Goal: Communication & Community: Answer question/provide support

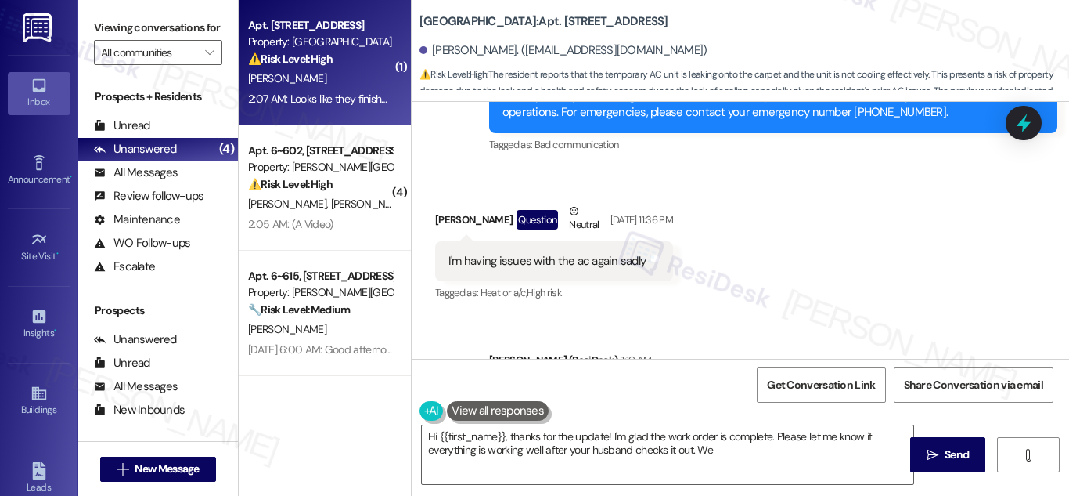
scroll to position [34662, 0]
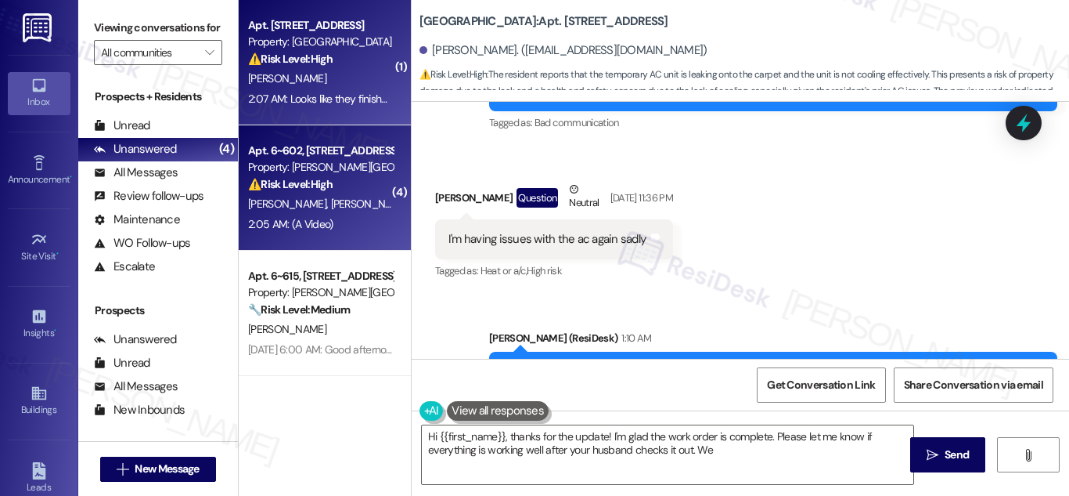
click at [307, 178] on strong "⚠️ Risk Level: High" at bounding box center [290, 184] width 85 height 14
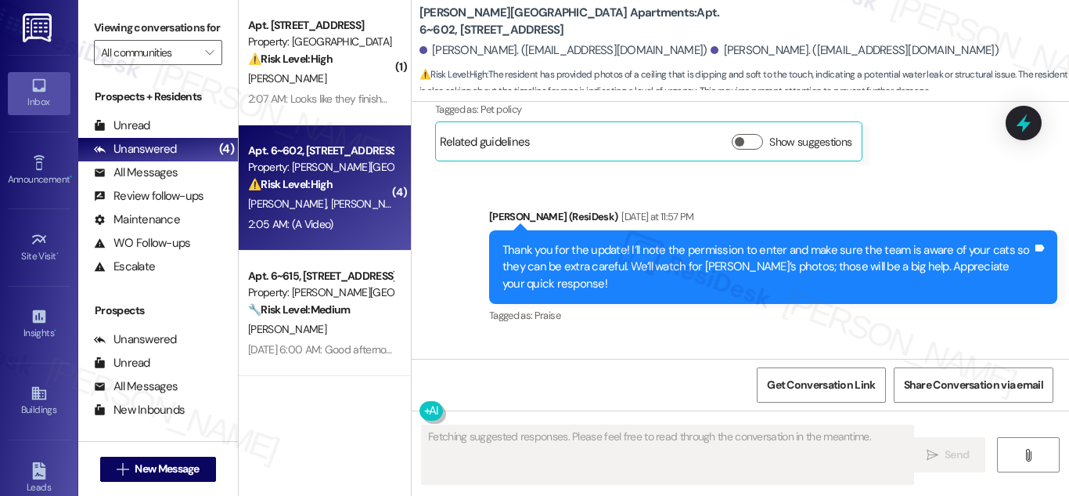
scroll to position [3382, 0]
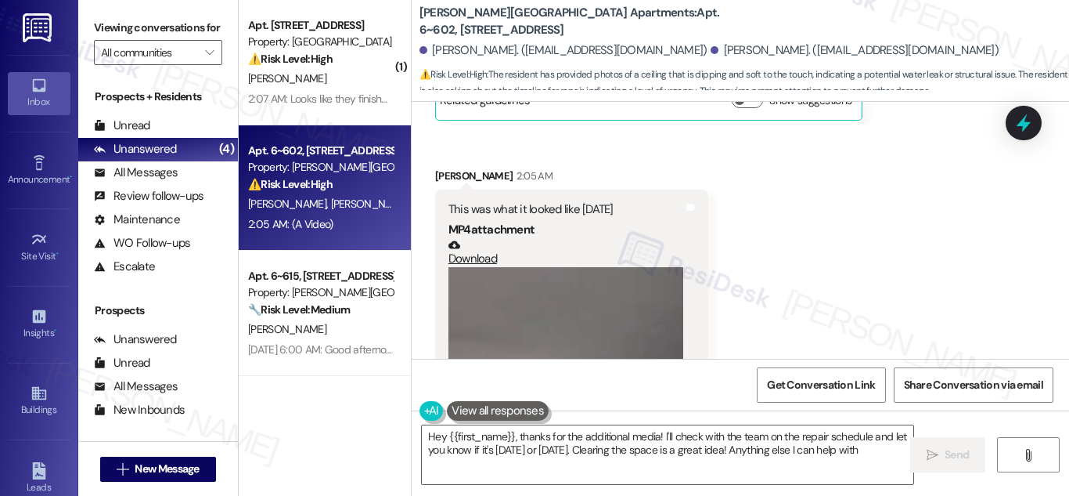
type textarea "Hey {{first_name}}, thanks for the additional media! I'll check with the team o…"
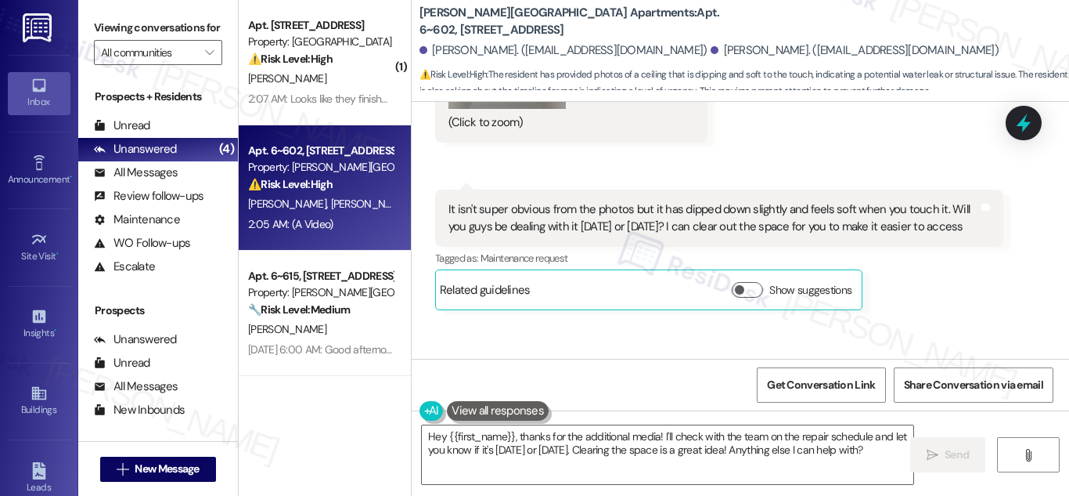
scroll to position [2834, 0]
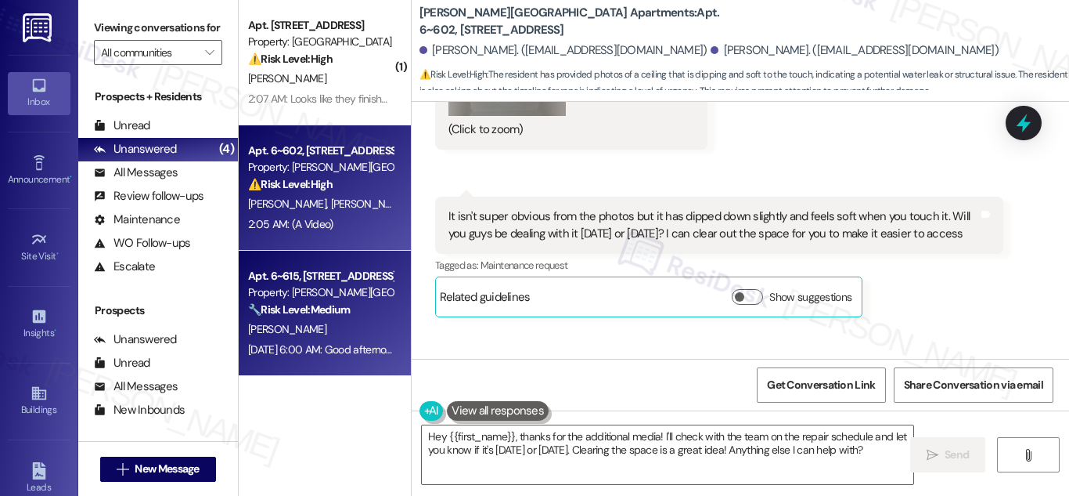
click at [303, 287] on div "Property: [PERSON_NAME][GEOGRAPHIC_DATA] Apartments" at bounding box center [320, 292] width 145 height 16
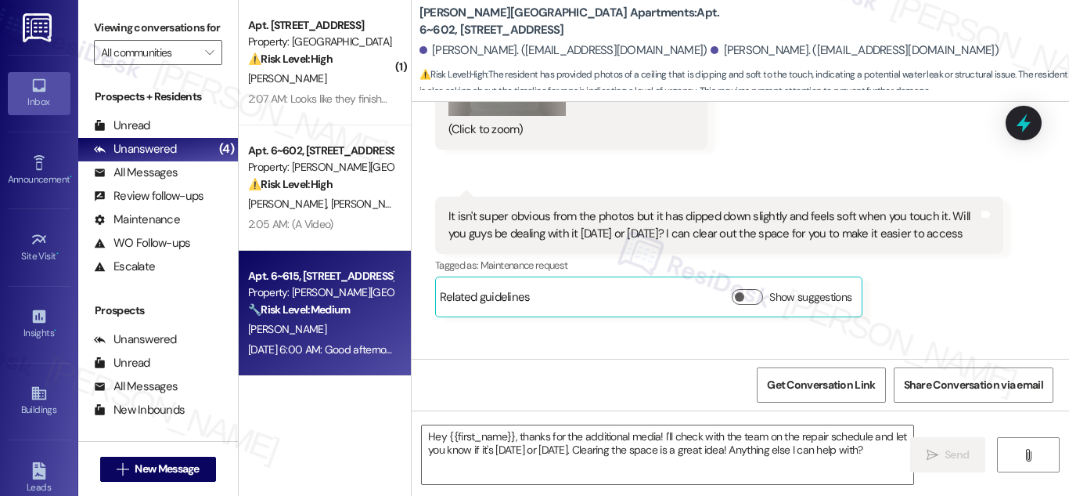
type textarea "Fetching suggested responses. Please feel free to read through the conversation…"
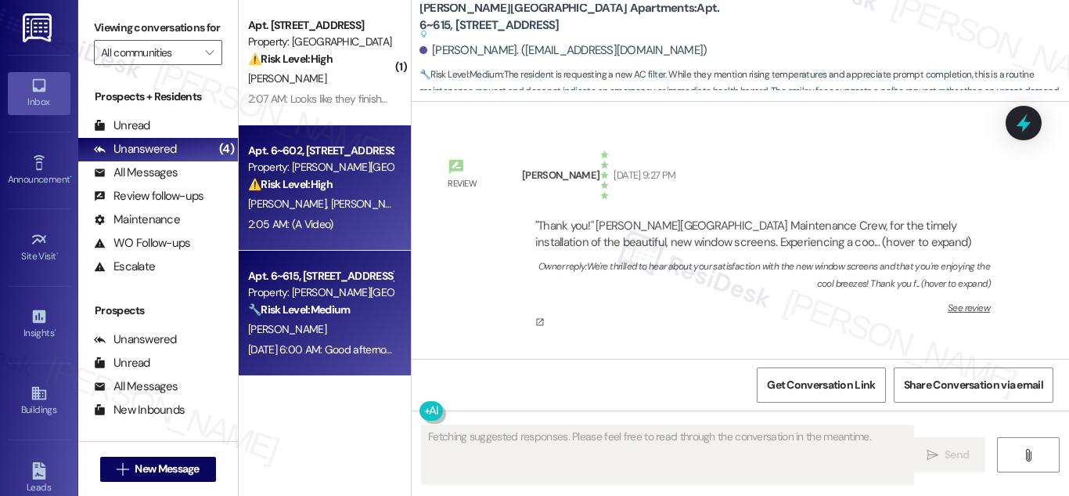
type textarea "Fetching suggested responses. Please feel free to read through the conversation…"
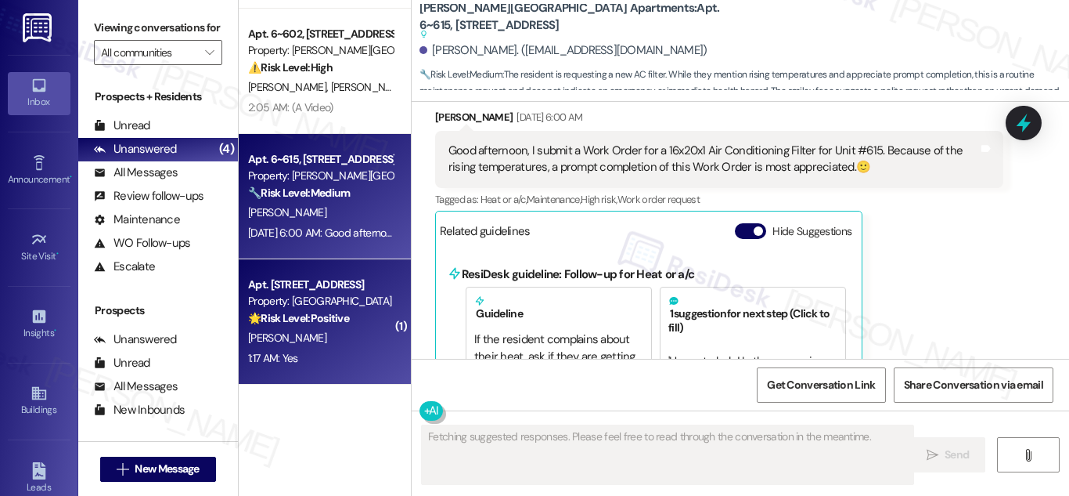
click at [273, 303] on div "Property: [GEOGRAPHIC_DATA]" at bounding box center [320, 301] width 145 height 16
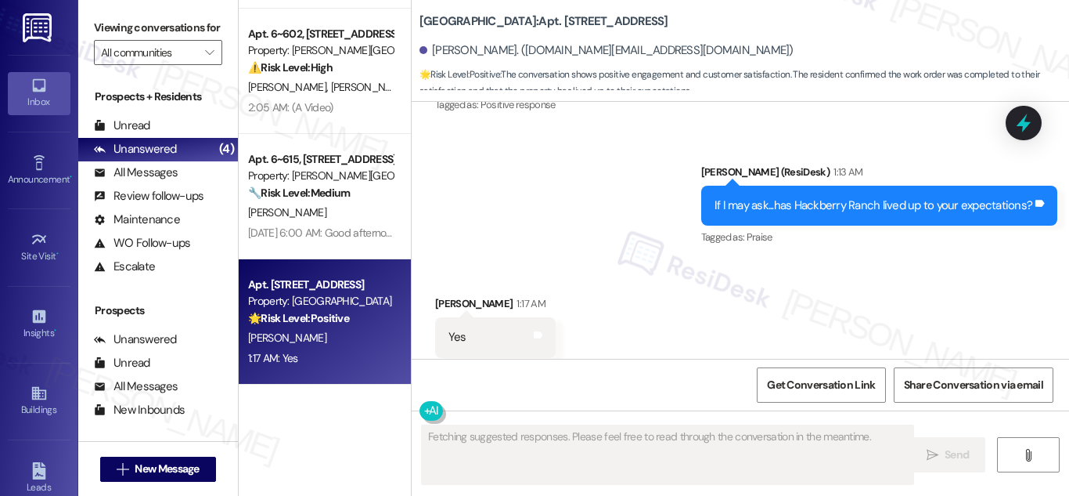
scroll to position [8347, 0]
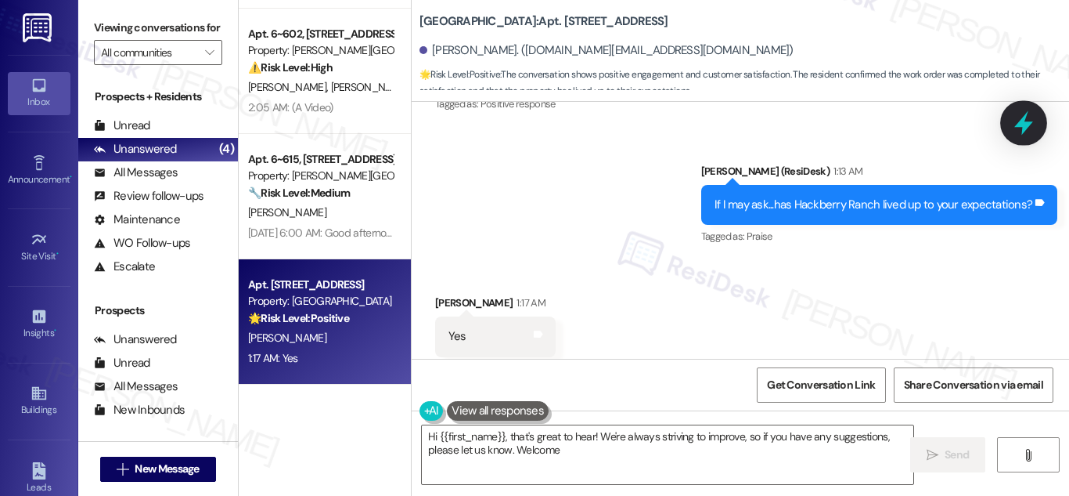
click at [1021, 118] on icon at bounding box center [1024, 123] width 27 height 27
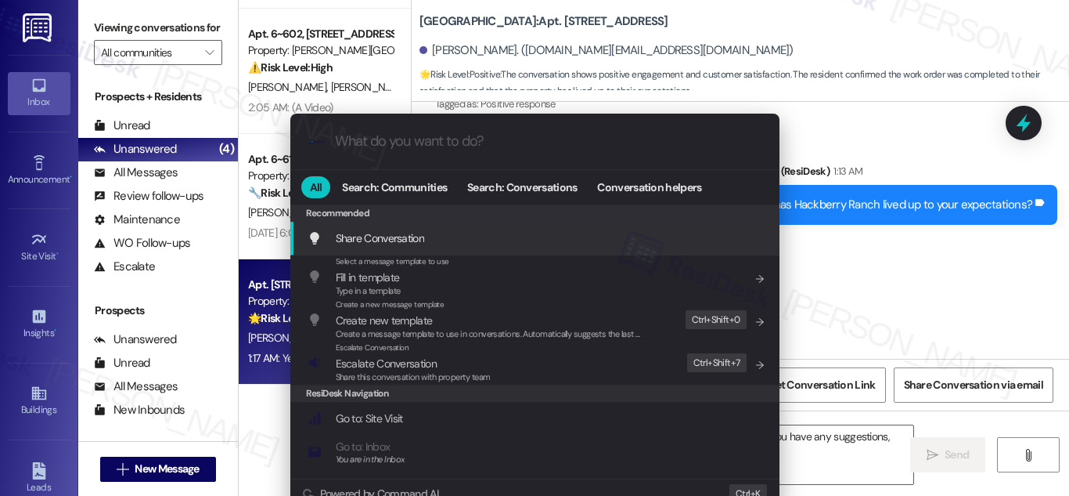
type textarea "Hi {{first_name}}, that's great to hear! We're always striving to improve, so i…"
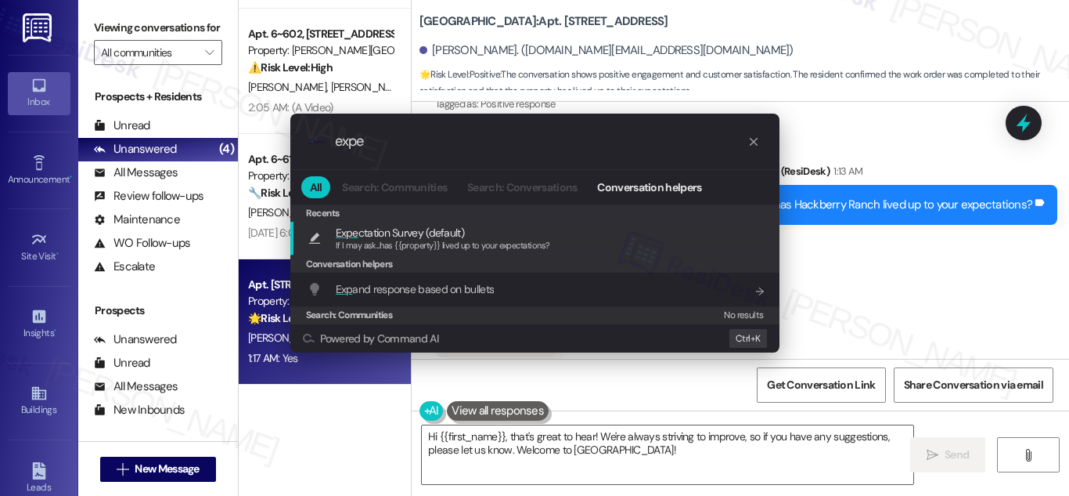
type input "expe"
click at [395, 236] on span "Expe ctation Survey (default)" at bounding box center [400, 232] width 128 height 17
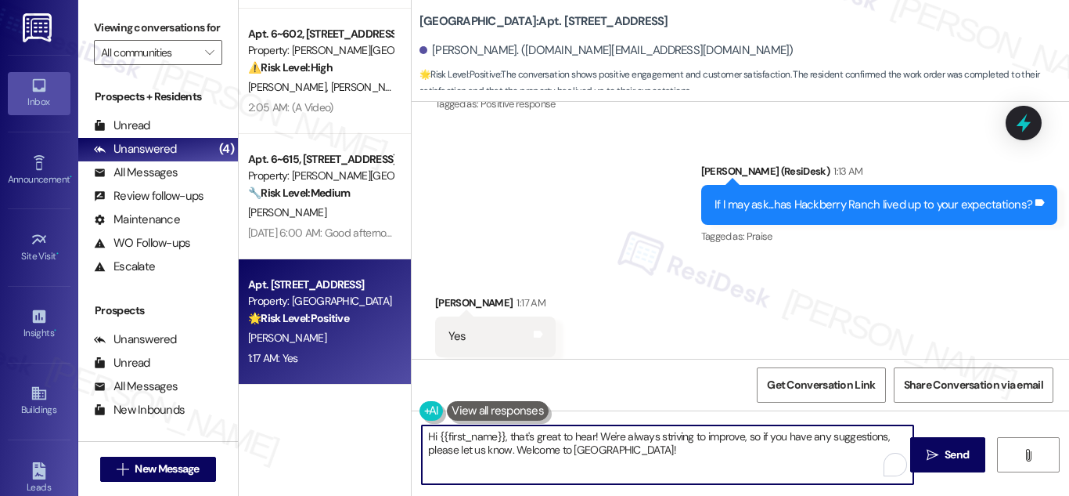
type textarea "If I may ask...has {{property}} lived up to your expectations?"
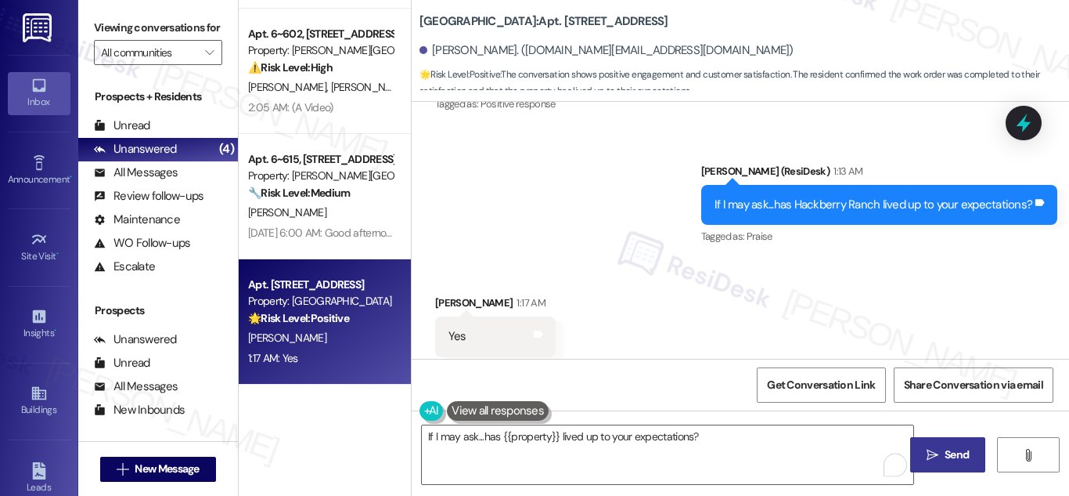
drag, startPoint x: 937, startPoint y: 452, endPoint x: 921, endPoint y: 441, distance: 20.2
click at [937, 454] on icon "" at bounding box center [933, 455] width 12 height 13
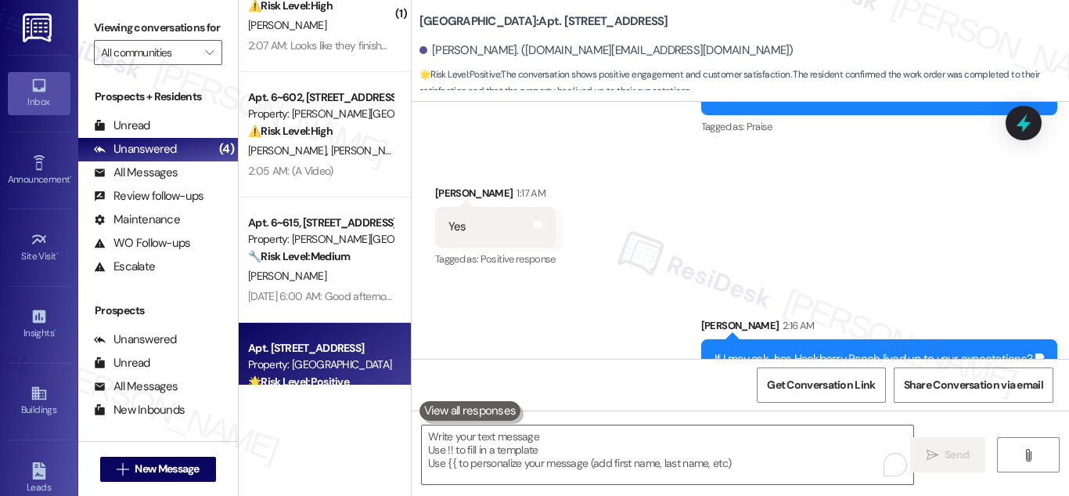
scroll to position [0, 0]
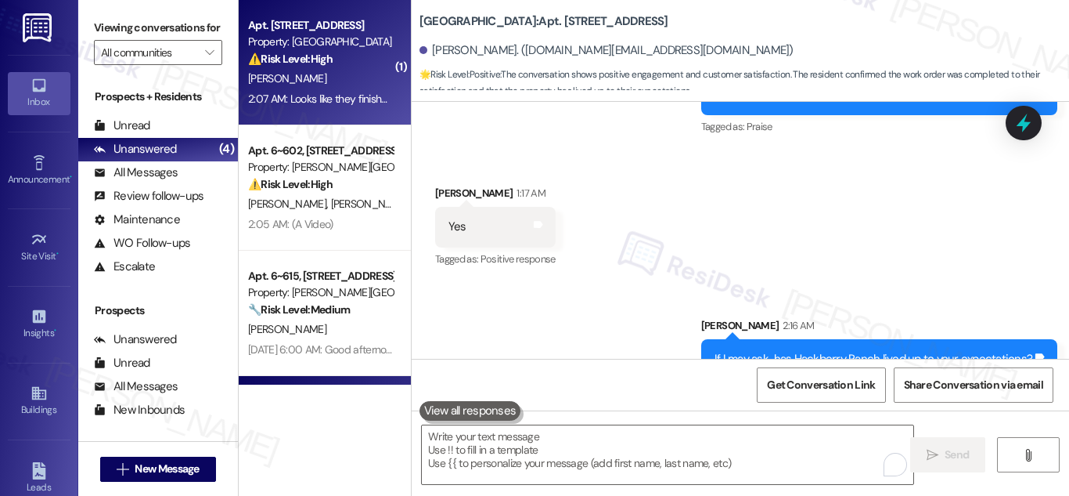
click at [311, 103] on div "2:07 AM: Looks like they finished the work order my husband is checking it at l…" at bounding box center [479, 99] width 463 height 14
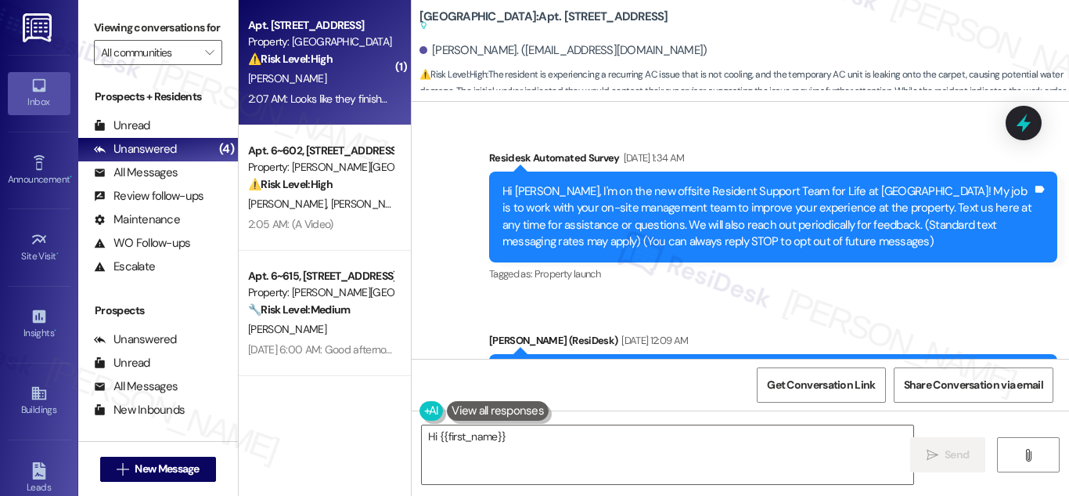
scroll to position [35153, 0]
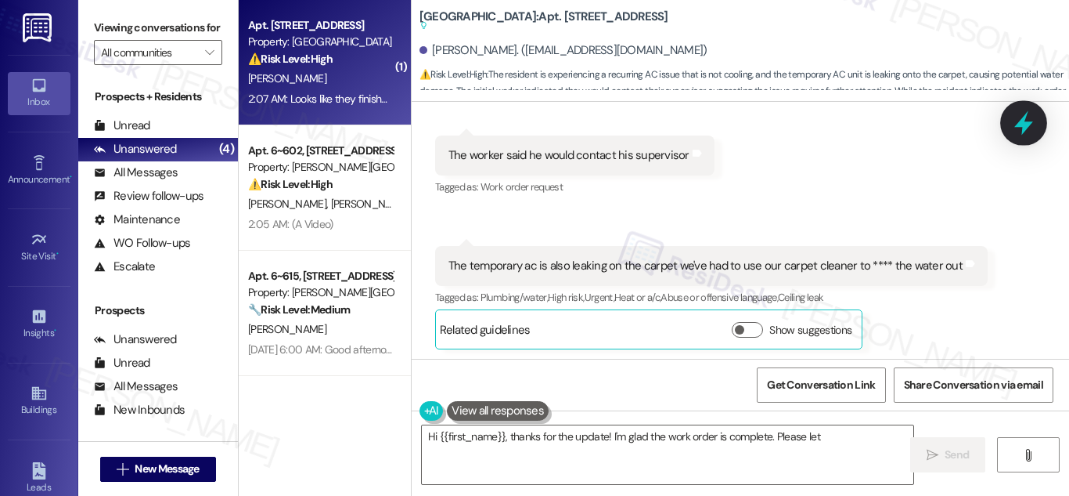
click at [1016, 112] on icon at bounding box center [1024, 123] width 27 height 27
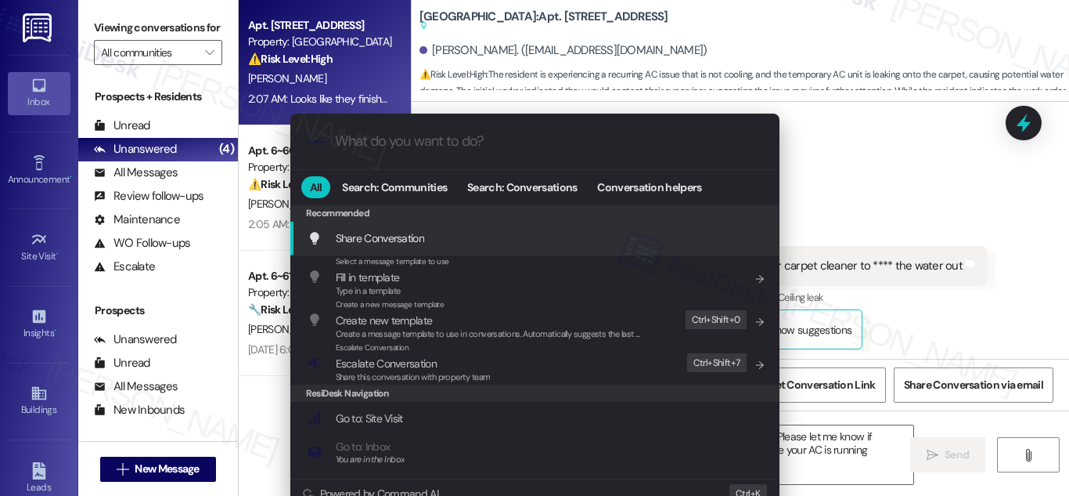
type textarea "Hi {{first_name}}, thanks for the update! I'm glad the work order is complete. …"
click at [394, 133] on input "What do you want to do?" at bounding box center [547, 141] width 425 height 16
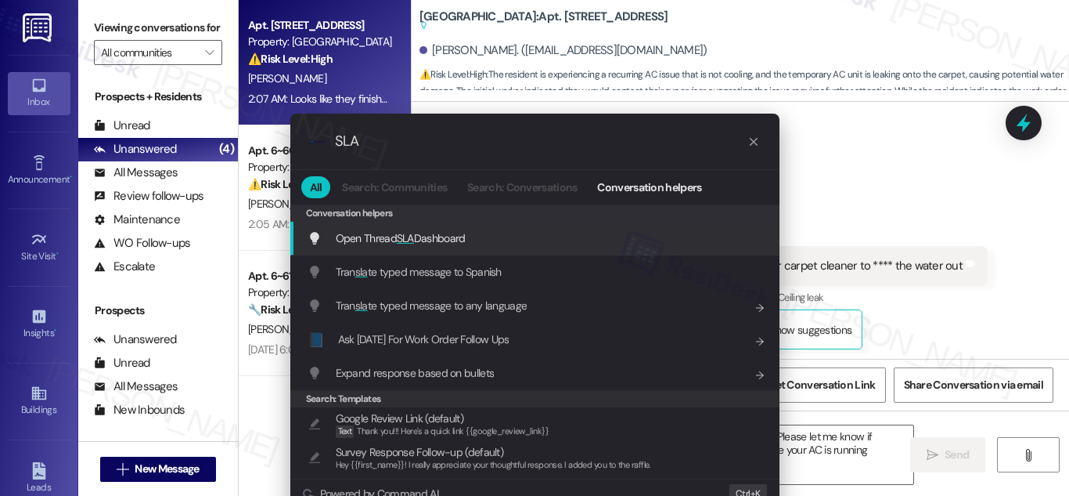
type input "SLA"
click at [428, 230] on span "Open Thread SLA Dashboard" at bounding box center [401, 237] width 130 height 17
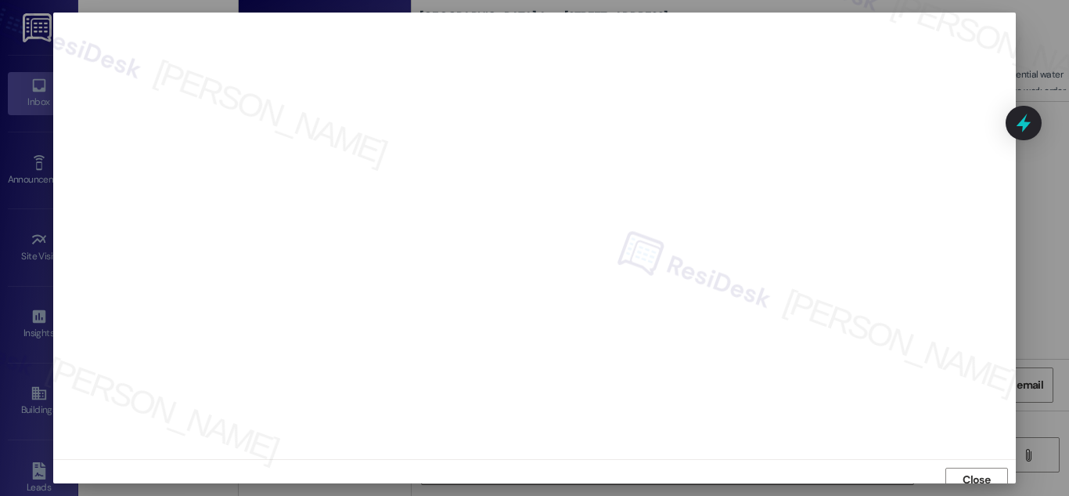
scroll to position [9, 0]
click at [966, 470] on span "Close" at bounding box center [976, 470] width 27 height 16
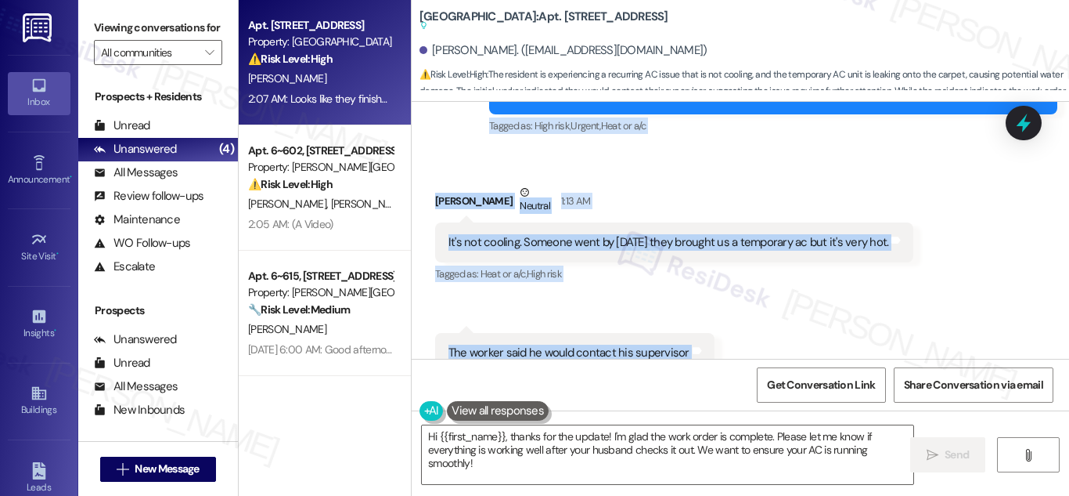
scroll to position [35154, 0]
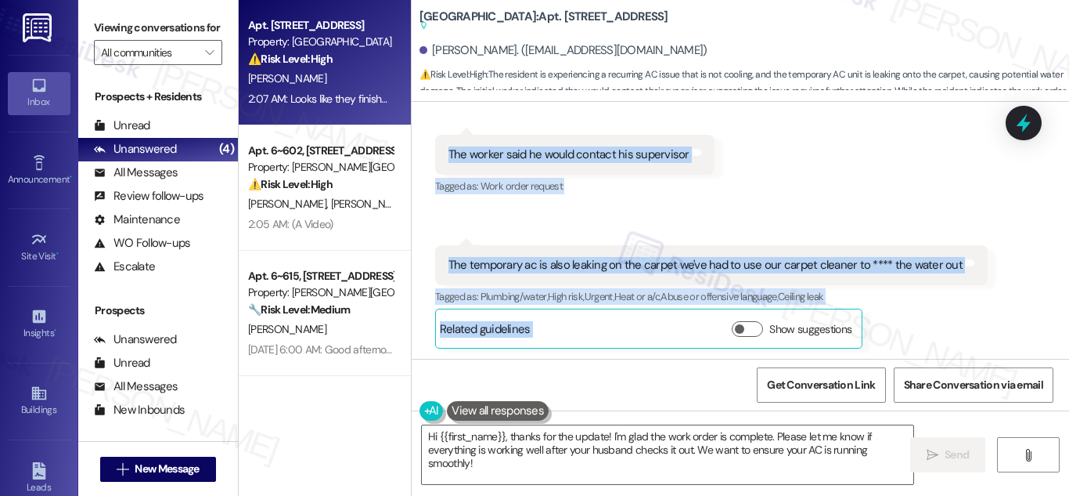
drag, startPoint x: 443, startPoint y: 236, endPoint x: 929, endPoint y: 294, distance: 489.6
click at [929, 294] on div "Survey, sent via SMS Residesk Automated Survey [DATE] 1:34 AM Hi [PERSON_NAME],…" at bounding box center [741, 230] width 658 height 257
copy div "L'i dolors ametco adip eli se doeiu tempo Inci utl etdol Magnaa en: Admi ve q/n…"
click at [586, 448] on textarea "Hi {{first_name}}, thanks for the update! I'm glad the work order is complete. …" at bounding box center [668, 454] width 492 height 59
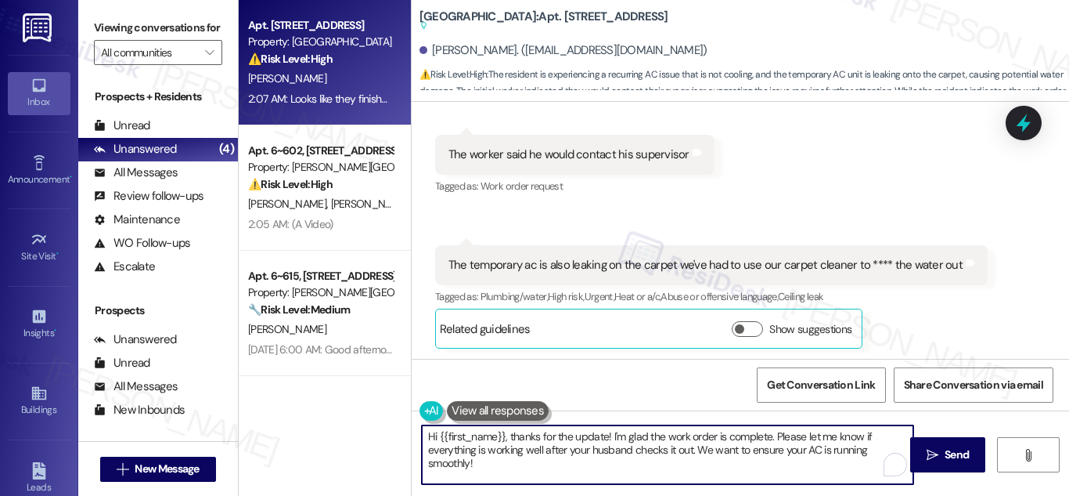
click at [591, 449] on textarea "Hi {{first_name}}, thanks for the update! I'm glad the work order is complete. …" at bounding box center [668, 454] width 492 height 59
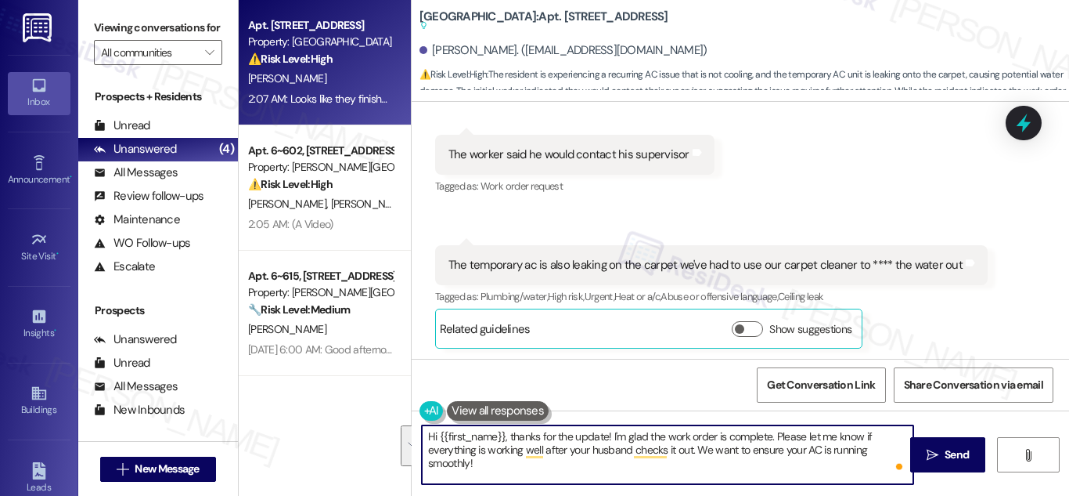
click at [543, 437] on textarea "Hi {{first_name}}, thanks for the update! I'm glad the work order is complete. …" at bounding box center [668, 454] width 492 height 59
click at [967, 460] on span "Send" at bounding box center [957, 454] width 24 height 16
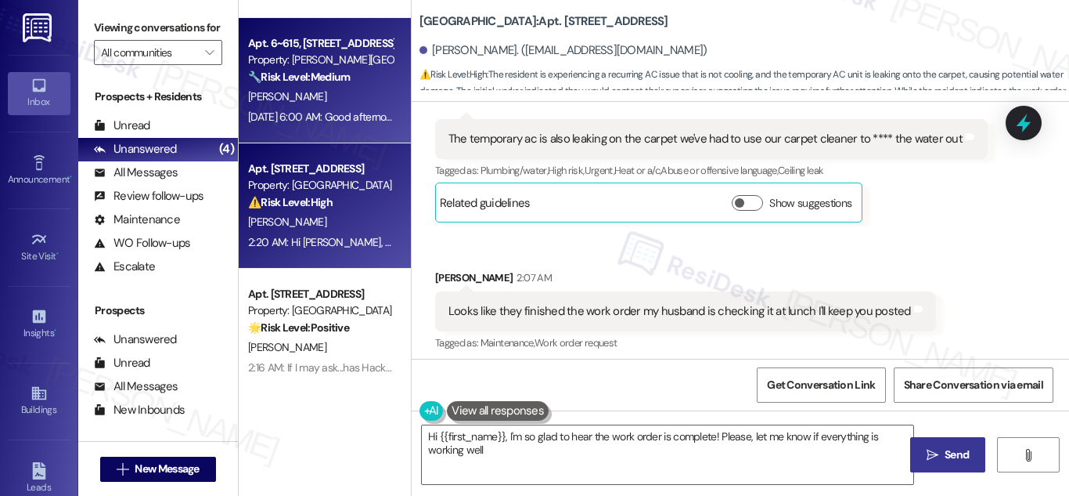
scroll to position [117, 0]
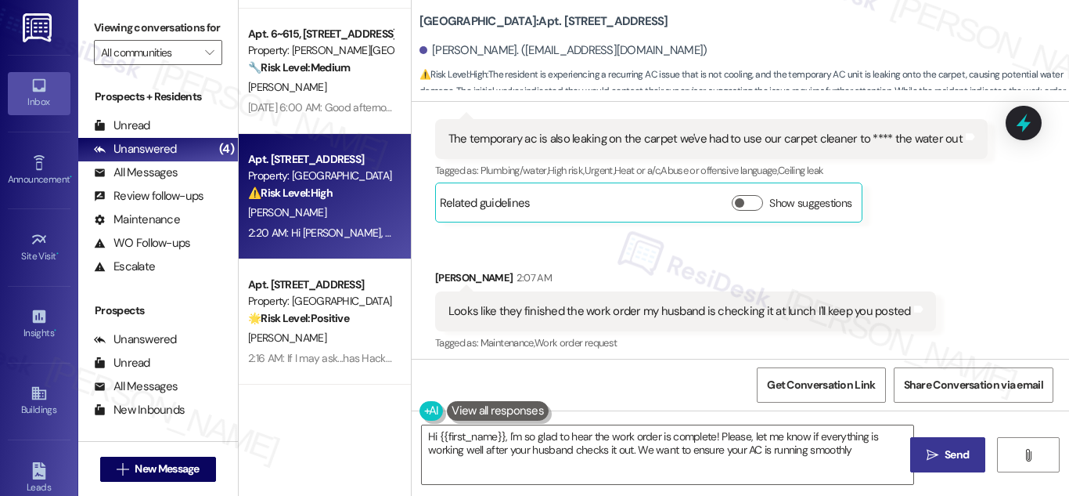
type textarea "Hi {{first_name}}, I'm so glad to hear the work order is complete! Please, let …"
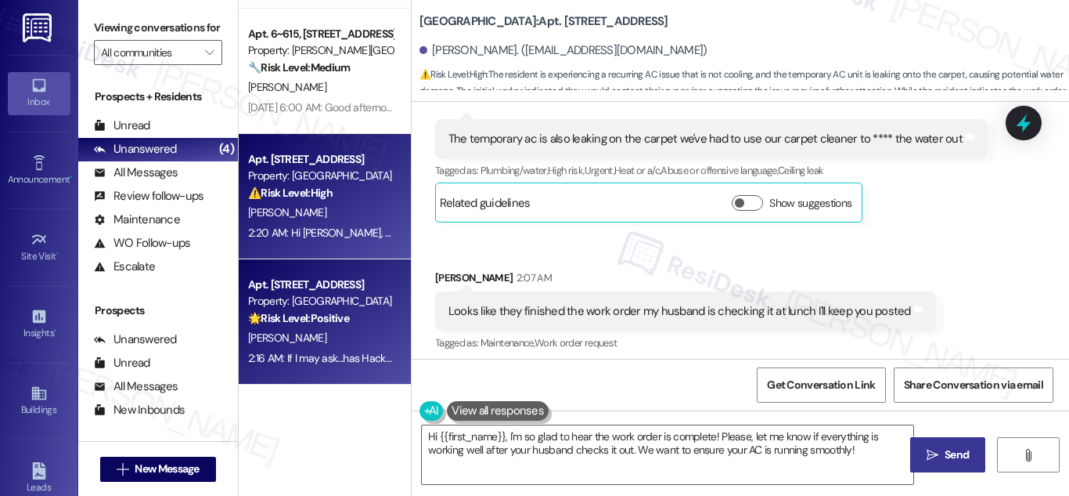
click at [304, 285] on div "Apt. [STREET_ADDRESS]" at bounding box center [320, 284] width 145 height 16
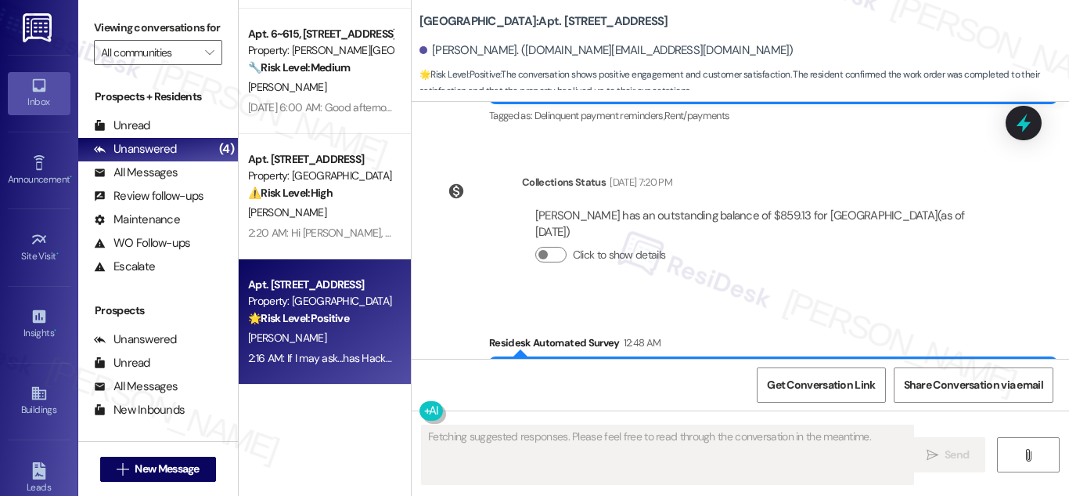
scroll to position [8347, 0]
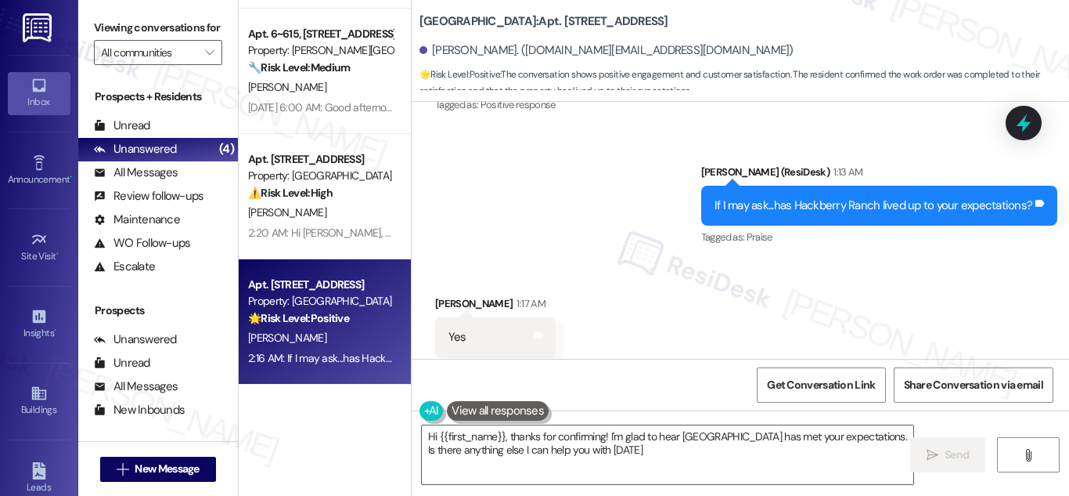
type textarea "Hi {{first_name}}, thanks for confirming! I'm glad to hear [GEOGRAPHIC_DATA] ha…"
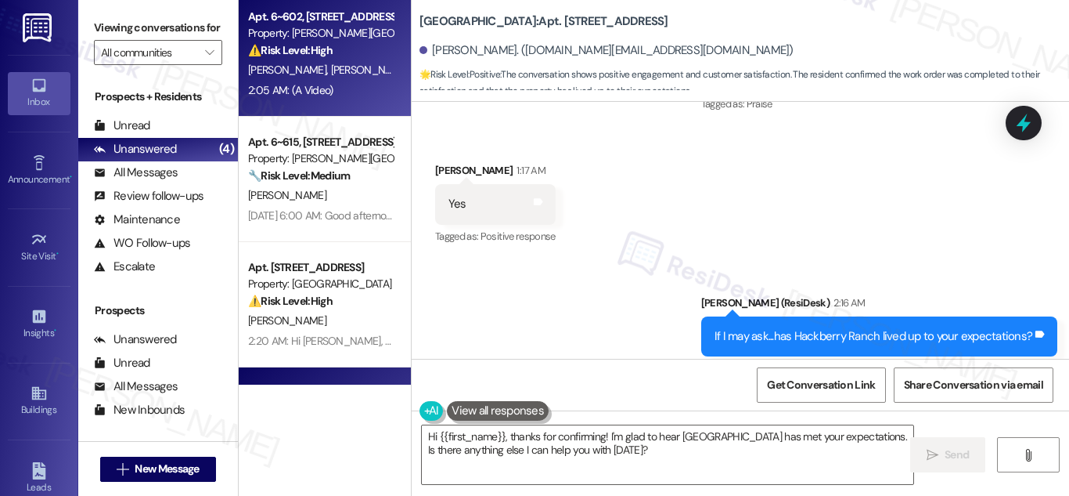
scroll to position [0, 0]
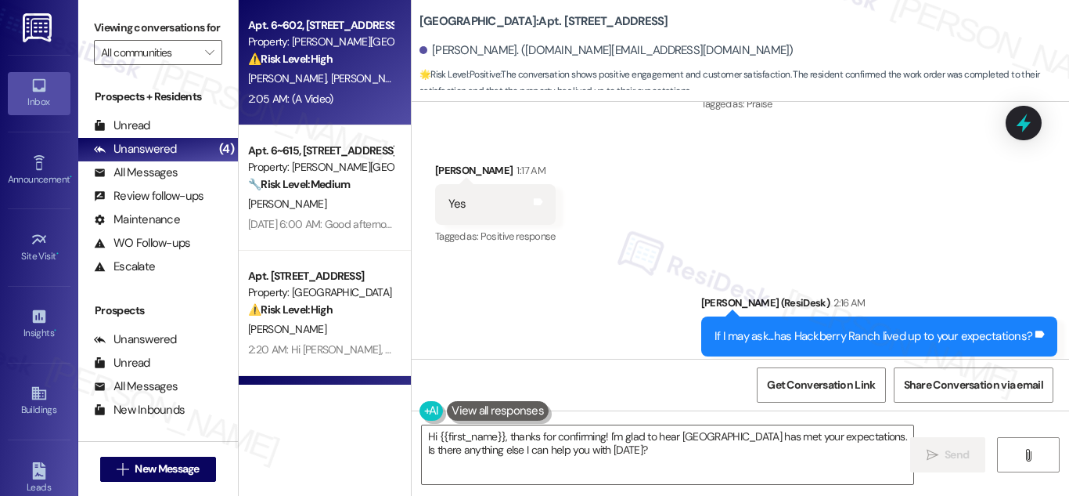
click at [345, 66] on div "⚠️ Risk Level: High The resident has provided photos of a ceiling that is dippi…" at bounding box center [320, 59] width 145 height 16
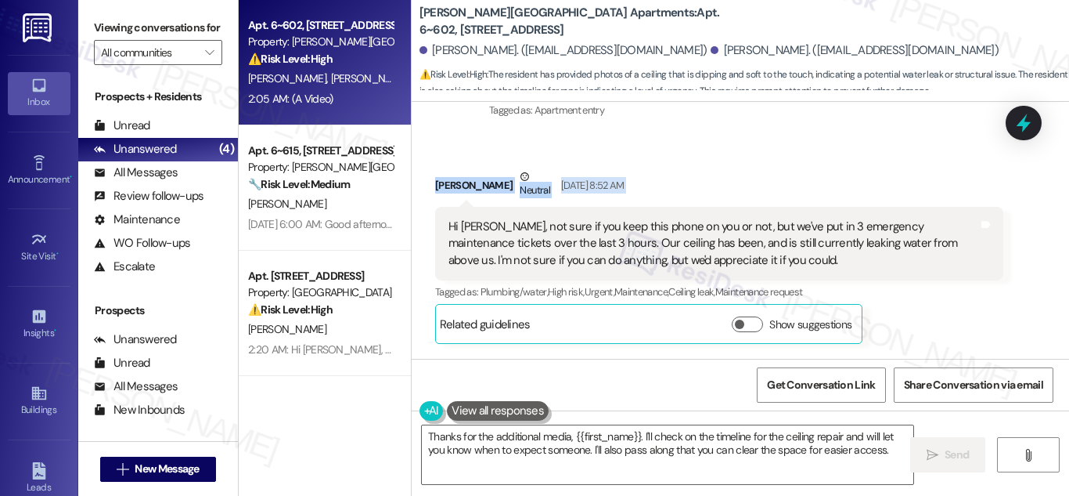
scroll to position [1178, 0]
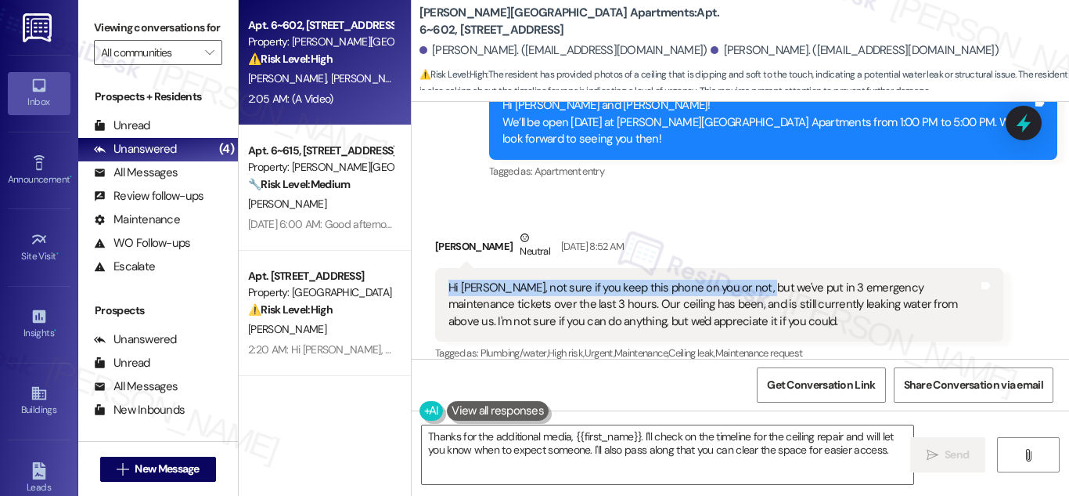
drag, startPoint x: 447, startPoint y: 207, endPoint x: 749, endPoint y: 270, distance: 308.8
click at [749, 270] on div "Hi [PERSON_NAME], not sure if you keep this phone on you or not, but we've put …" at bounding box center [719, 305] width 568 height 74
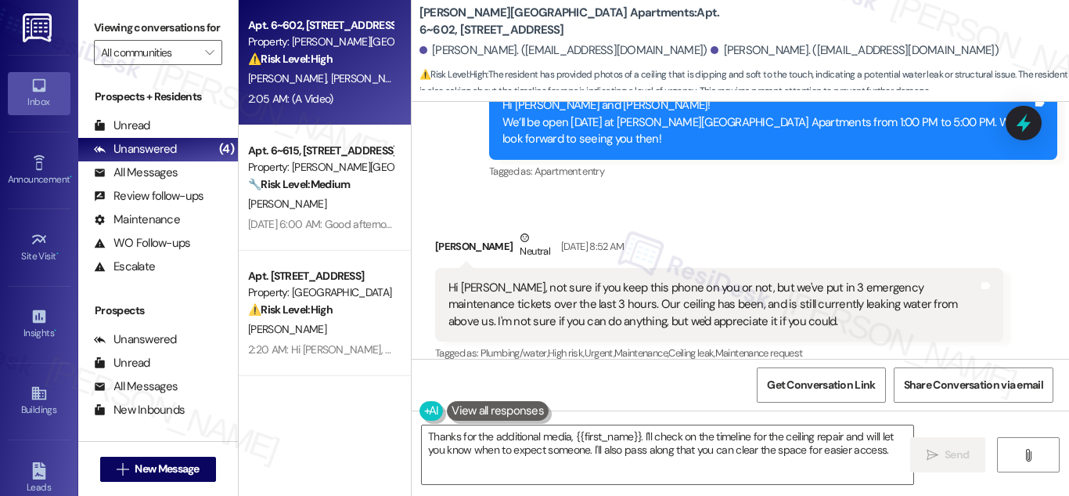
click at [792, 272] on div "Hi [PERSON_NAME], not sure if you keep this phone on you or not, but we've put …" at bounding box center [719, 305] width 568 height 74
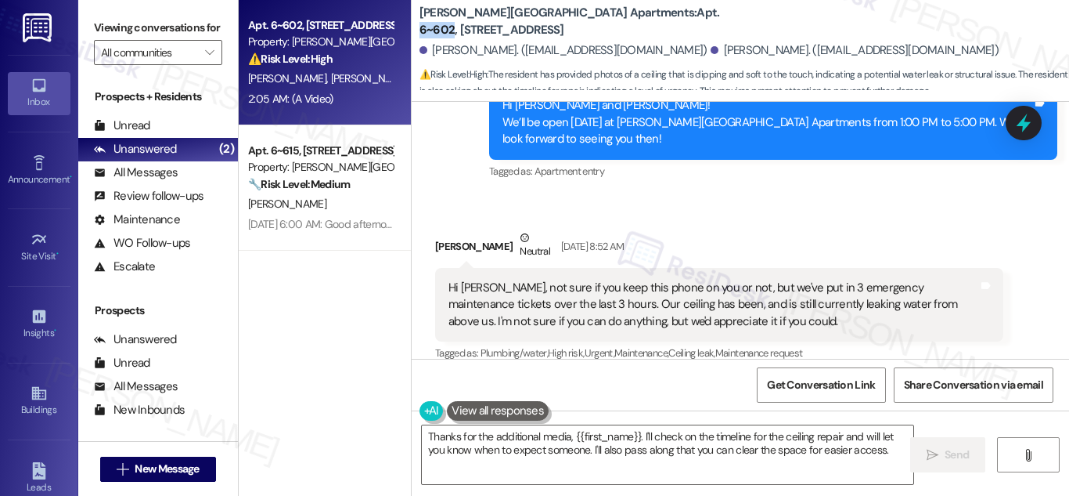
drag, startPoint x: 587, startPoint y: 21, endPoint x: 619, endPoint y: 15, distance: 32.7
click at [619, 15] on b "[PERSON_NAME][GEOGRAPHIC_DATA] Apartments: Apt. 6~602, [STREET_ADDRESS]" at bounding box center [576, 22] width 313 height 34
copy b "6~602"
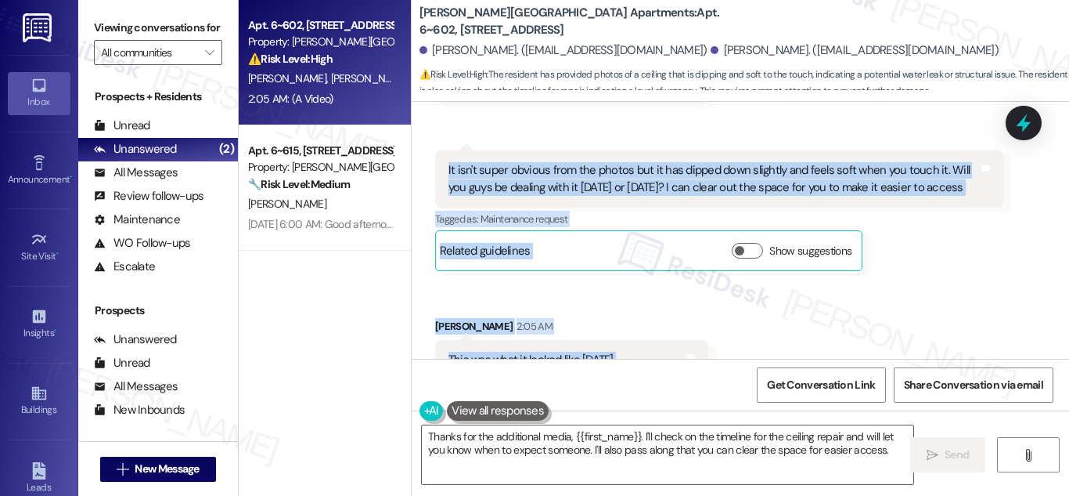
scroll to position [3382, 0]
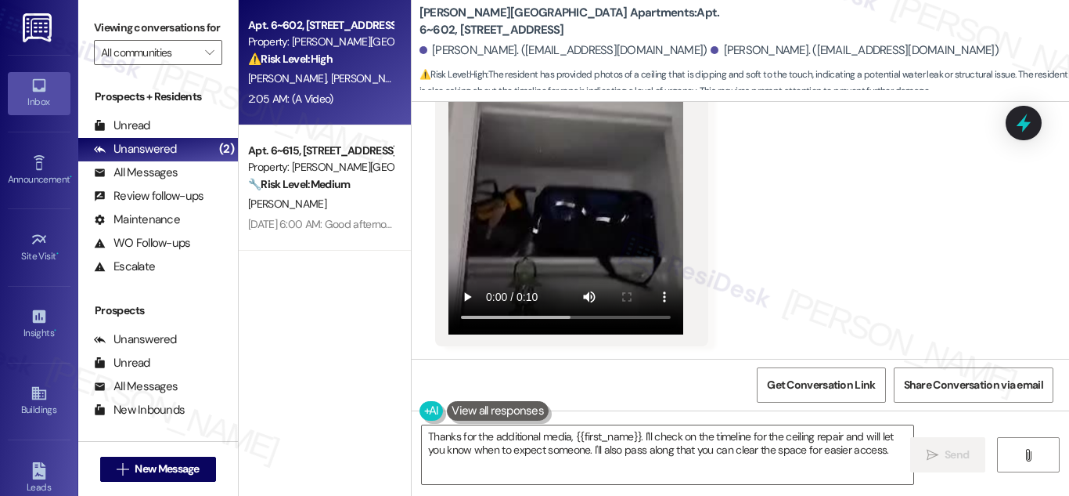
drag, startPoint x: 431, startPoint y: 171, endPoint x: 778, endPoint y: 413, distance: 423.5
click at [770, 437] on div "Lease started [DATE] 8:00 AM Announcement, sent via SMS [PERSON_NAME] (ResiDesk…" at bounding box center [741, 350] width 658 height 496
copy div "[PERSON_NAME] Neutral [DATE] 8:52 AM Hi [PERSON_NAME], not sure if you keep thi…"
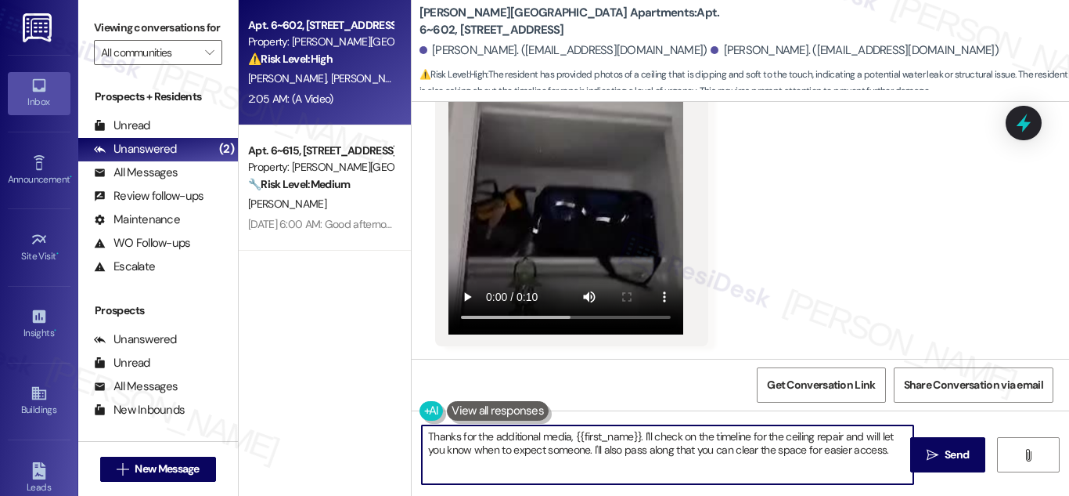
click at [646, 439] on textarea "Thanks for the additional media, {{first_name}}. I'll check on the timeline for…" at bounding box center [668, 454] width 492 height 59
paste textarea "sending the photos and video, [PERSON_NAME]. Upon checking, work order #9393 fo…"
type textarea "Thanks for sending the photos and video, [PERSON_NAME]. Upon checking, work ord…"
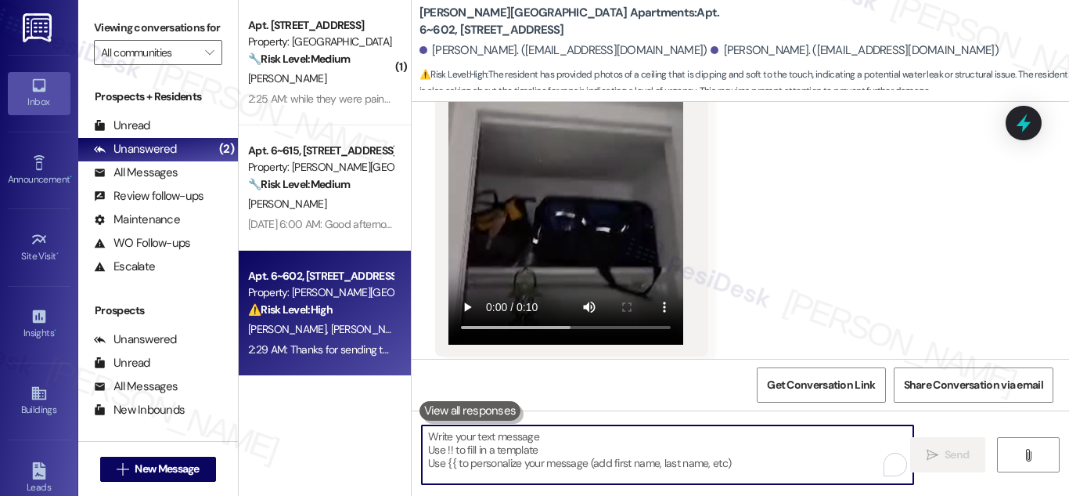
scroll to position [3508, 0]
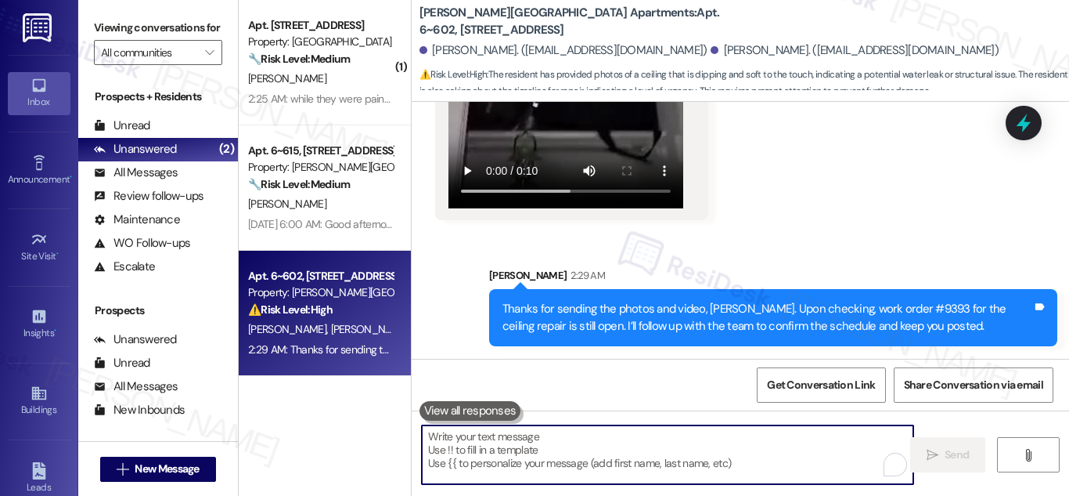
click at [827, 311] on div "Thanks for sending the photos and video, [PERSON_NAME]. Upon checking, work ord…" at bounding box center [768, 318] width 530 height 34
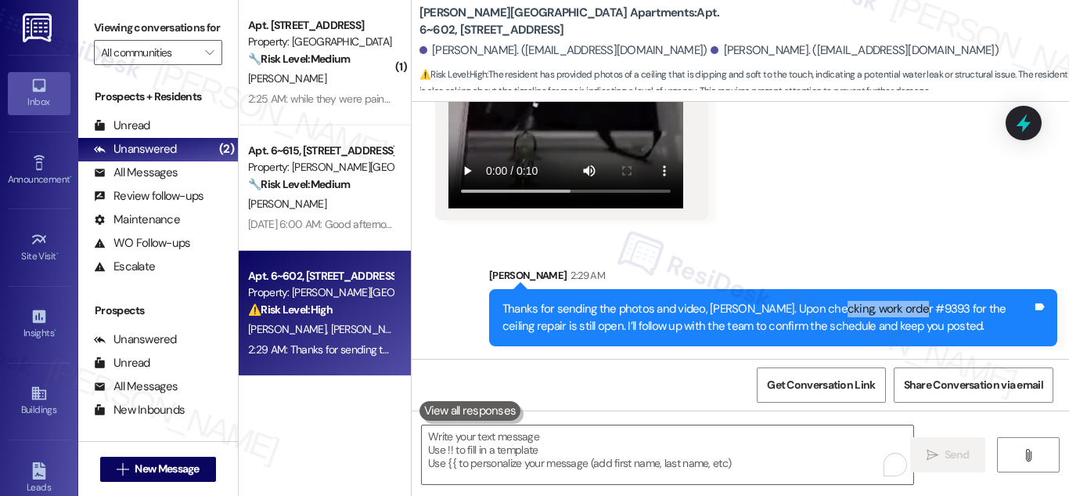
drag, startPoint x: 827, startPoint y: 311, endPoint x: 893, endPoint y: 307, distance: 66.7
click at [893, 307] on div "Thanks for sending the photos and video, [PERSON_NAME]. Upon checking, work ord…" at bounding box center [768, 318] width 530 height 34
copy div "work order #9393"
click at [673, 362] on div "Get Conversation Link Share Conversation via email" at bounding box center [741, 385] width 658 height 52
click at [1030, 120] on icon at bounding box center [1024, 123] width 27 height 27
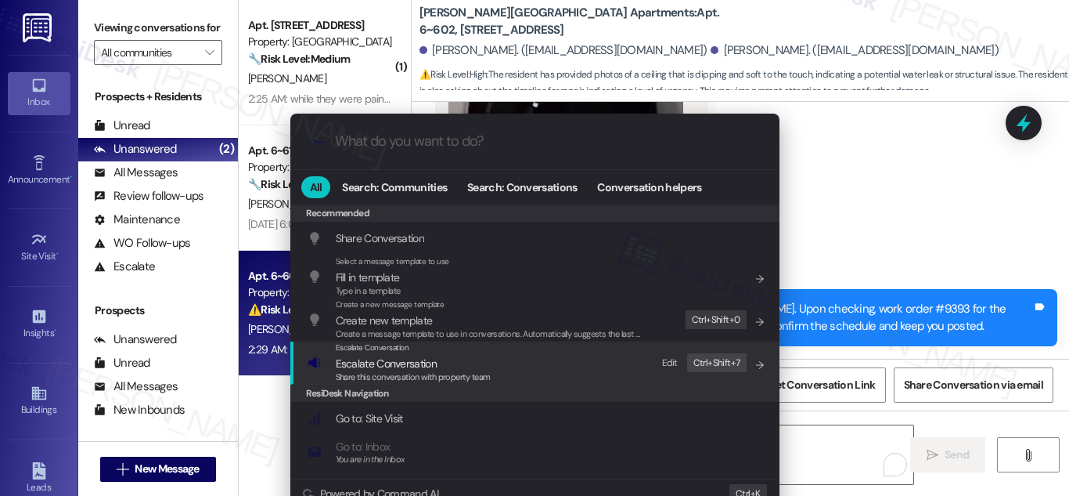
click at [358, 371] on span "Share this conversation with property team" at bounding box center [413, 376] width 155 height 11
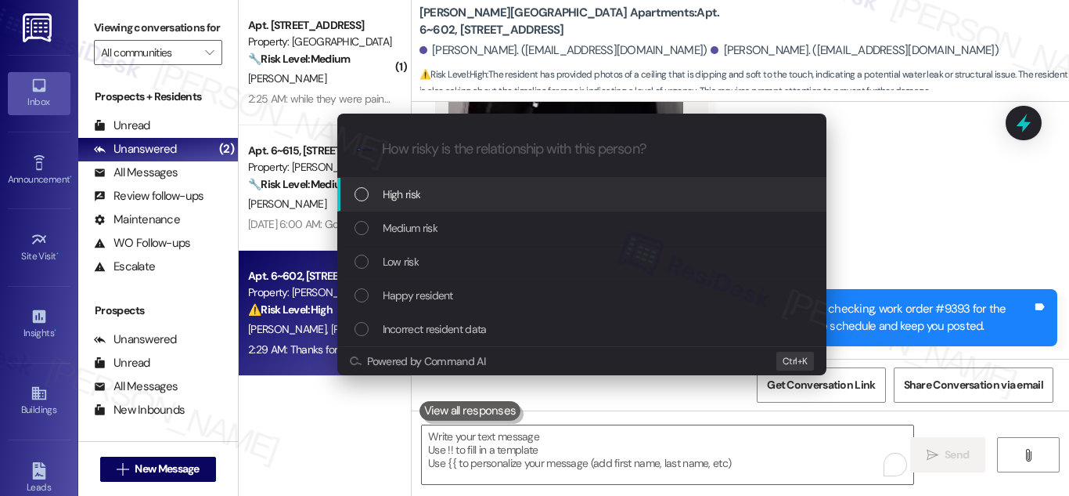
paste input "Work Order: #9393 (Ceiling repair after leak)"
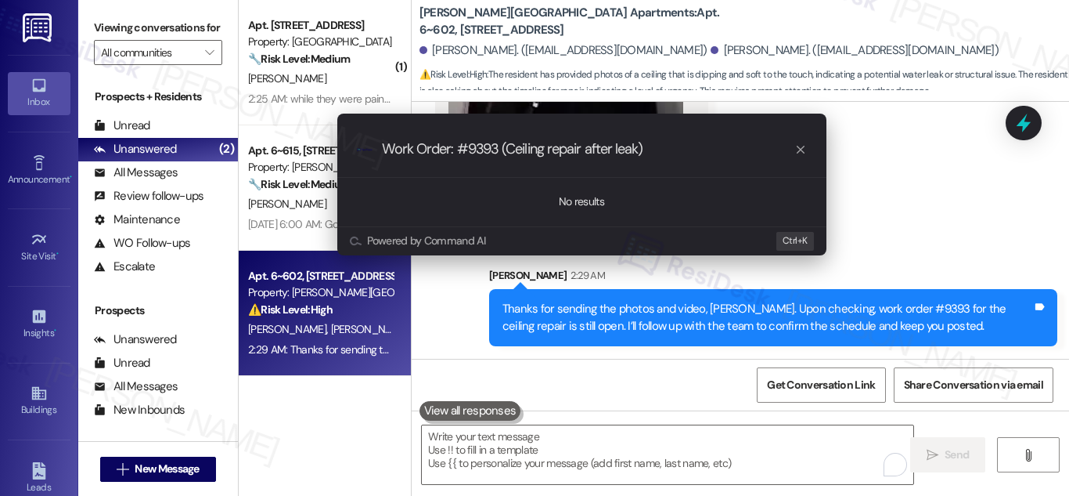
click at [384, 145] on input "Work Order: #9393 (Ceiling repair after leak)" at bounding box center [588, 149] width 413 height 16
type input "Follow up with Work Order: #9393 (Ceiling repair after leak)"
drag, startPoint x: 750, startPoint y: 152, endPoint x: 323, endPoint y: 136, distance: 427.7
click at [323, 136] on div "Escalate Conversation How risky is the relationship with this person? Topics (e…" at bounding box center [582, 184] width 528 height 173
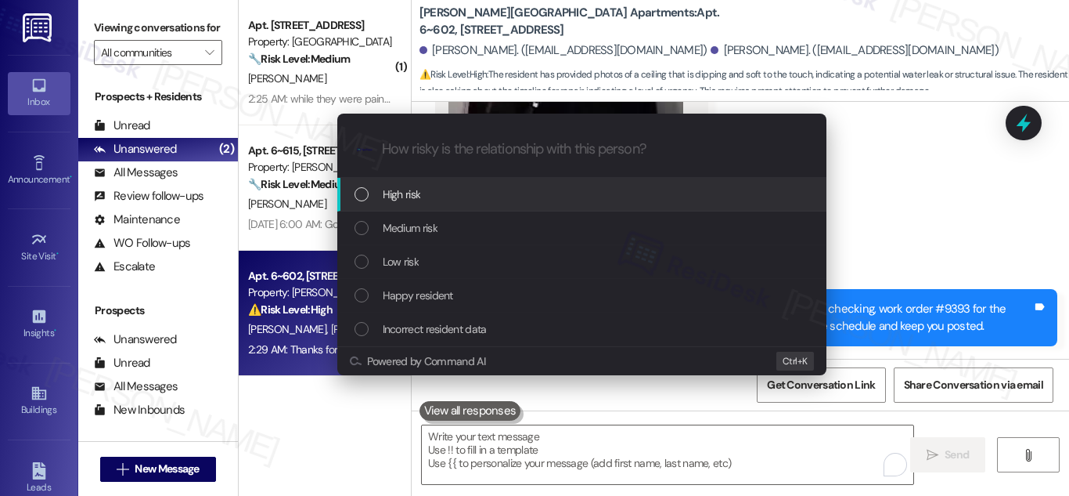
click at [363, 190] on div "List of options" at bounding box center [362, 194] width 14 height 14
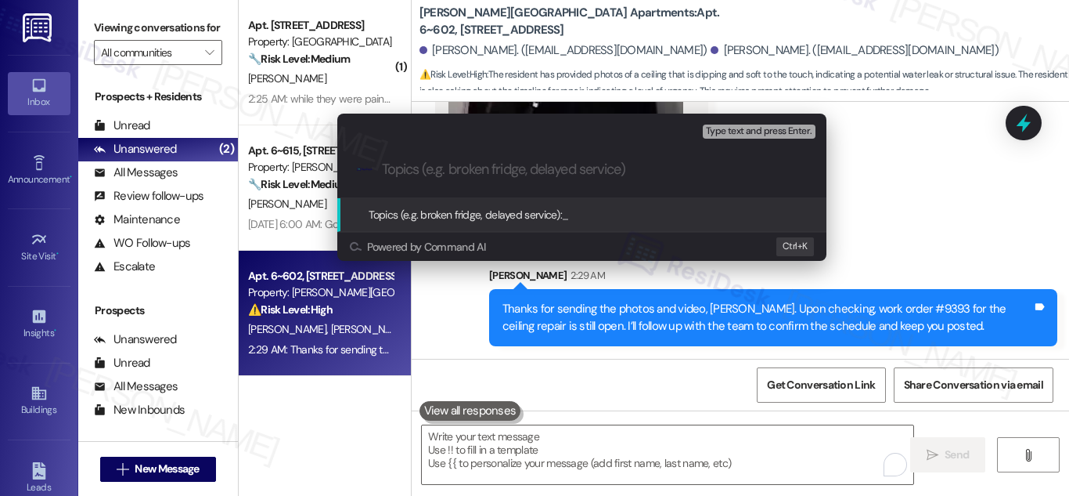
paste input "Follow up with Work Order: #9393 (Ceiling repair after leak)"
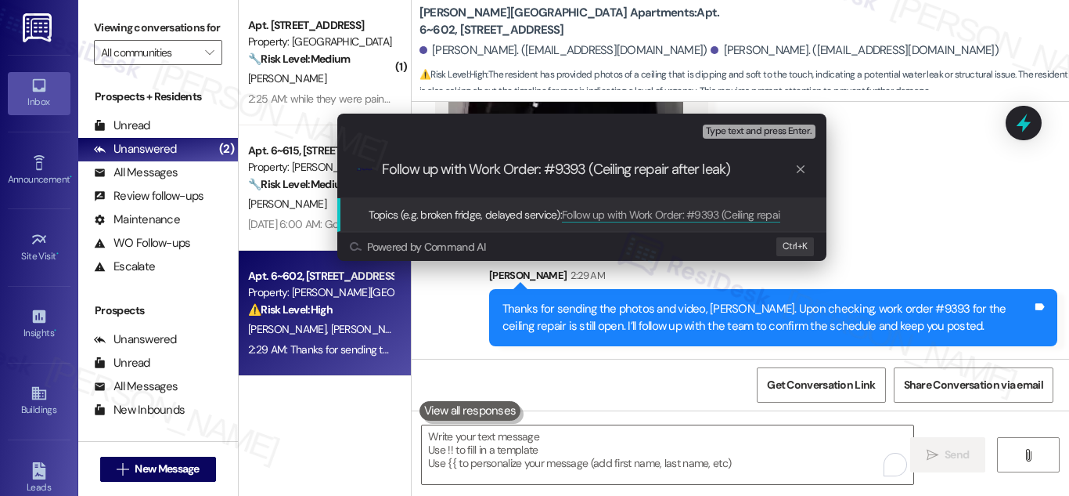
type input "Follow up with Work Order: #9393 (Ceiling repair after leak)"
click at [492, 210] on span "Topics (e.g. broken fridge, delayed service):" at bounding box center [466, 214] width 194 height 14
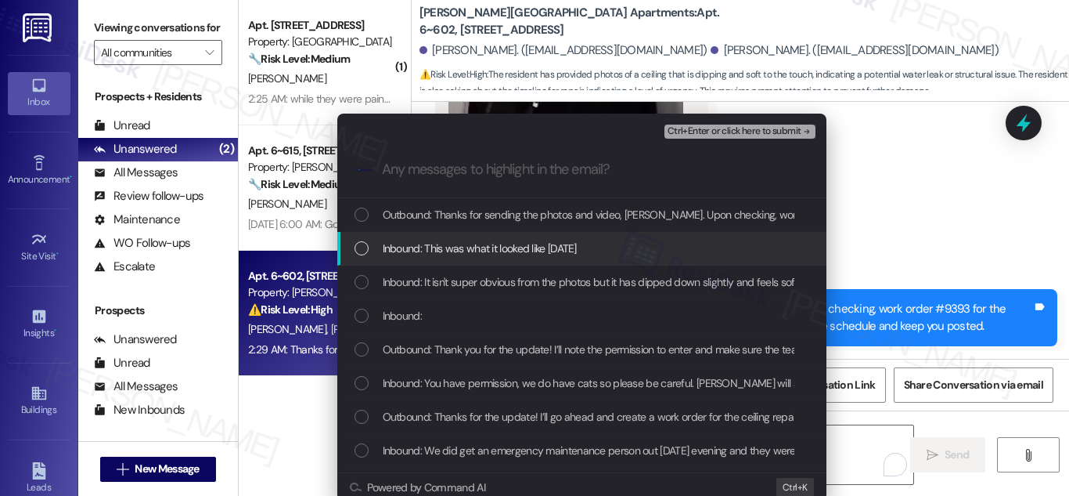
click at [355, 240] on div "Inbound: This was what it looked like [DATE]" at bounding box center [584, 248] width 458 height 17
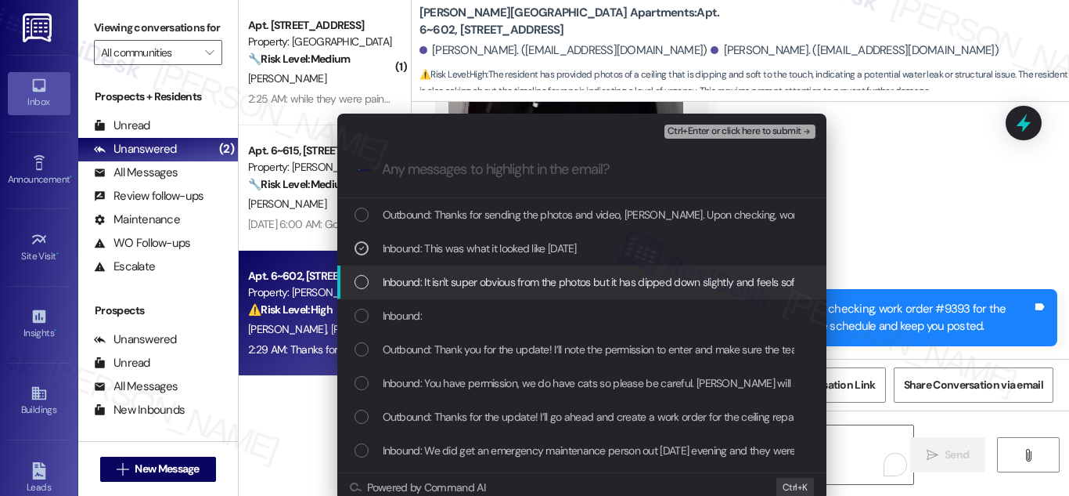
click at [359, 279] on div "List of options" at bounding box center [362, 282] width 14 height 14
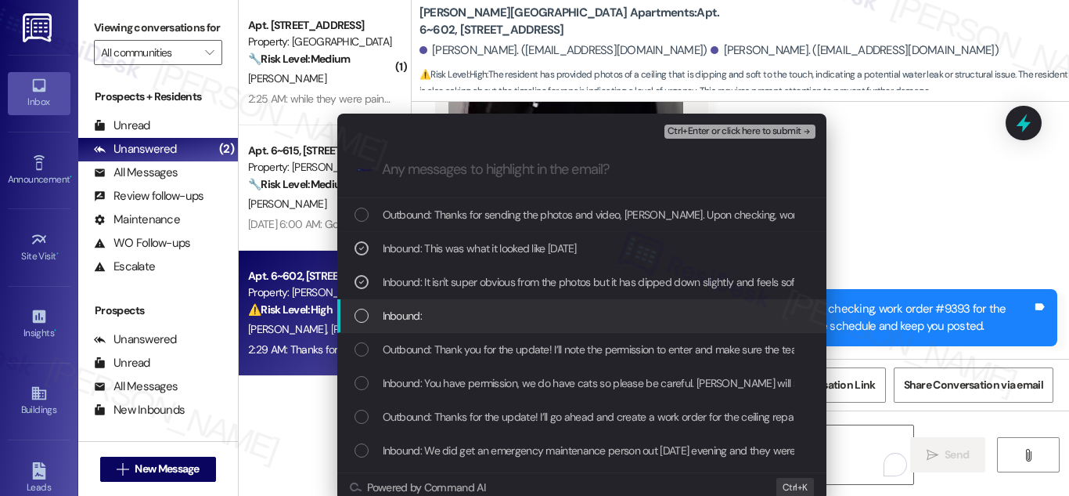
click at [360, 315] on div "List of options" at bounding box center [362, 315] width 14 height 14
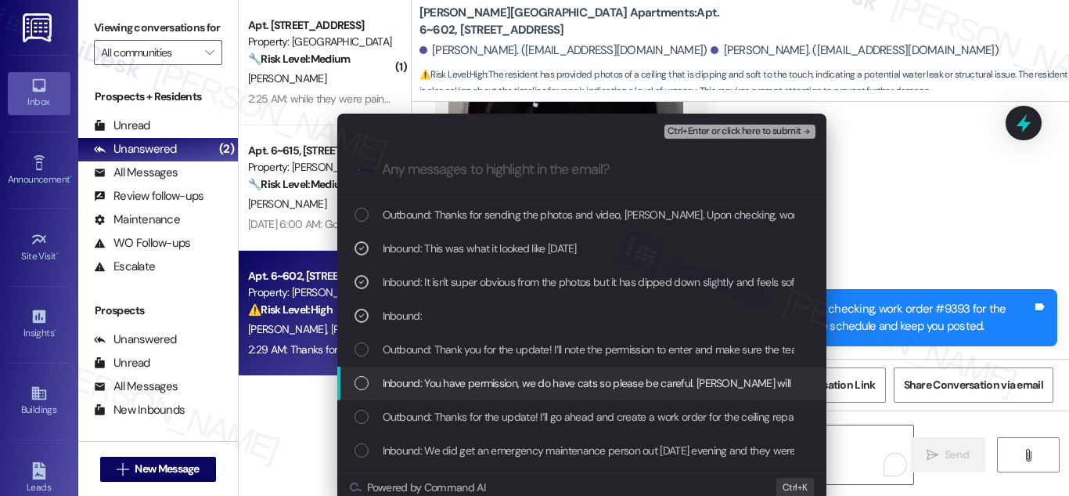
click at [360, 389] on div "List of options" at bounding box center [362, 383] width 14 height 14
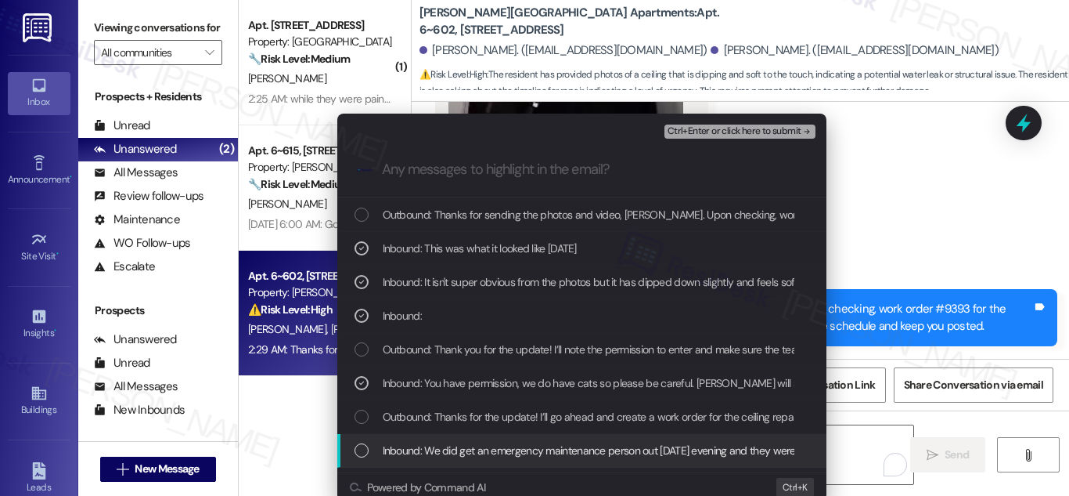
click at [355, 442] on div "Inbound: We did get an emergency maintenance person out [DATE] evening and they…" at bounding box center [584, 450] width 458 height 17
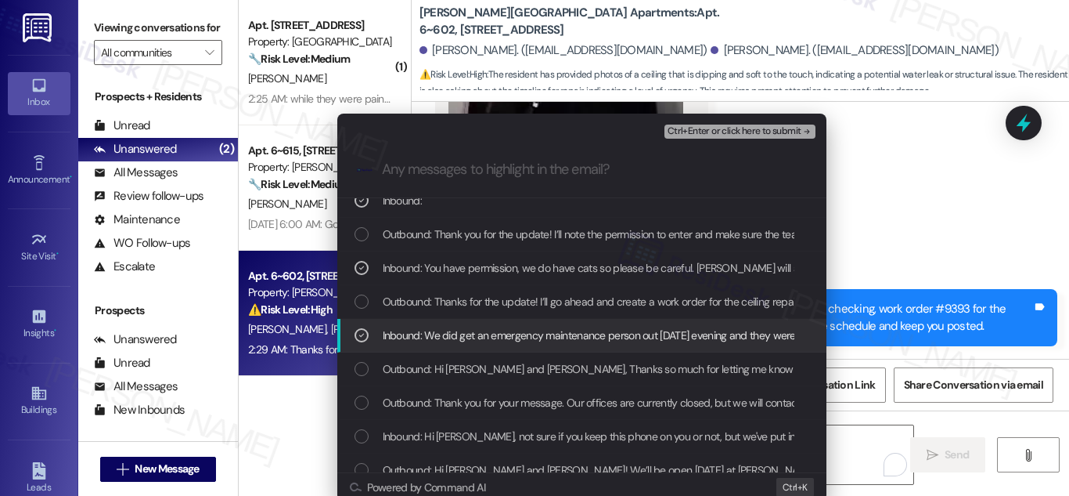
scroll to position [231, 0]
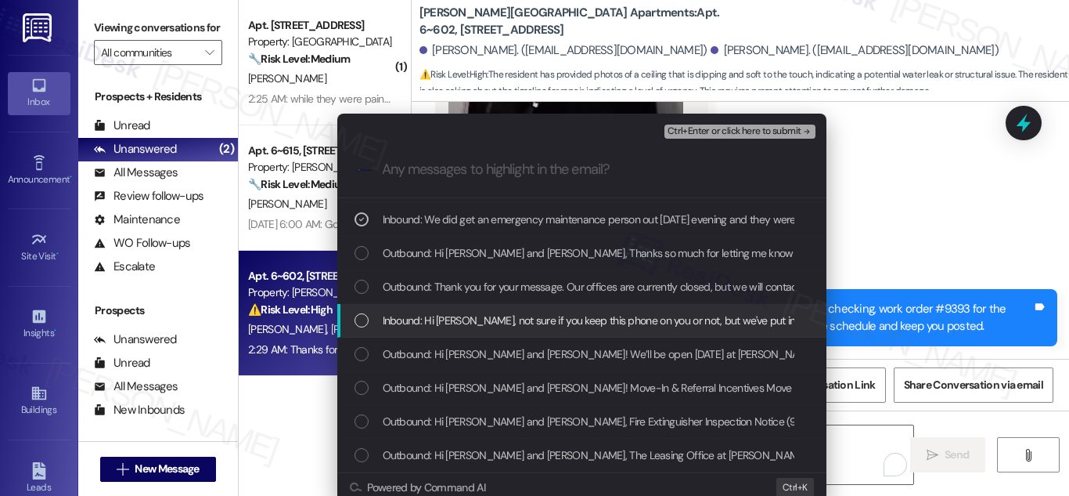
click at [362, 325] on div "List of options" at bounding box center [362, 320] width 14 height 14
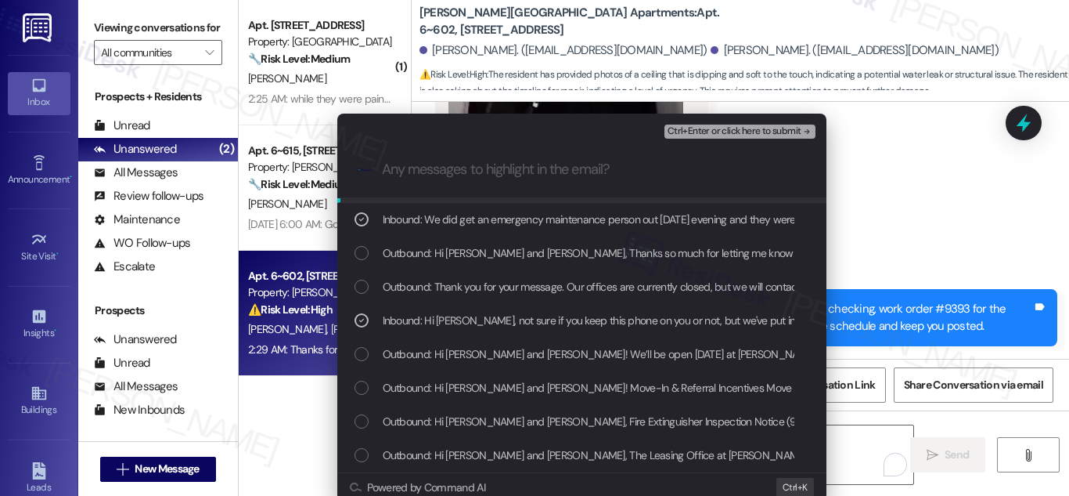
click at [752, 130] on span "Ctrl+Enter or click here to submit" at bounding box center [735, 131] width 134 height 11
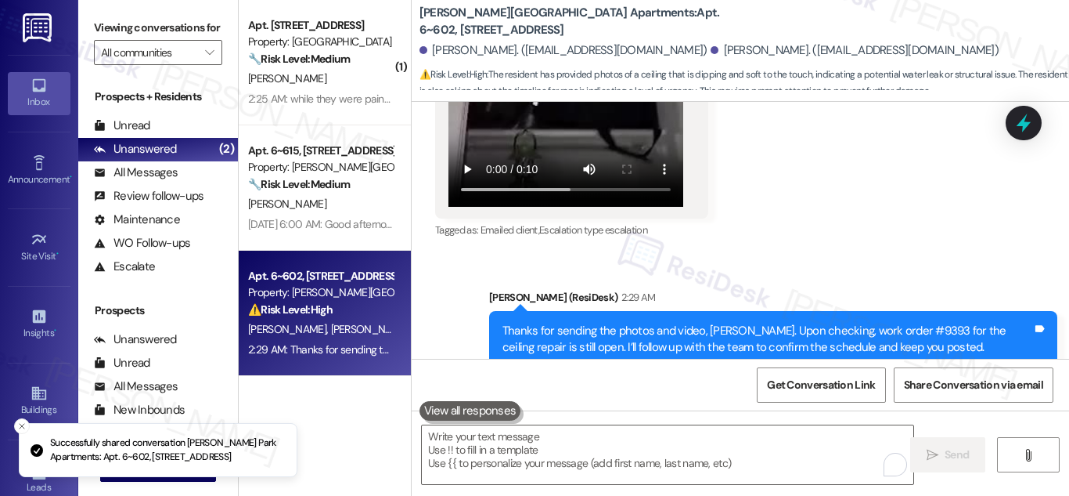
scroll to position [3554, 0]
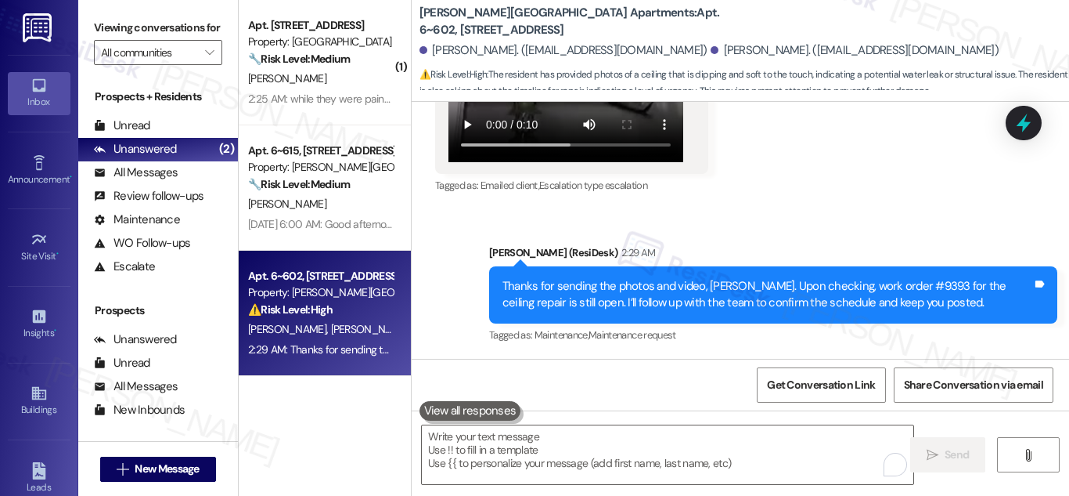
click at [827, 228] on div "Sent via SMS [PERSON_NAME] (ResiDesk) 2:29 AM Thanks for sending the photos and…" at bounding box center [741, 283] width 658 height 149
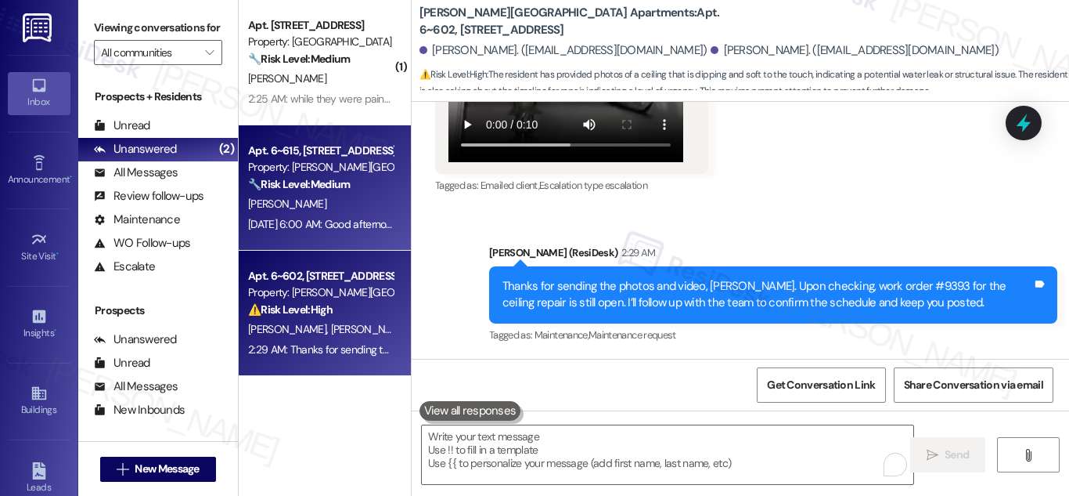
click at [262, 184] on strong "🔧 Risk Level: Medium" at bounding box center [299, 184] width 102 height 14
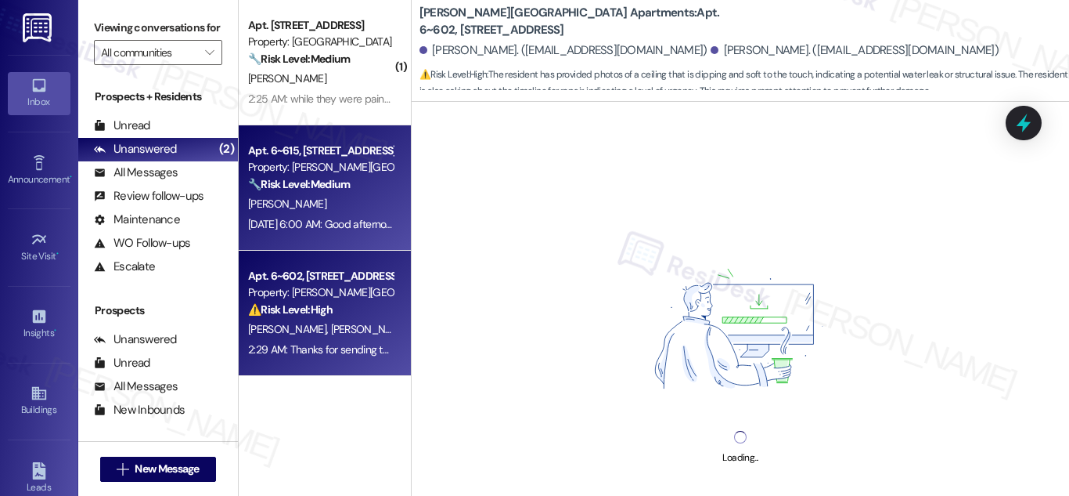
click at [296, 293] on div "Property: [PERSON_NAME][GEOGRAPHIC_DATA] Apartments" at bounding box center [320, 292] width 145 height 16
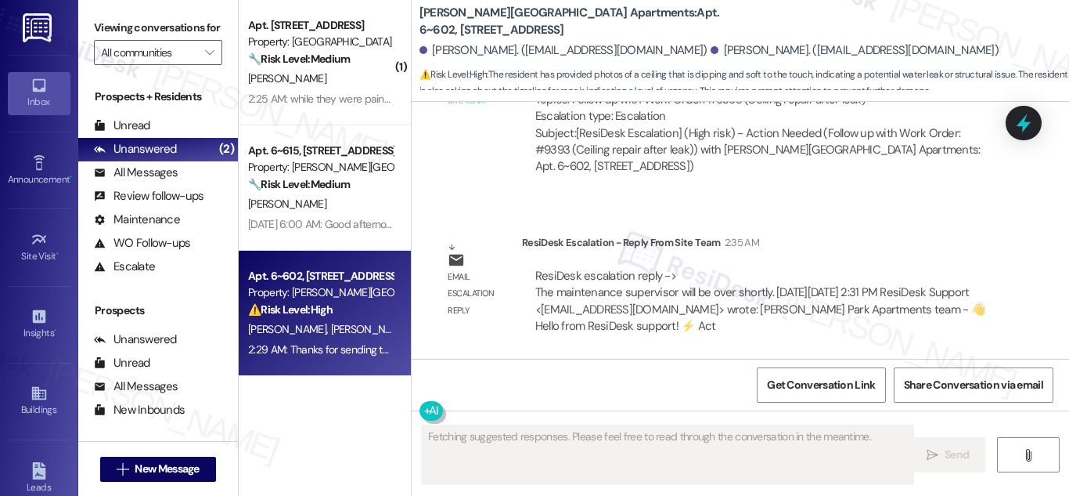
scroll to position [3923, 0]
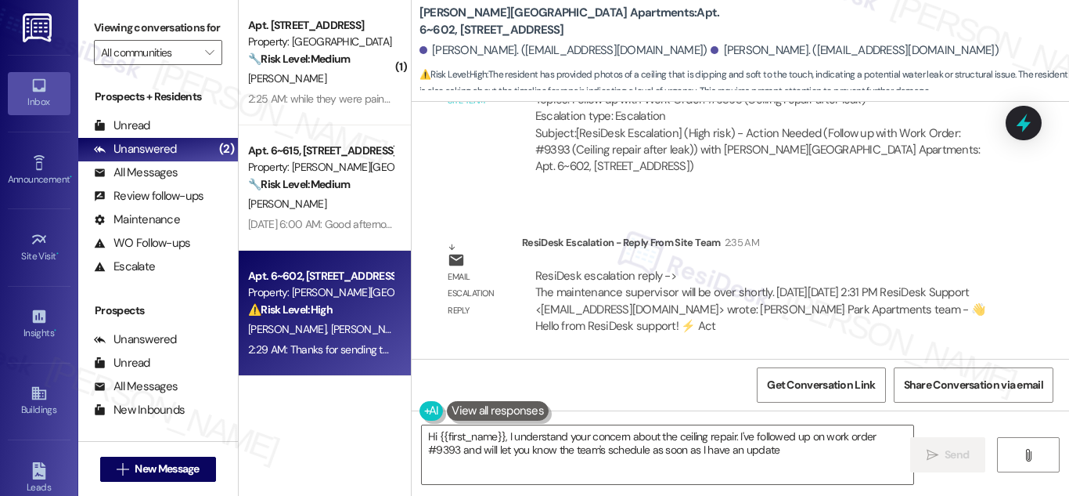
type textarea "Hi {{first_name}}, I understand your concern about the ceiling repair. I've fol…"
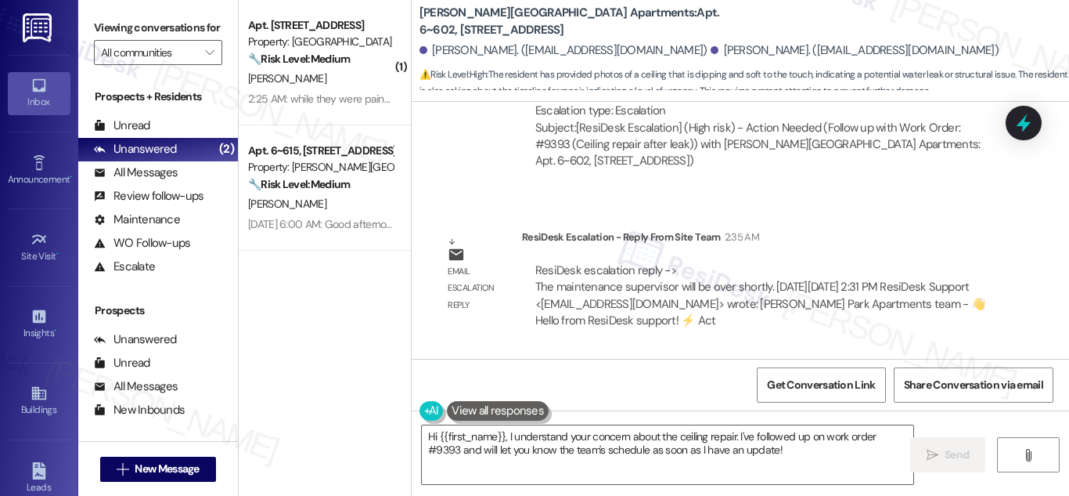
scroll to position [4049, 0]
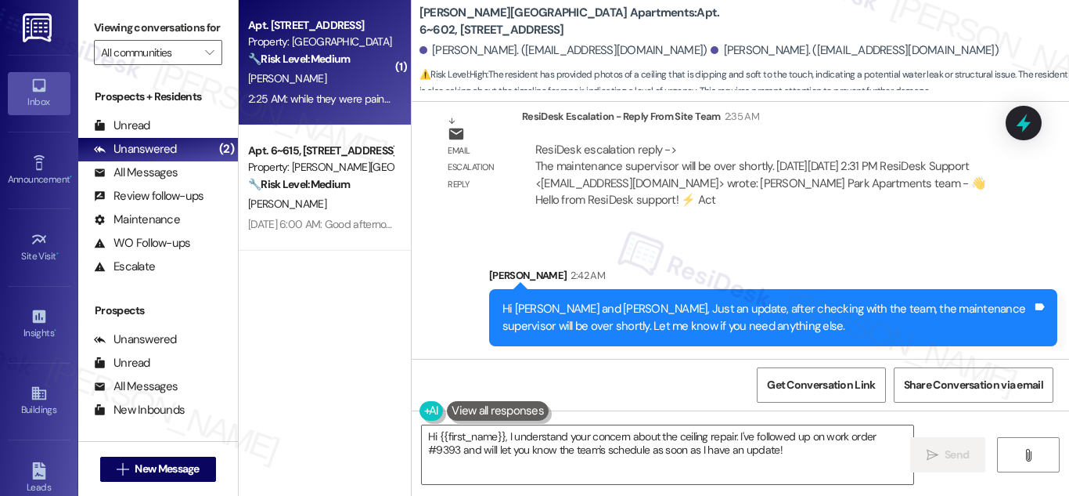
click at [323, 46] on div "Property: [GEOGRAPHIC_DATA]" at bounding box center [320, 42] width 145 height 16
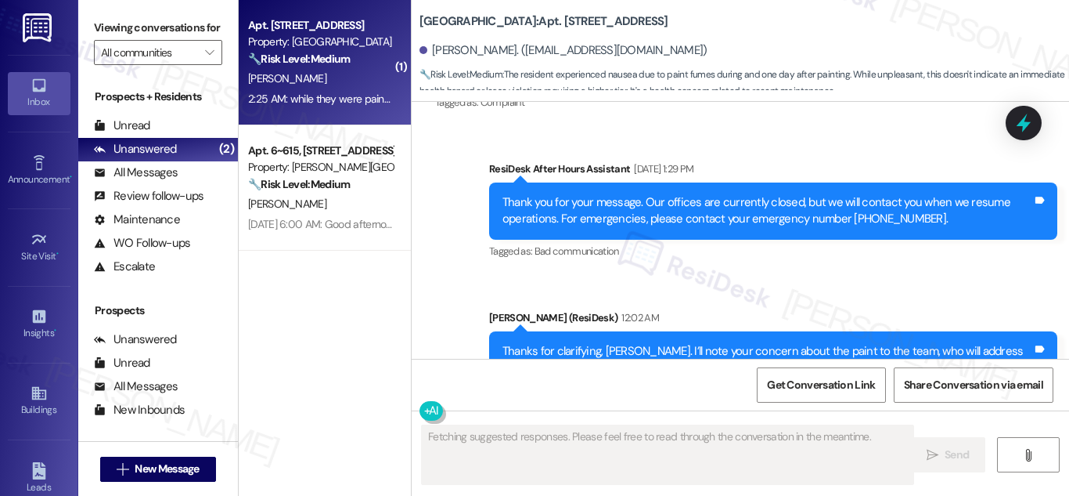
scroll to position [8199, 0]
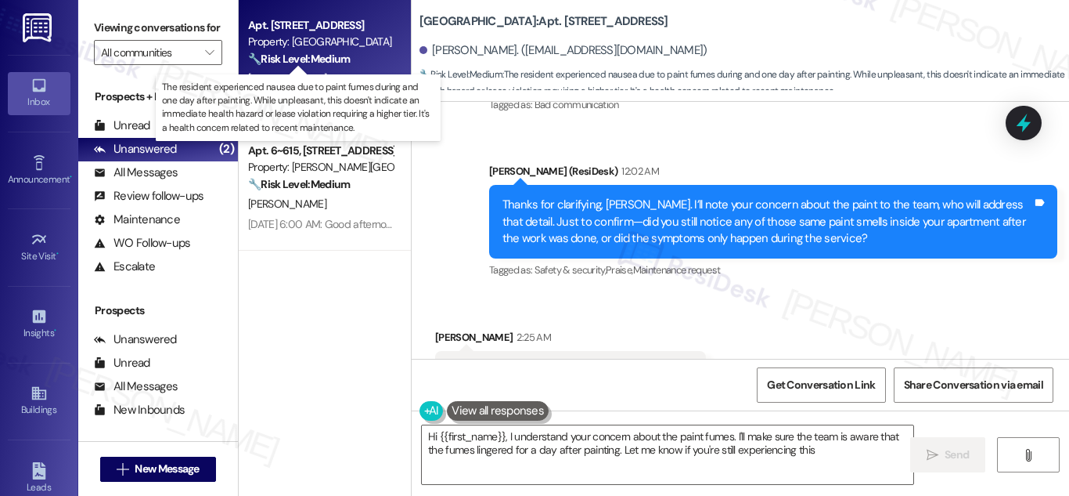
type textarea "Hi {{first_name}}, I understand your concern about the paint fumes. I'll make s…"
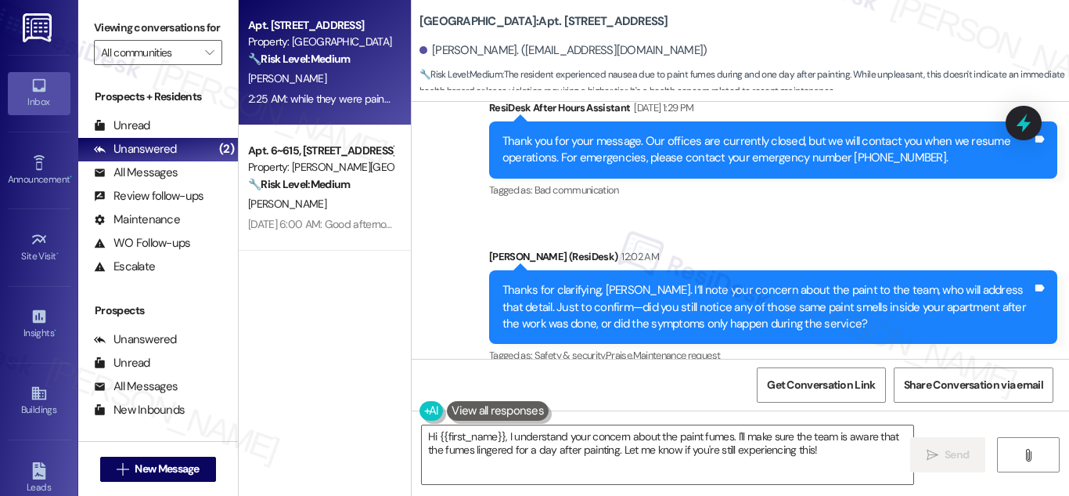
scroll to position [8200, 0]
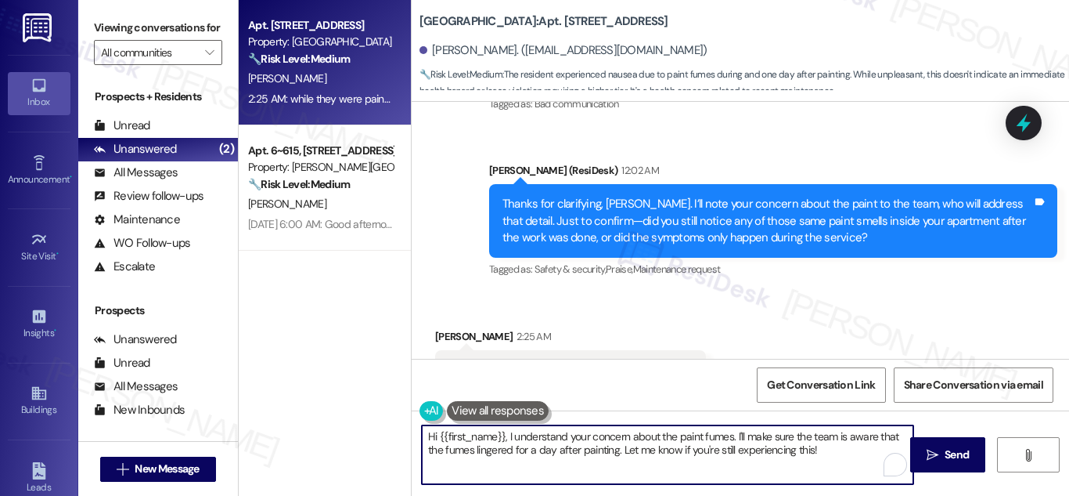
click at [842, 450] on textarea "Hi {{first_name}}, I understand your concern about the paint fumes. I'll make s…" at bounding box center [668, 454] width 492 height 59
click at [961, 450] on span "Send" at bounding box center [957, 454] width 24 height 16
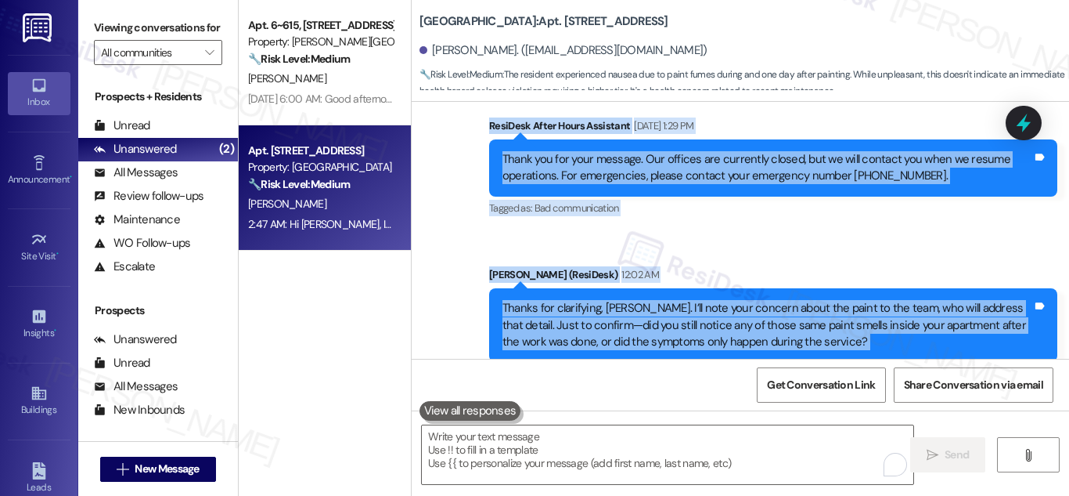
scroll to position [8326, 0]
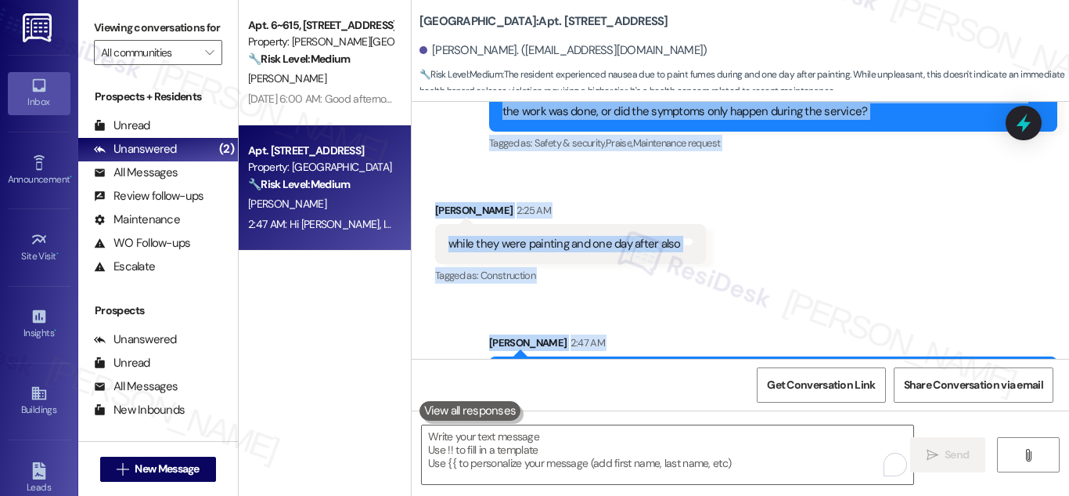
drag, startPoint x: 494, startPoint y: 151, endPoint x: 976, endPoint y: 347, distance: 520.4
click at [976, 347] on div "Survey, sent via SMS Residesk Automated Survey [DATE] 1:36 AM Hi [PERSON_NAME],…" at bounding box center [741, 230] width 658 height 257
copy div "Hi [PERSON_NAME]! I'm checking in on your latest work order (Chemicals used in …"
click at [902, 179] on div "Received via SMS [PERSON_NAME] 2:25 AM while they were painting and one day aft…" at bounding box center [741, 233] width 658 height 132
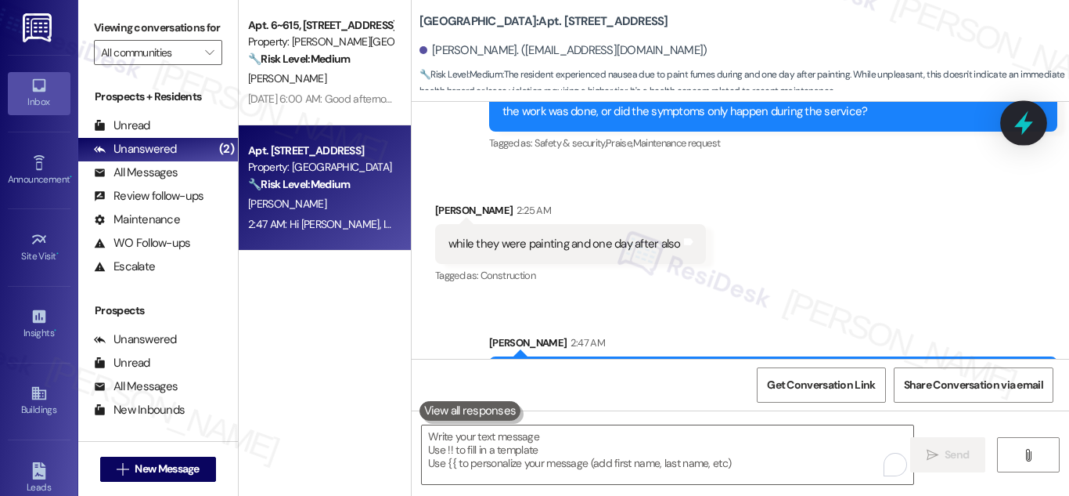
click at [1033, 135] on icon at bounding box center [1024, 123] width 27 height 27
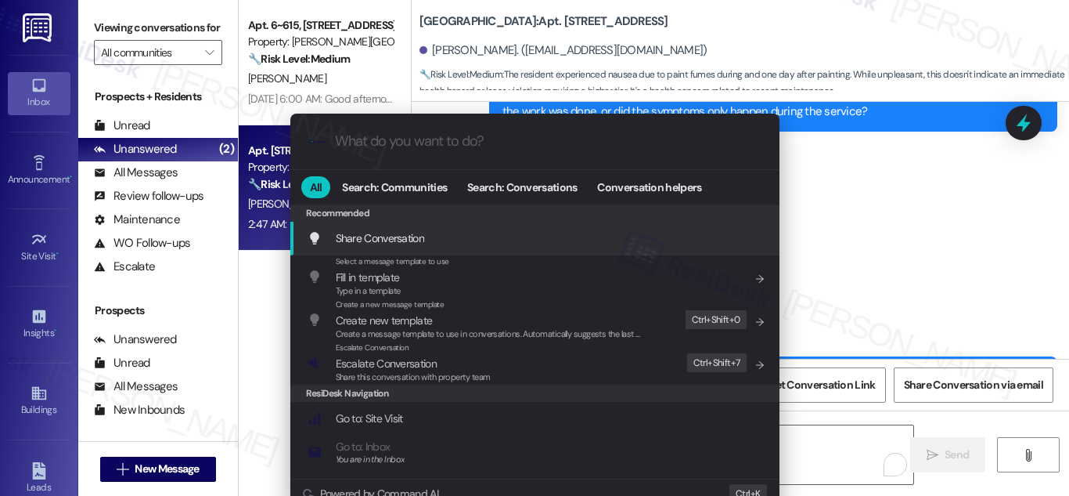
click at [910, 205] on div ".cls-1{fill:#0a055f;}.cls-2{fill:#0cc4c4;} resideskLogoBlueOrange All Search: C…" at bounding box center [534, 248] width 1069 height 496
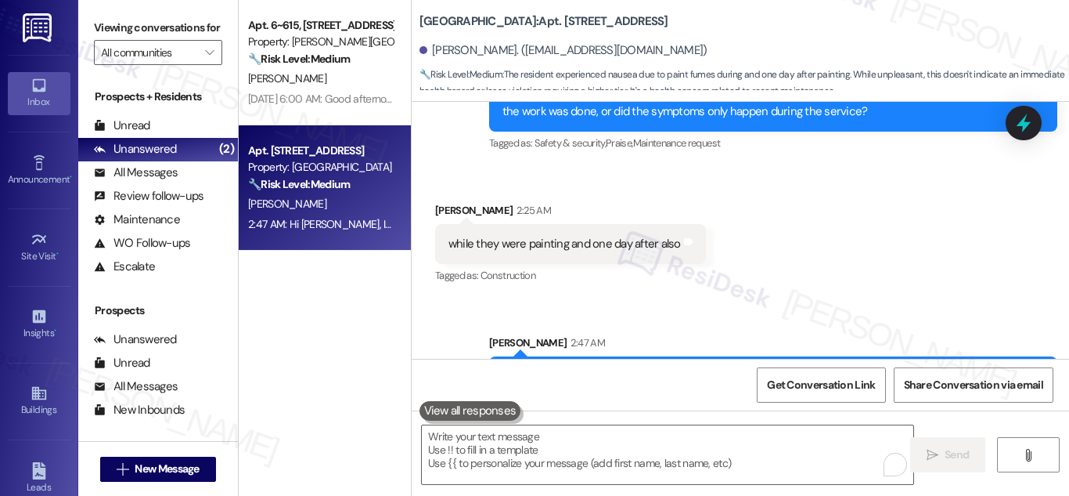
drag, startPoint x: 1026, startPoint y: 118, endPoint x: 1018, endPoint y: 117, distance: 7.9
click at [1026, 117] on icon at bounding box center [1024, 123] width 14 height 19
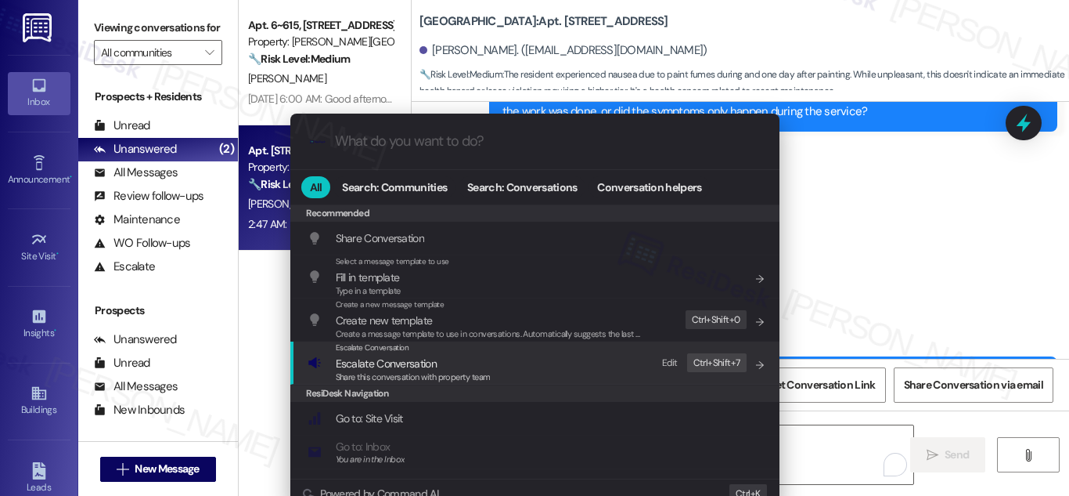
click at [412, 368] on span "Escalate Conversation" at bounding box center [386, 363] width 101 height 14
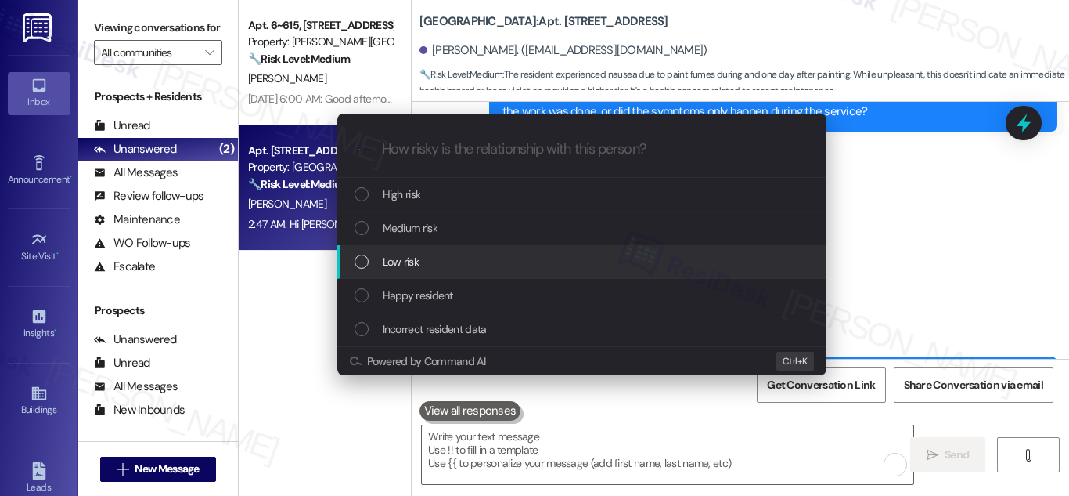
click at [404, 255] on span "Low risk" at bounding box center [401, 261] width 36 height 17
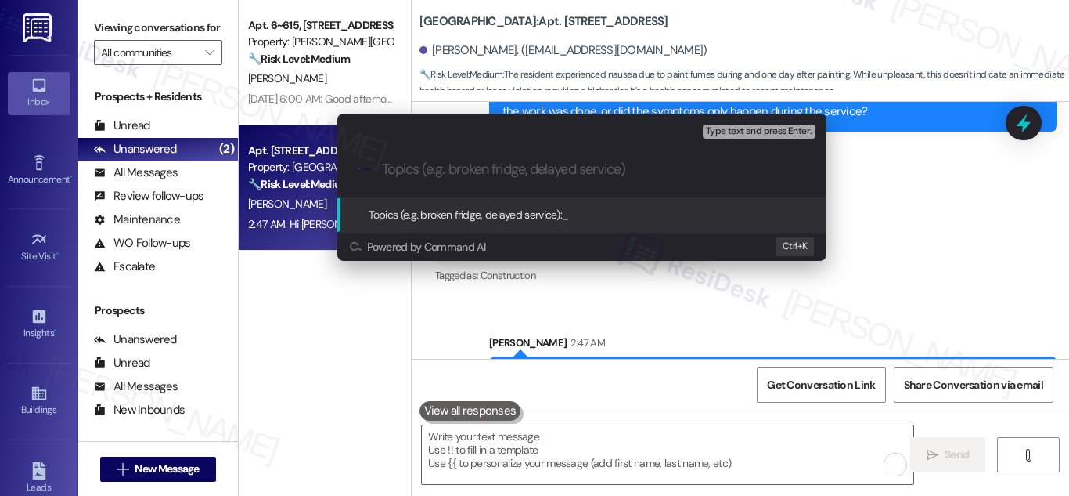
click at [416, 172] on input "Topics (e.g. broken fridge, delayed service)" at bounding box center [594, 169] width 425 height 16
paste input "Resident Sensitivity to Paint Fumes – Request to Avoid Use Indoors"
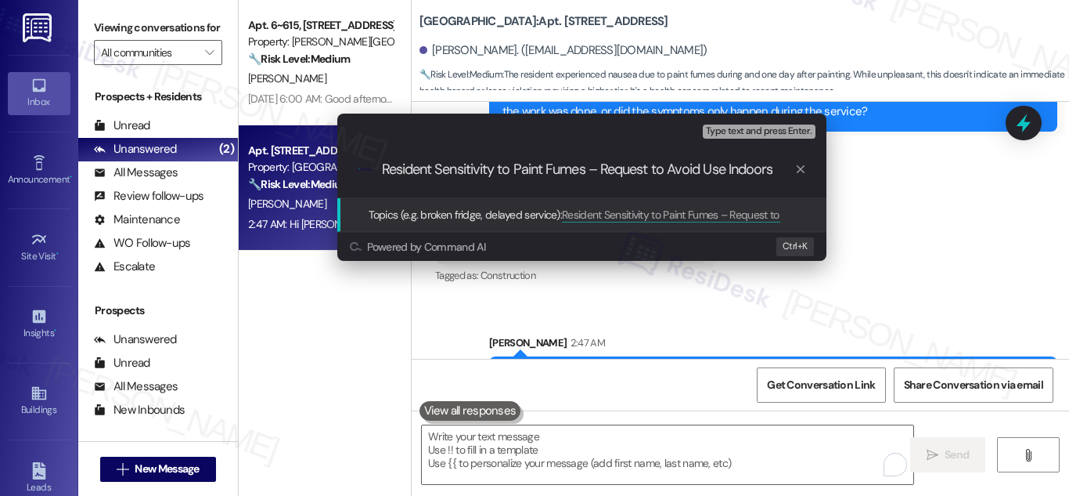
type input "Resident Sensitivity to Paint Fumes – Request to Avoid Use Indoors"
click at [947, 188] on div "Escalate Conversation Low risk Topics (e.g. broken fridge, delayed service) Any…" at bounding box center [534, 248] width 1069 height 496
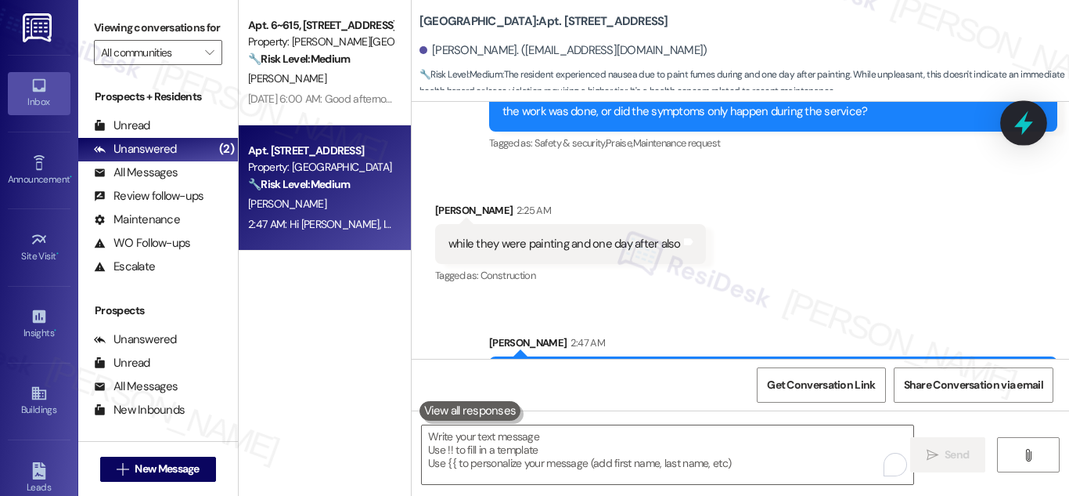
click at [1025, 133] on icon at bounding box center [1024, 123] width 27 height 27
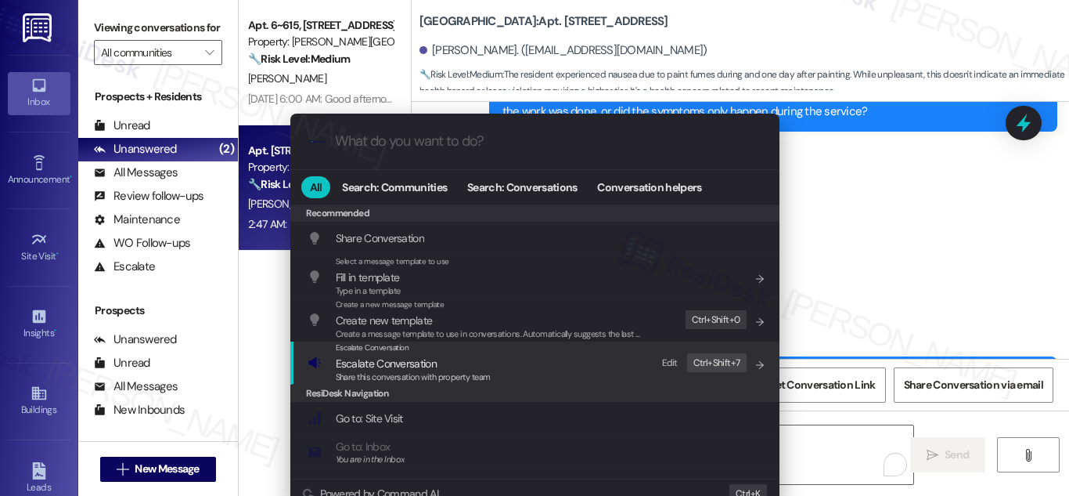
click at [390, 368] on span "Escalate Conversation" at bounding box center [386, 363] width 101 height 14
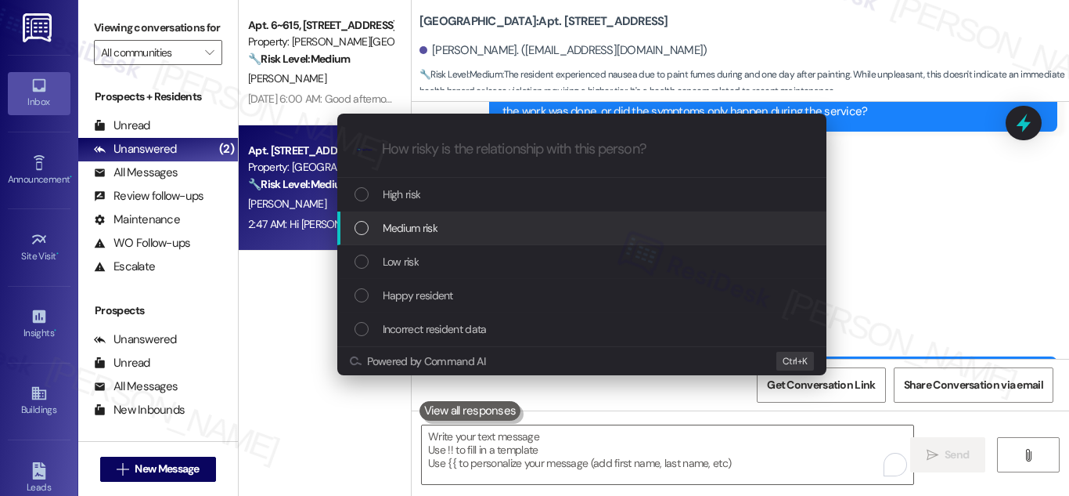
click at [393, 229] on span "Medium risk" at bounding box center [410, 227] width 55 height 17
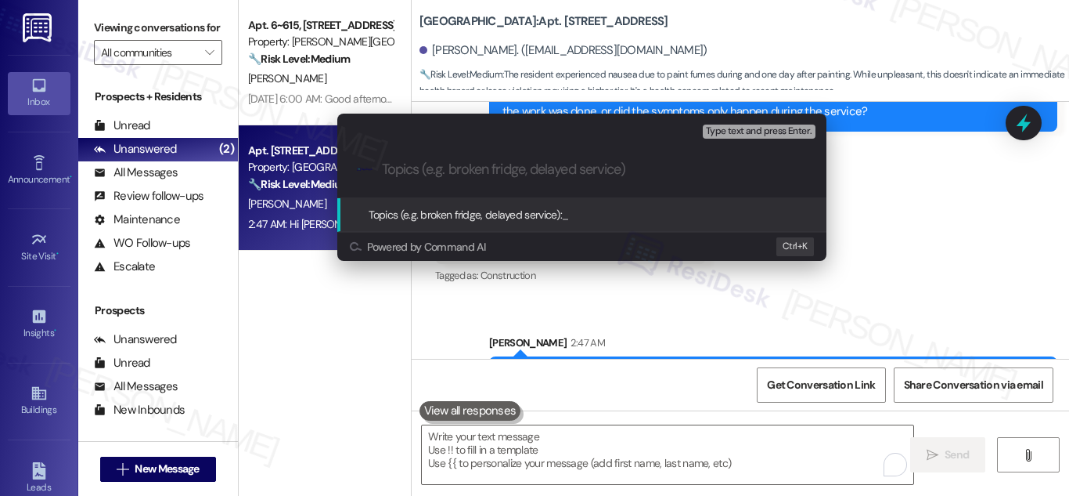
click at [434, 161] on input "Topics (e.g. broken fridge, delayed service)" at bounding box center [594, 169] width 425 height 16
paste input "Resident Sensitivity to Paint Fumes – Request to Avoid Use Indoors"
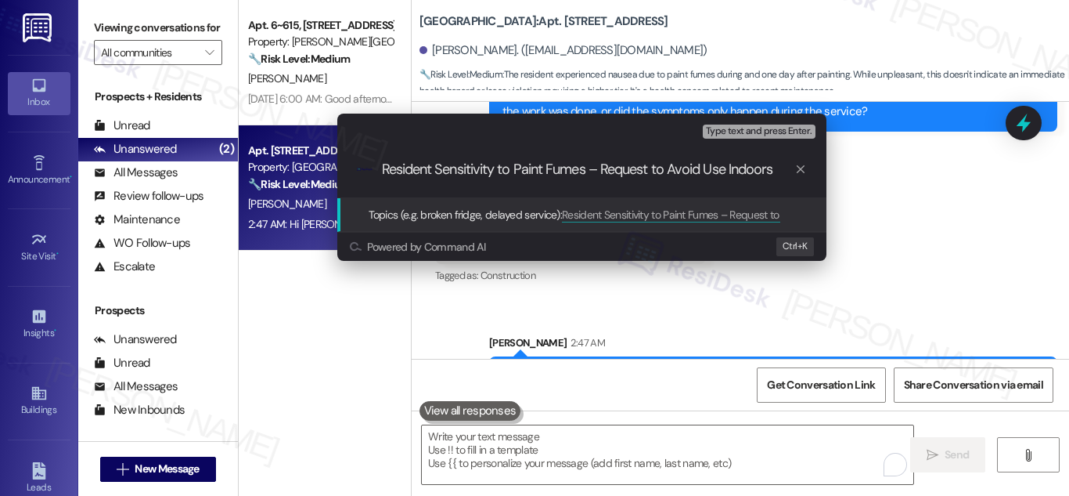
type input "Resident Sensitivity to Paint Fumes – Request to Avoid Use Indoors"
click at [780, 135] on span "Type text and press Enter." at bounding box center [759, 131] width 106 height 11
click at [762, 130] on span "Type text and press Enter." at bounding box center [759, 131] width 106 height 11
click at [493, 211] on span "Topics (e.g. broken fridge, delayed service):" at bounding box center [466, 214] width 194 height 14
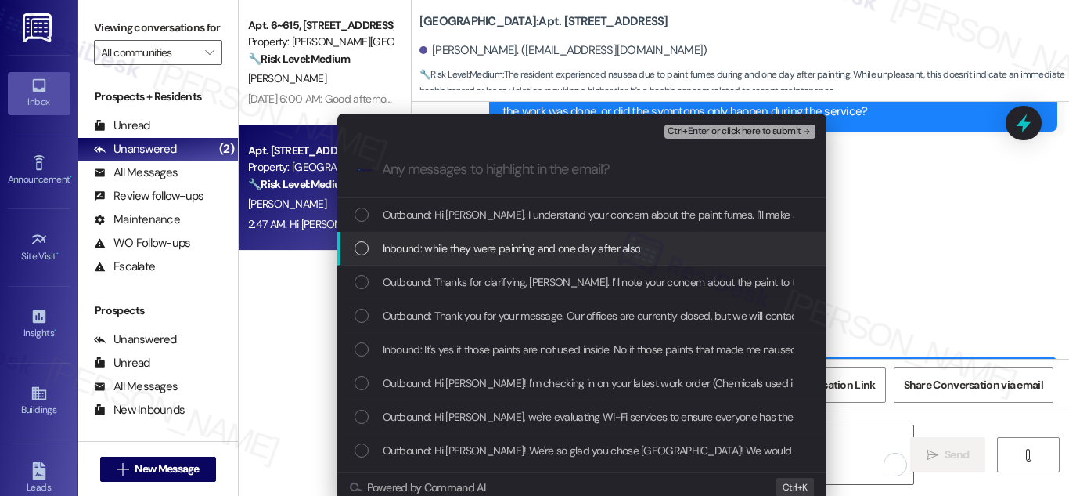
click at [355, 251] on div "List of options" at bounding box center [362, 248] width 14 height 14
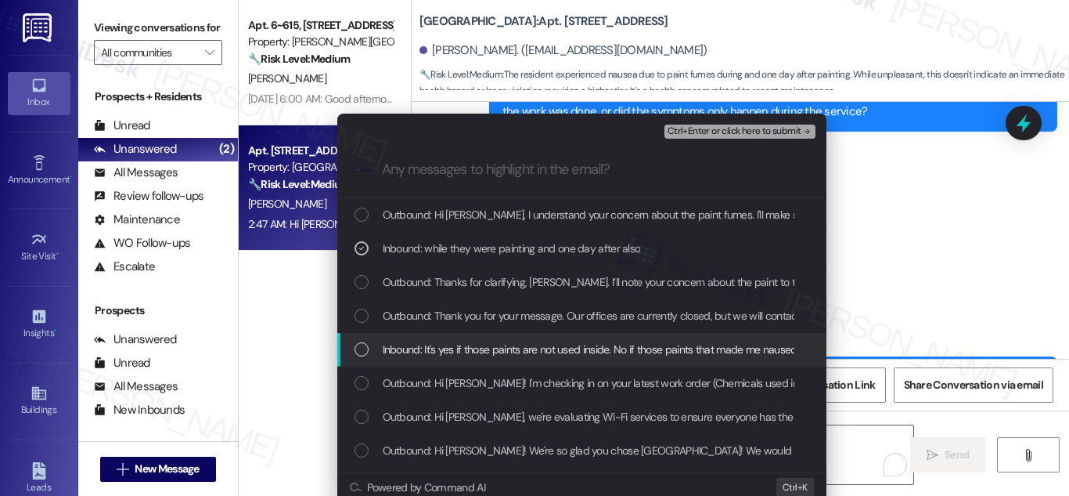
click at [355, 348] on div "List of options" at bounding box center [362, 349] width 14 height 14
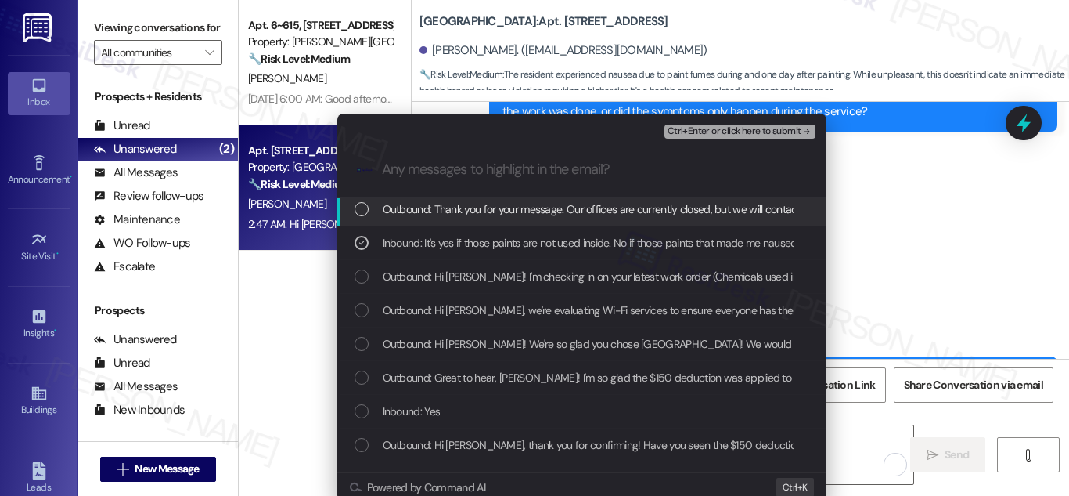
scroll to position [78, 0]
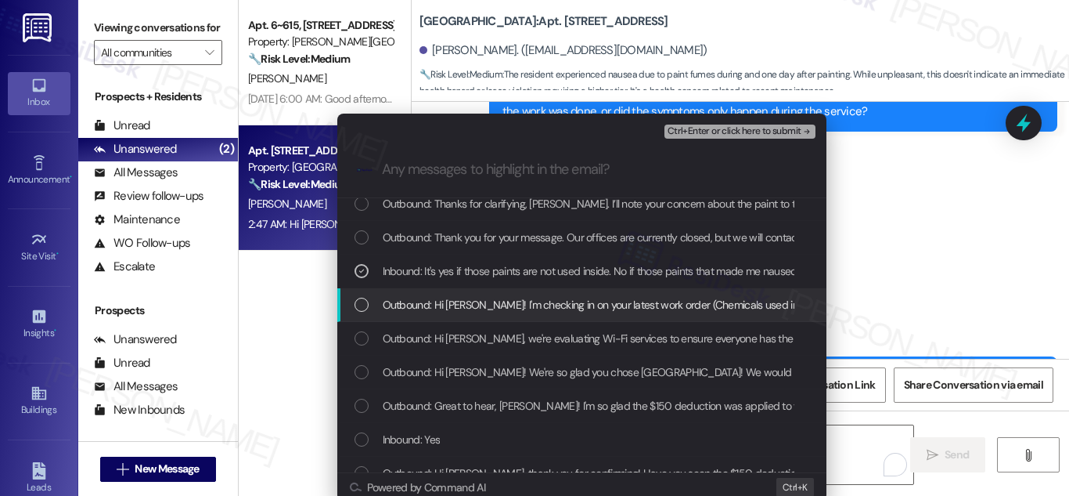
click at [366, 298] on div "Outbound: Hi [PERSON_NAME]! I'm checking in on your latest work order (Chemical…" at bounding box center [584, 304] width 458 height 17
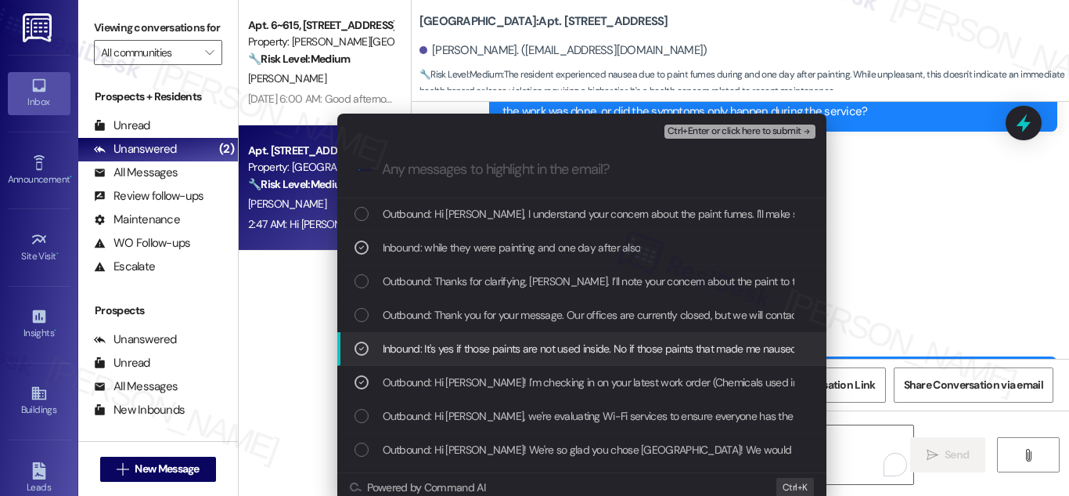
scroll to position [0, 0]
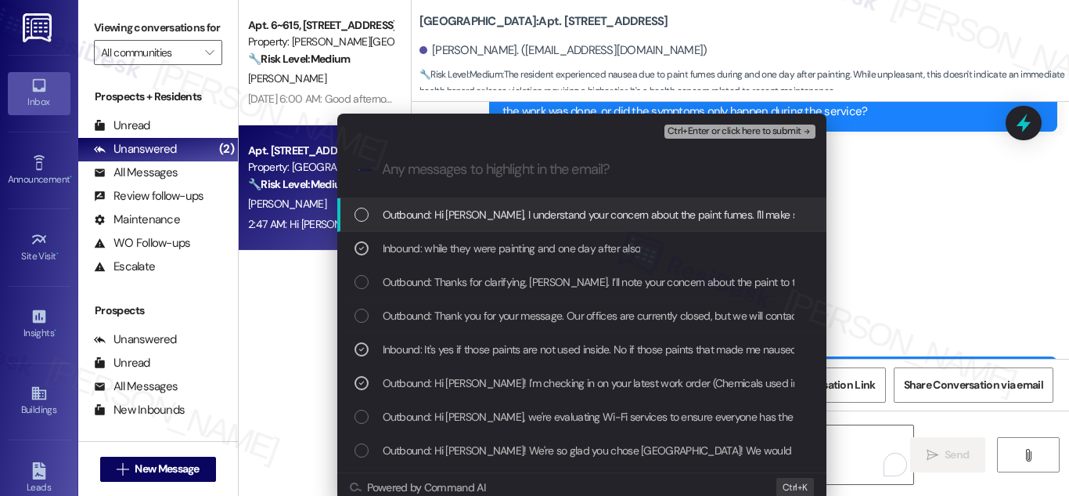
click at [744, 130] on span "Ctrl+Enter or click here to submit" at bounding box center [735, 131] width 134 height 11
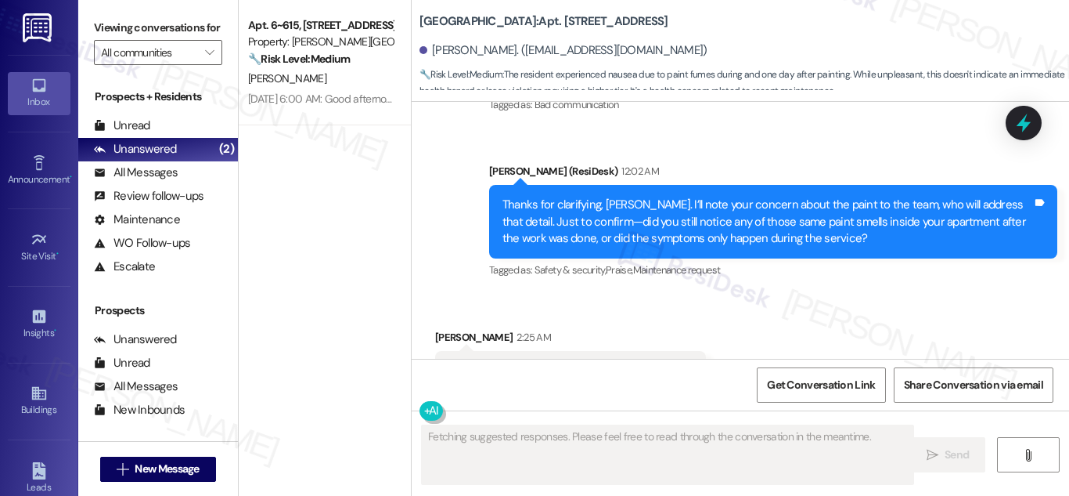
scroll to position [8349, 0]
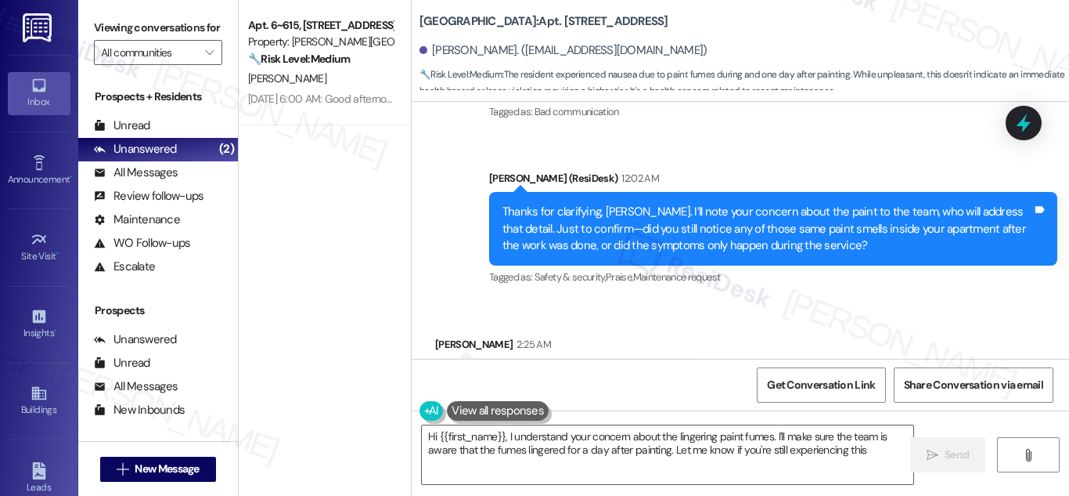
type textarea "Hi {{first_name}}, I understand your concern about the lingering paint fumes. I…"
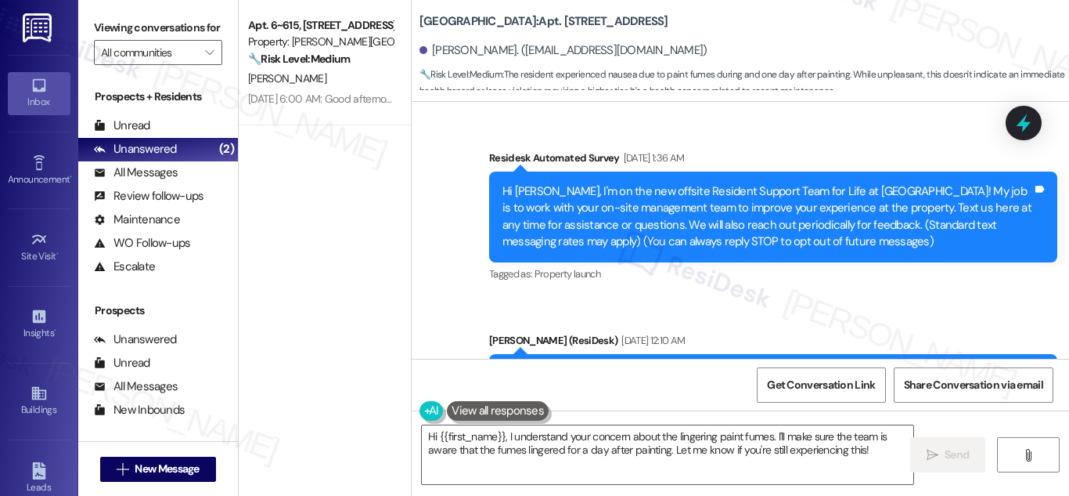
scroll to position [8349, 0]
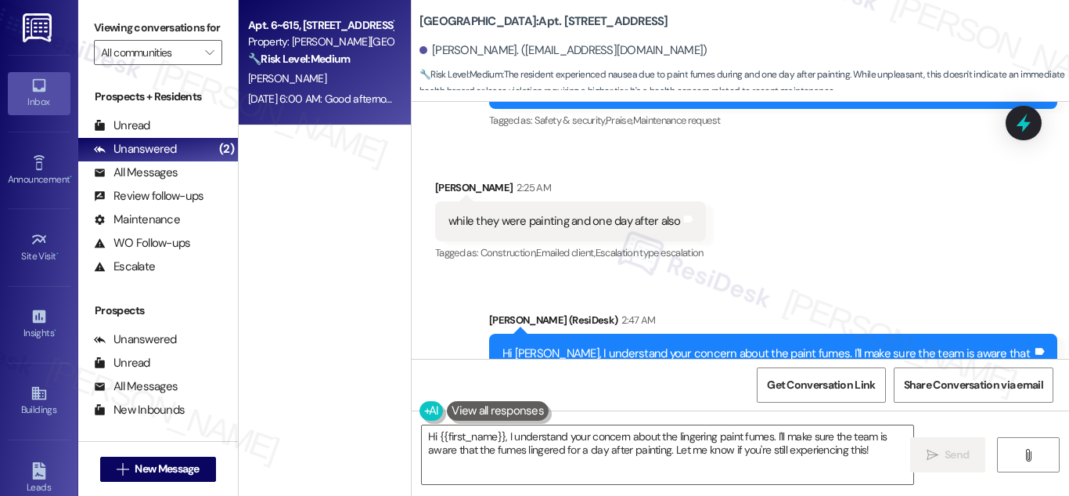
click at [308, 42] on div "Property: [PERSON_NAME][GEOGRAPHIC_DATA] Apartments" at bounding box center [320, 42] width 145 height 16
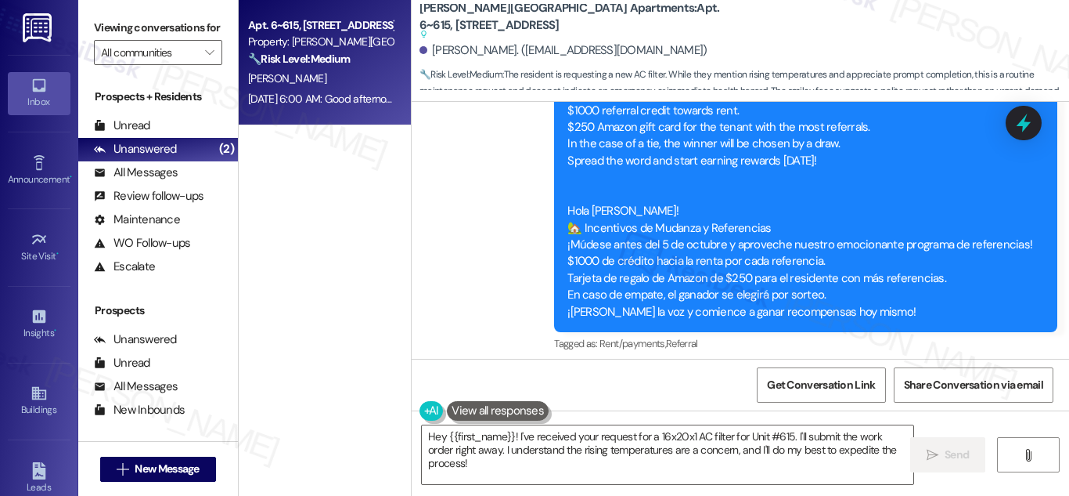
scroll to position [34269, 0]
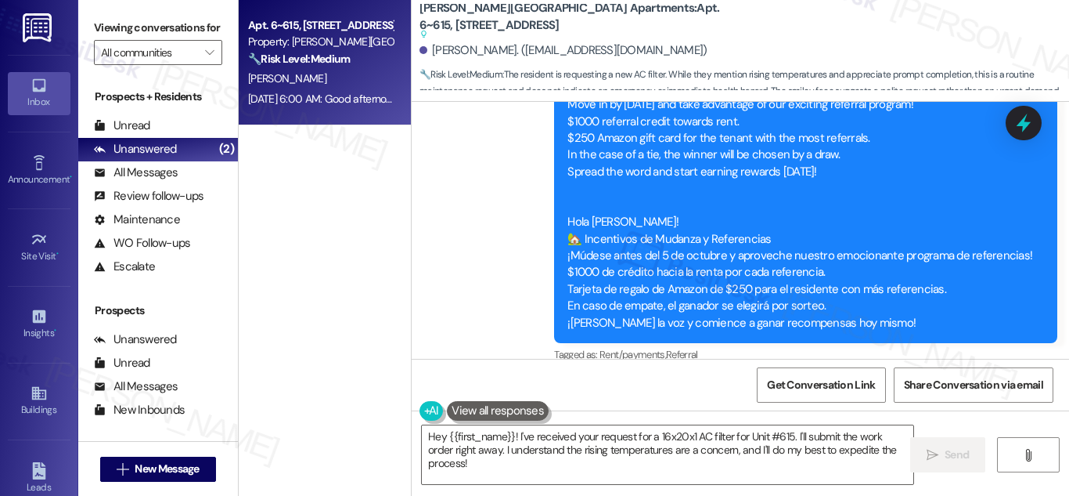
click at [607, 446] on div "Hi Angela L.! We’ll be open tomorrow at Alderman Park Apartments from 1:00 PM t…" at bounding box center [768, 471] width 530 height 50
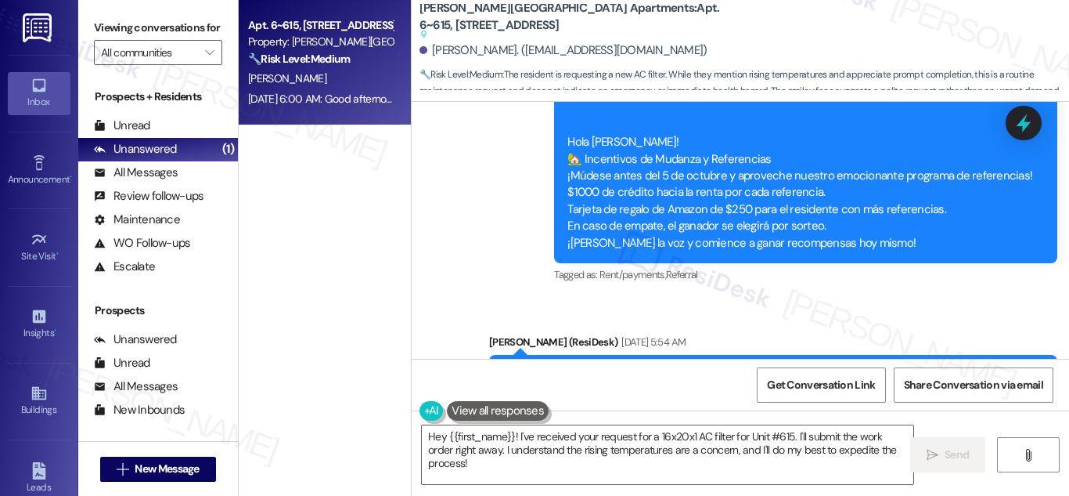
scroll to position [34347, 0]
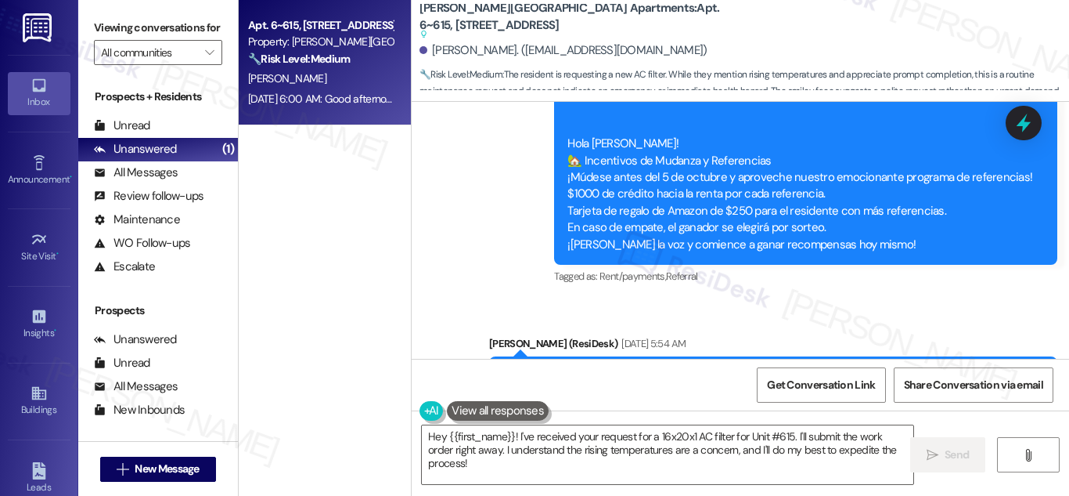
drag, startPoint x: 433, startPoint y: 204, endPoint x: 914, endPoint y: 257, distance: 483.6
copy div "Angela L. Johnson Sep 20, 2025 at 6:00 AM Good afternoon, I submit a Work Order…"
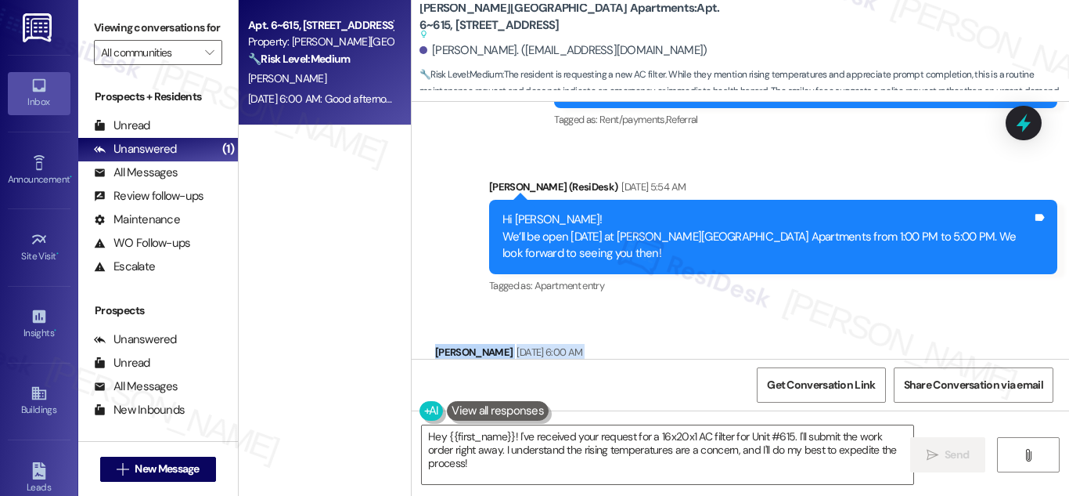
scroll to position [36, 0]
click at [534, 445] on textarea "Hey {{first_name}}! I've received your request for a 16x20x1 AC filter for Unit…" at bounding box center [668, 454] width 492 height 59
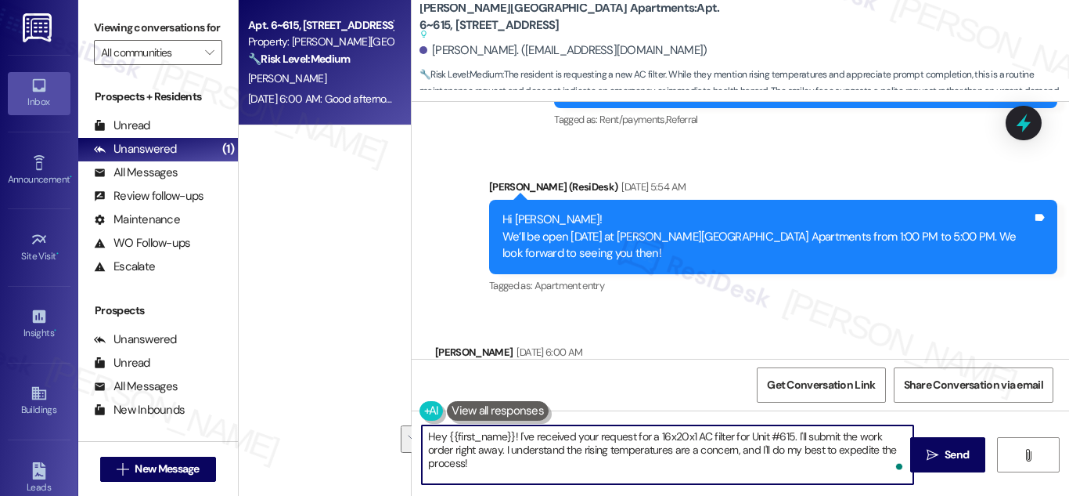
drag, startPoint x: 516, startPoint y: 434, endPoint x: 815, endPoint y: 463, distance: 300.4
click at [815, 463] on textarea "Hey {{first_name}}! I've received your request for a 16x20x1 AC filter for Unit…" at bounding box center [668, 454] width 492 height 59
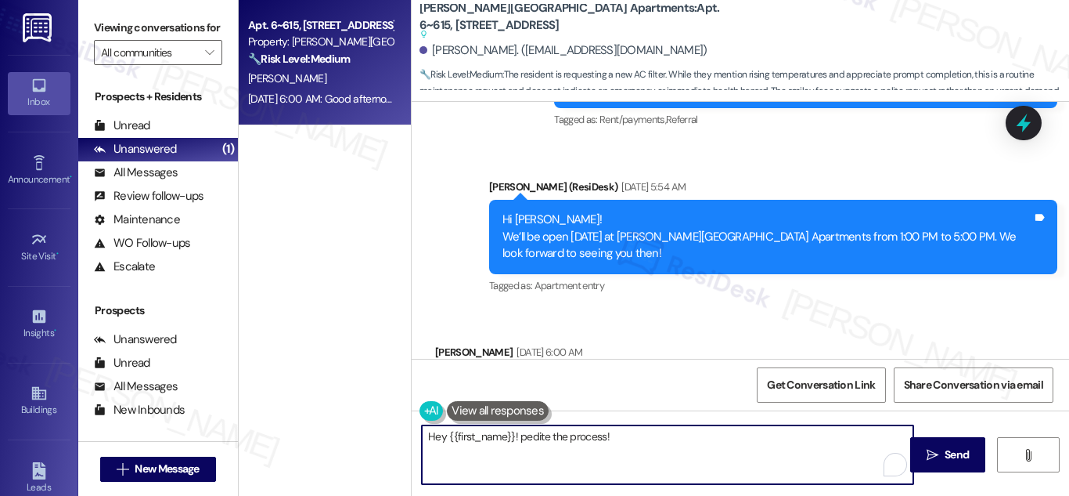
click at [526, 437] on textarea "Hey {{first_name}}! pedite the process!" at bounding box center [668, 454] width 492 height 59
drag, startPoint x: 526, startPoint y: 438, endPoint x: 626, endPoint y: 438, distance: 100.2
click at [626, 438] on textarea "Hey {{first_name}}! pedite the process!" at bounding box center [668, 454] width 492 height 59
paste textarea "Upon checking, the work order you submitted (WO #9392) for a 16x20x1 A/C filter…"
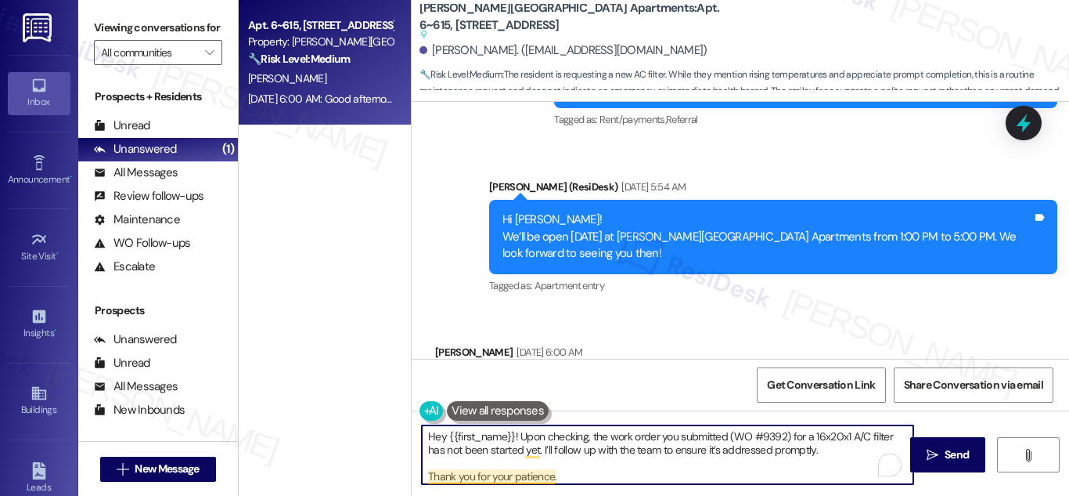
click at [425, 477] on textarea "Hey {{first_name}}! Upon checking, the work order you submitted (WO #9392) for …" at bounding box center [668, 454] width 492 height 59
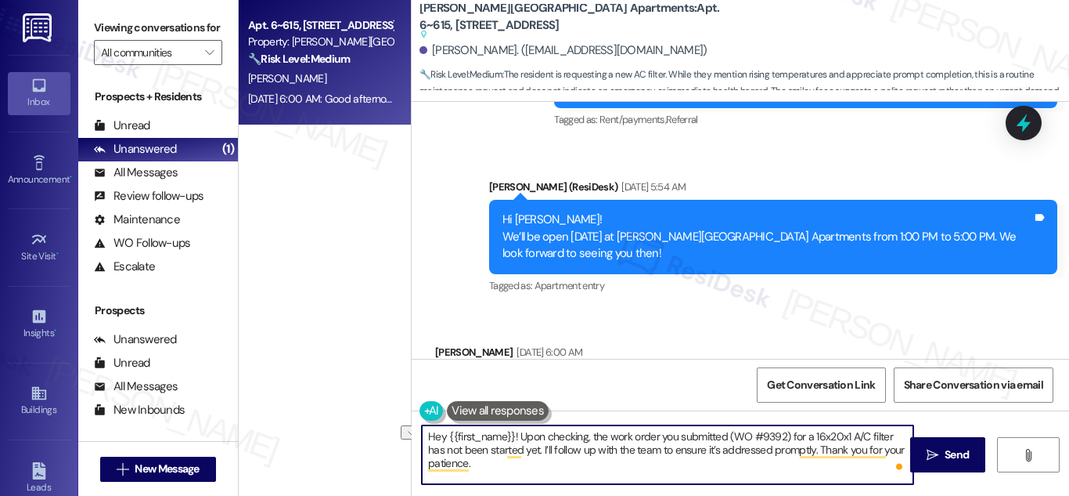
drag, startPoint x: 789, startPoint y: 438, endPoint x: 847, endPoint y: 438, distance: 57.9
click at [849, 438] on textarea "Hey {{first_name}}! Upon checking, the work order you submitted (WO #9392) for …" at bounding box center [668, 454] width 492 height 59
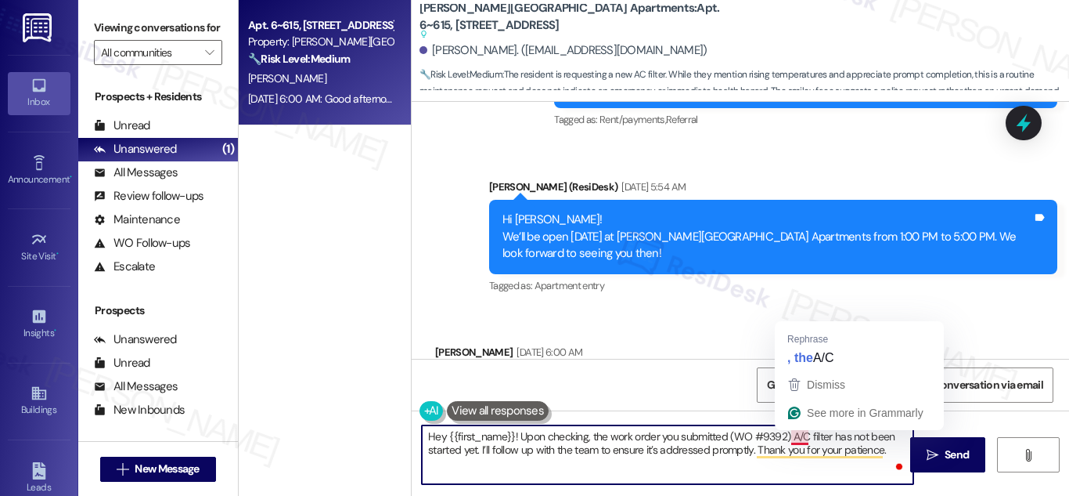
click at [791, 434] on textarea "Hey {{first_name}}! Upon checking, the work order you submitted (WO #9392) A/C …" at bounding box center [668, 454] width 492 height 59
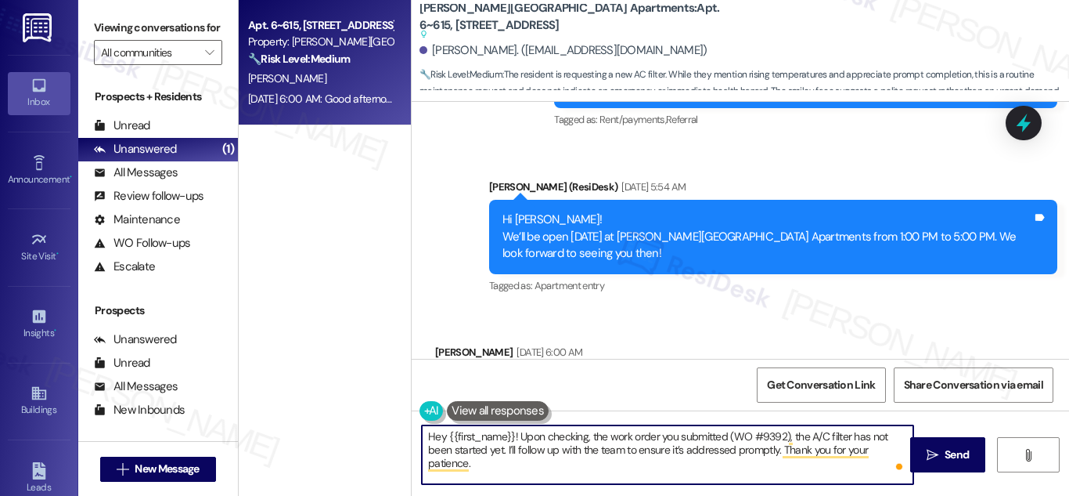
click at [517, 437] on textarea "Hey {{first_name}}! Upon checking, the work order you submitted (WO #9392), the…" at bounding box center [668, 454] width 492 height 59
click at [593, 440] on textarea "Hey {{first_name}}! Upon checking, the work order you submitted (WO #9392), the…" at bounding box center [668, 454] width 492 height 59
drag, startPoint x: 516, startPoint y: 438, endPoint x: 532, endPoint y: 461, distance: 27.6
click at [532, 461] on textarea "Hey {{first_name}}! Upon checking, the work order you submitted (WO #9392), the…" at bounding box center [668, 454] width 492 height 59
paste textarea "Thank you for your message. I’ve checked on Work Order #9392 regarding the 16x2…"
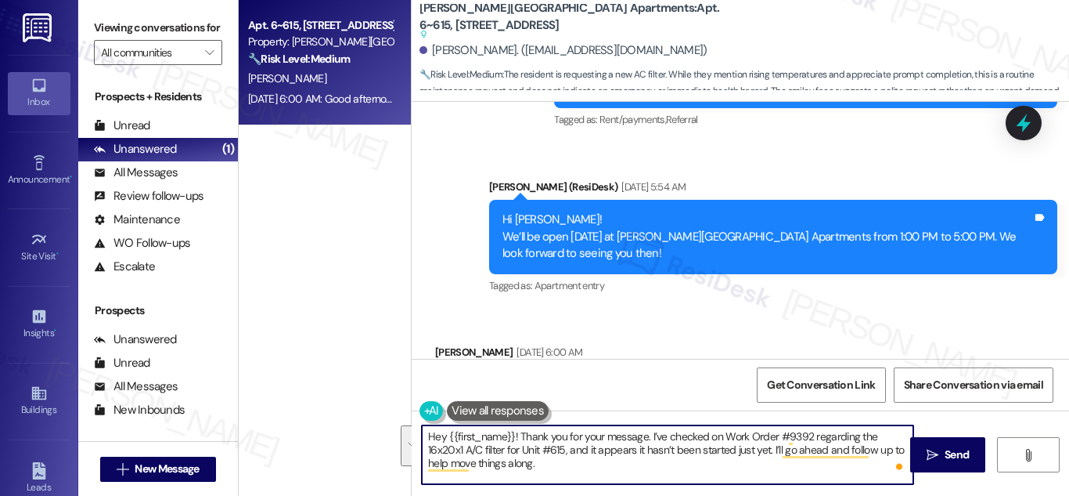
scroll to position [13, 0]
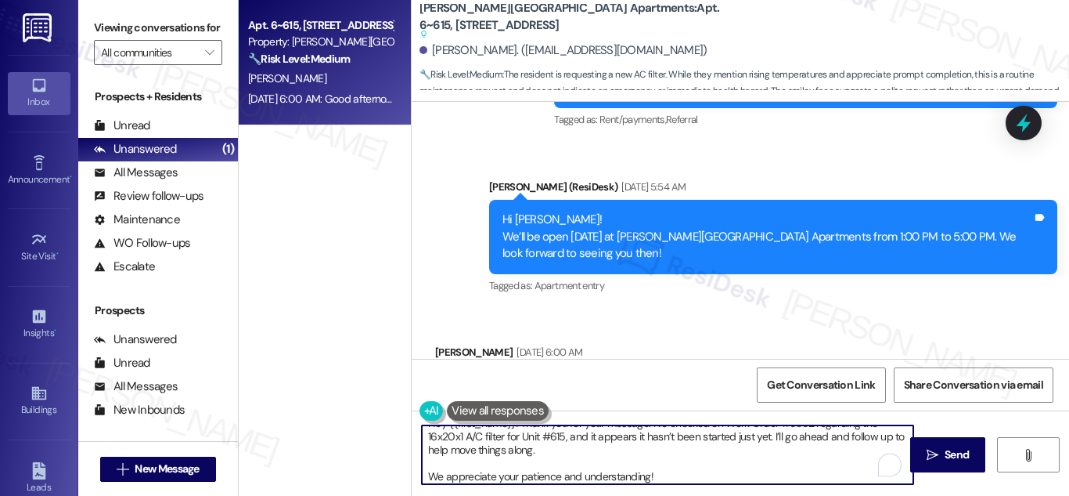
drag, startPoint x: 427, startPoint y: 476, endPoint x: 433, endPoint y: 493, distance: 18.1
click at [427, 477] on textarea "Hey {{first_name}}! Thank you for your message. I’ve checked on Work Order #939…" at bounding box center [668, 454] width 492 height 59
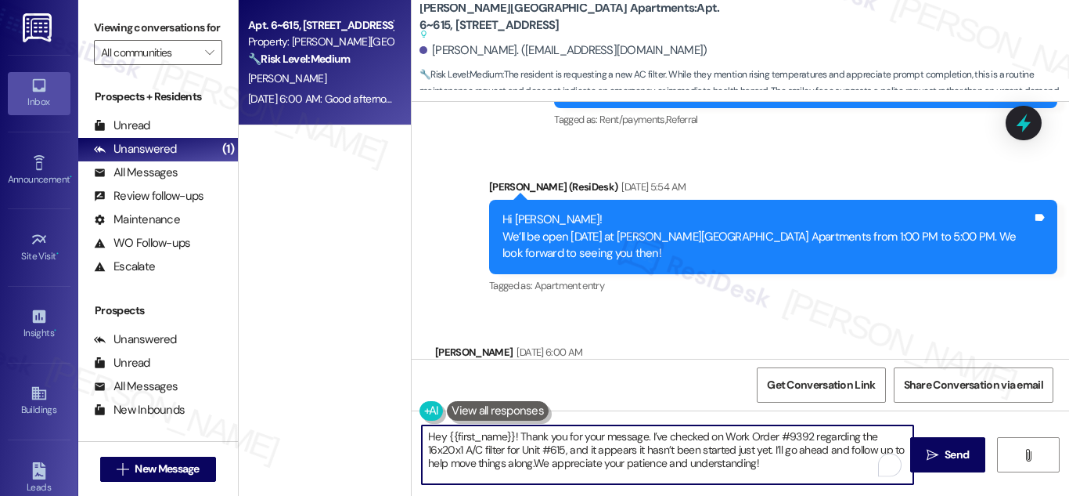
scroll to position [0, 0]
type textarea "Hey {{first_name}}! Thank you for your message. I’ve checked on Work Order #939…"
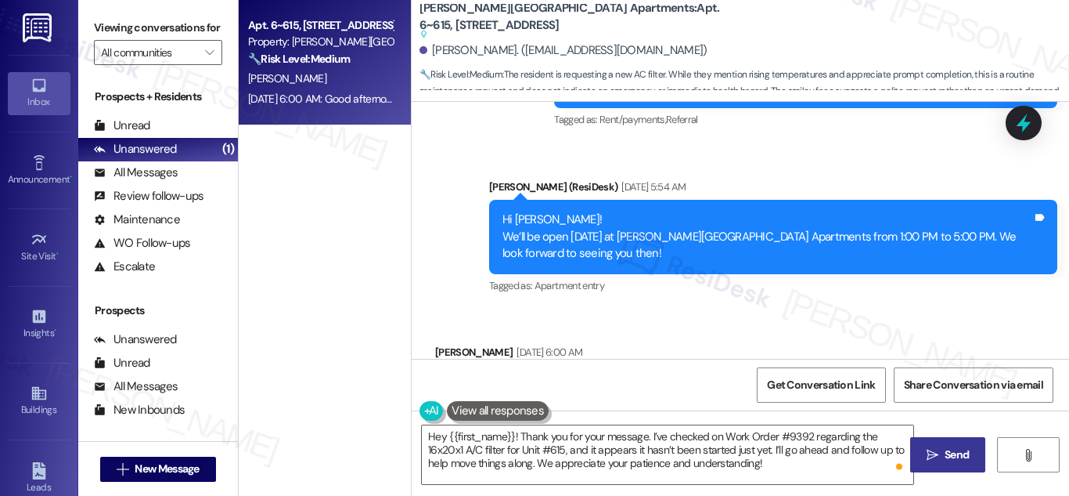
click at [945, 460] on span "Send" at bounding box center [957, 454] width 24 height 16
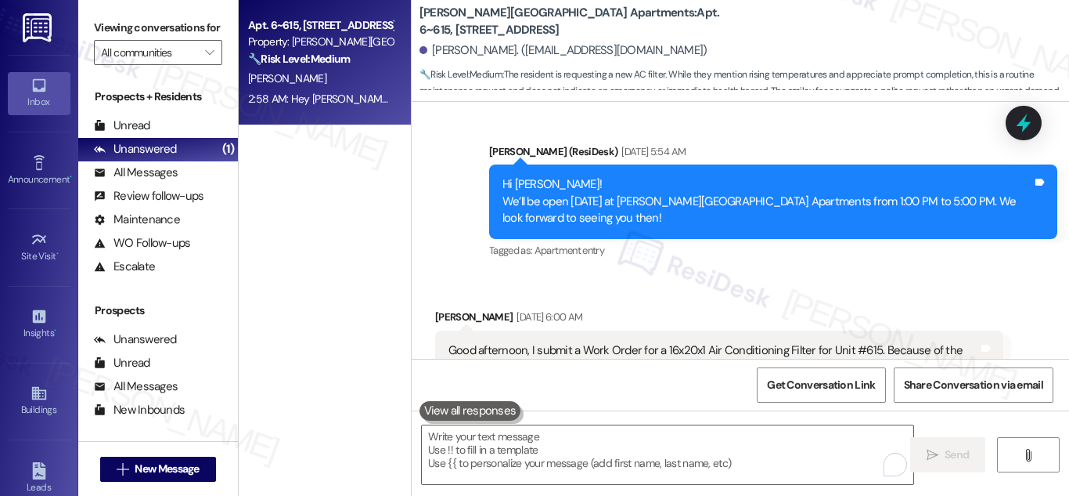
scroll to position [34683, 0]
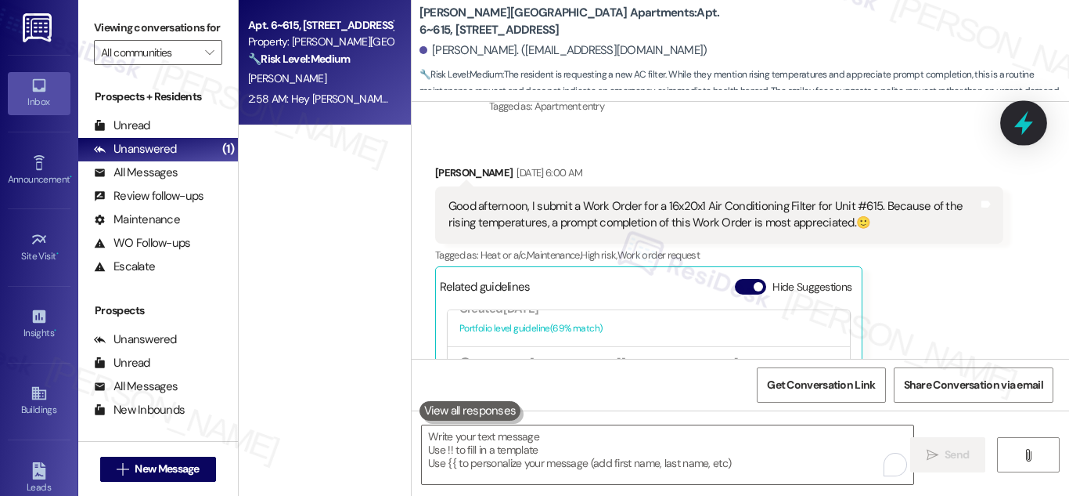
click at [1015, 131] on icon at bounding box center [1024, 123] width 27 height 27
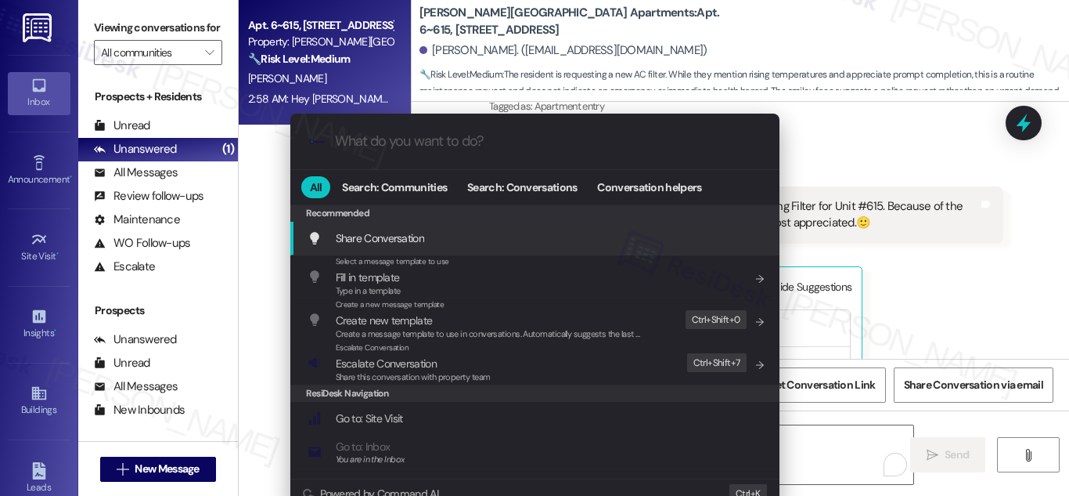
click at [376, 135] on input "What do you want to do?" at bounding box center [547, 141] width 425 height 16
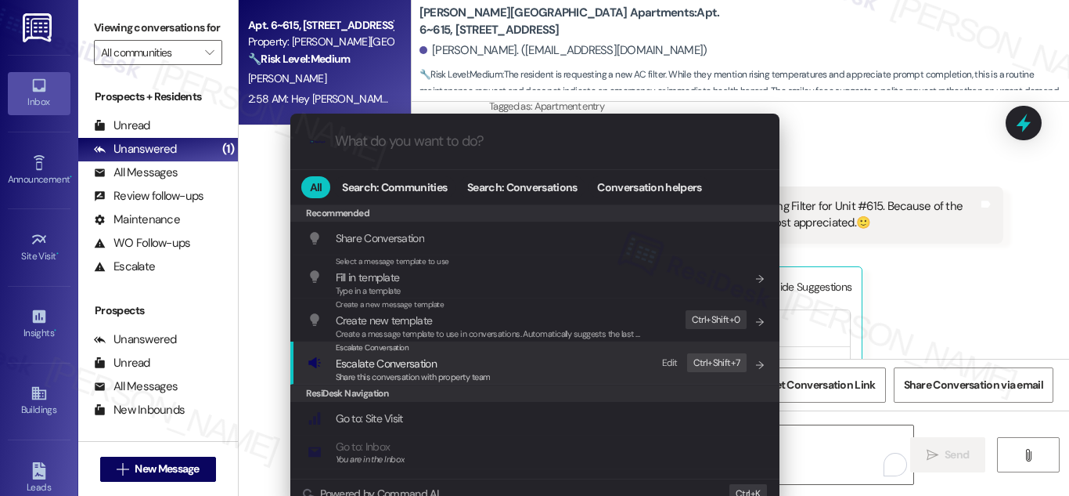
click at [375, 355] on span "Escalate Conversation" at bounding box center [386, 363] width 101 height 17
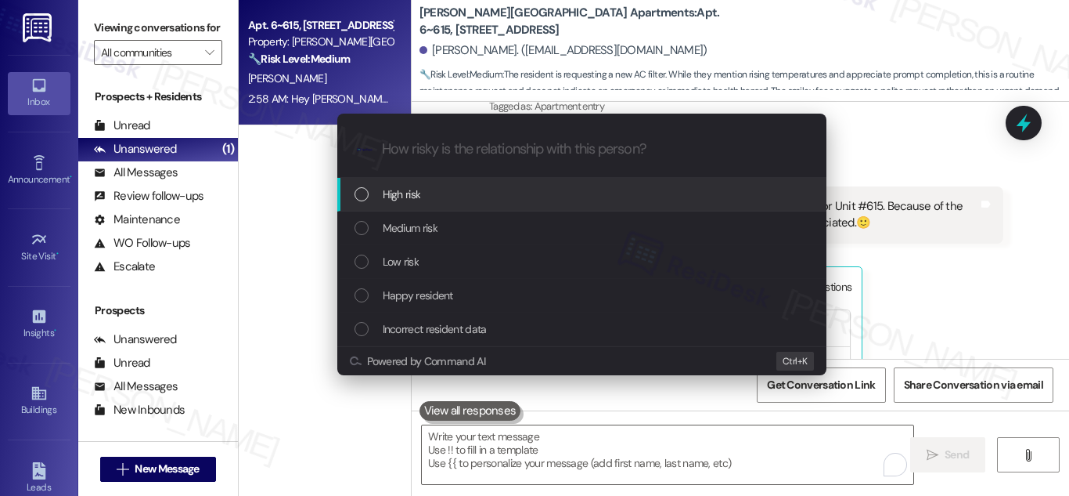
click at [423, 200] on div "High risk" at bounding box center [584, 194] width 458 height 17
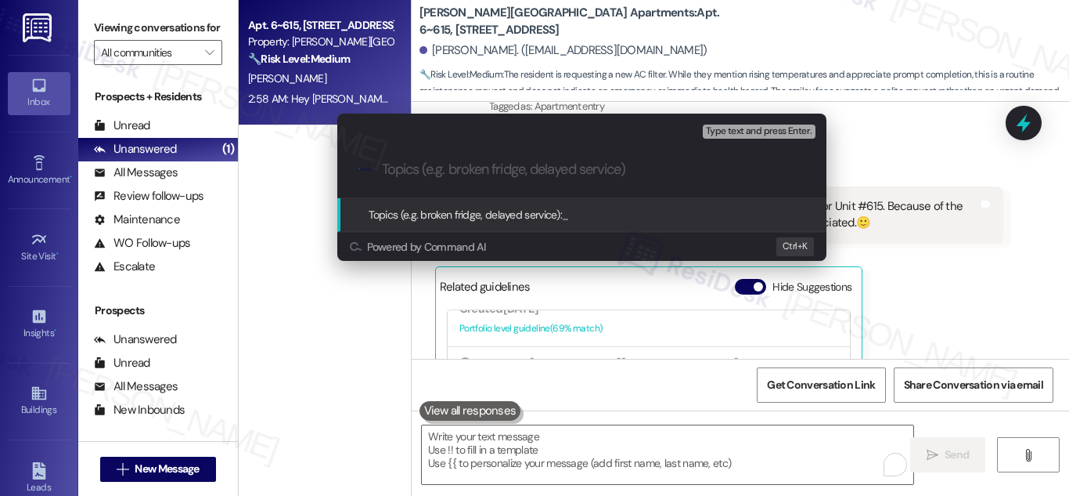
paste input "Follow-Up on A/C Filter Request – WO #9392"
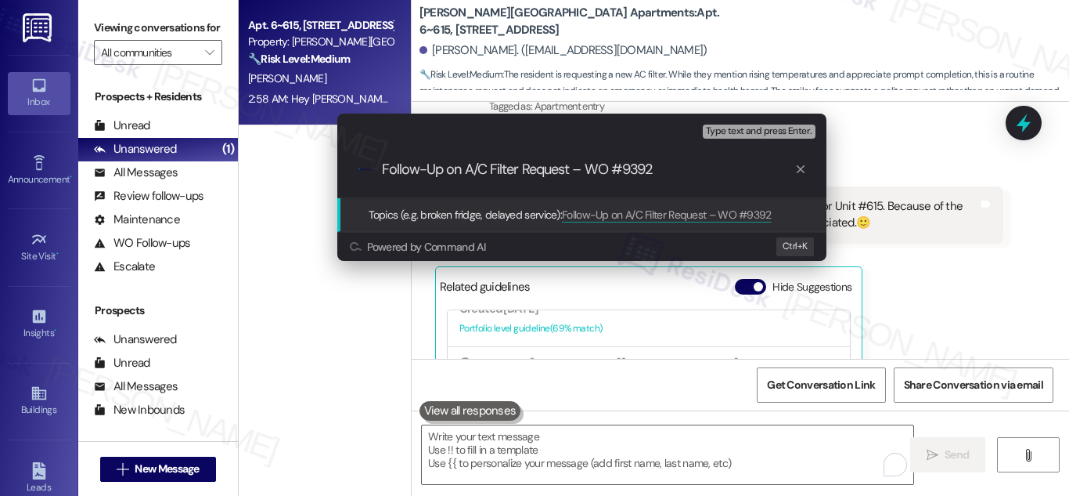
type input "Follow-Up on A/C Filter Request – WO #9392"
click at [535, 209] on span "Topics (e.g. broken fridge, delayed service):" at bounding box center [466, 214] width 194 height 14
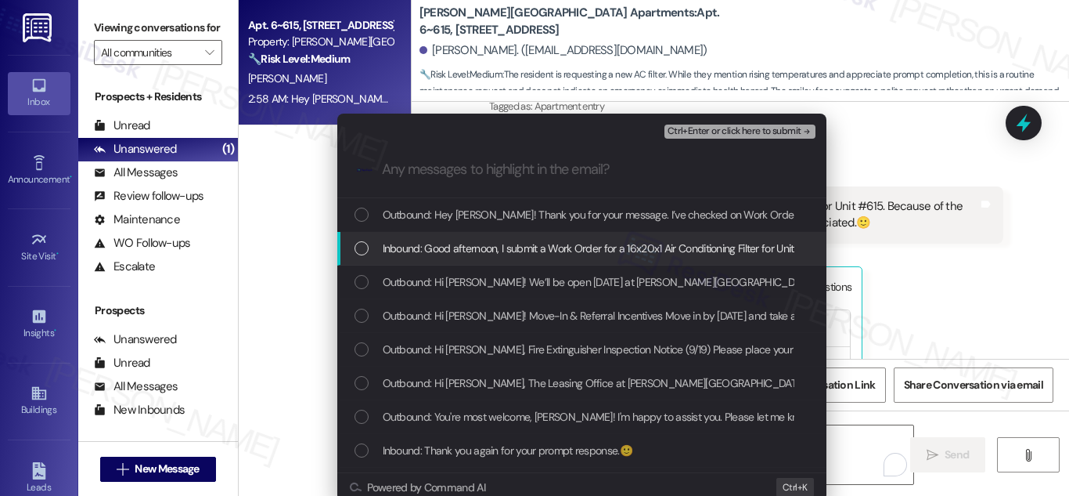
click at [362, 243] on div "List of options" at bounding box center [362, 248] width 14 height 14
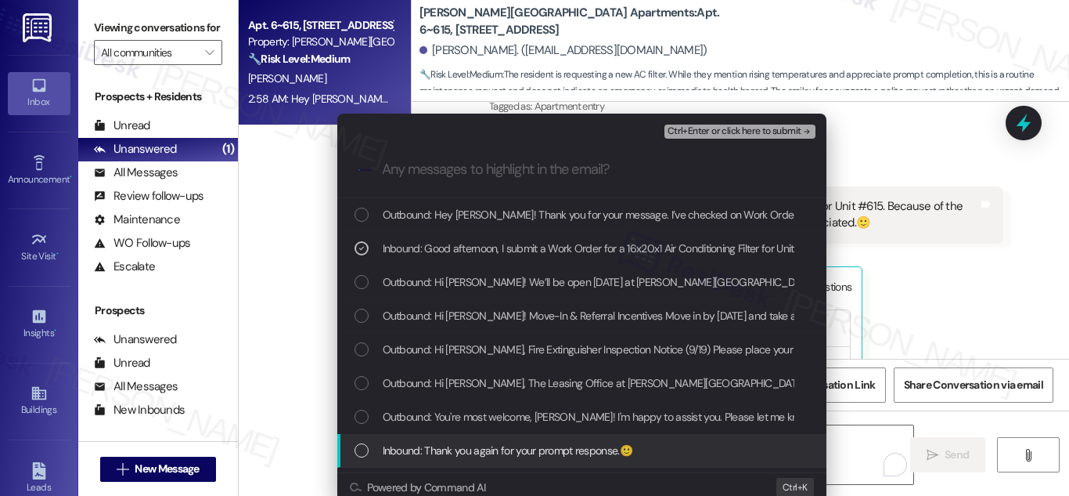
click at [356, 450] on div "List of options" at bounding box center [362, 450] width 14 height 14
click at [355, 449] on div "List of options" at bounding box center [362, 450] width 14 height 14
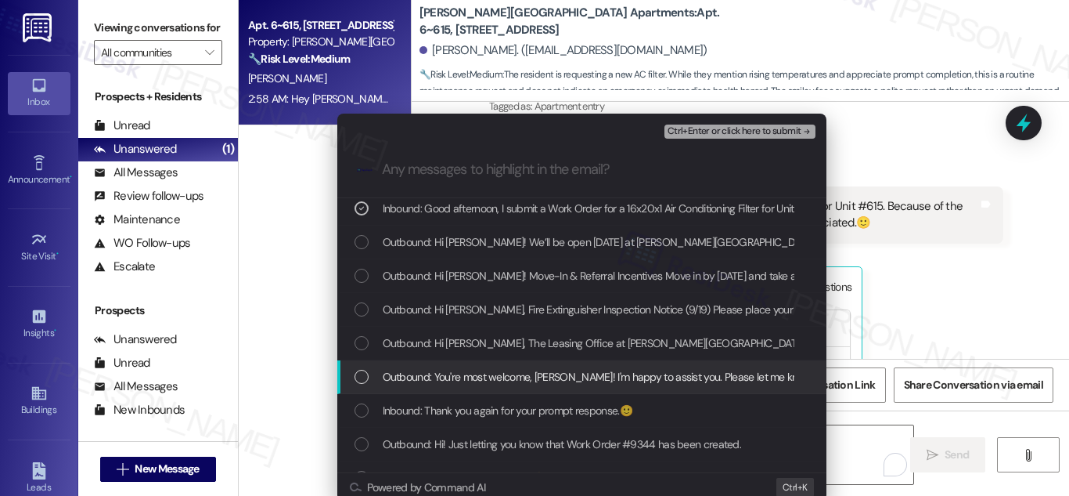
scroll to position [0, 0]
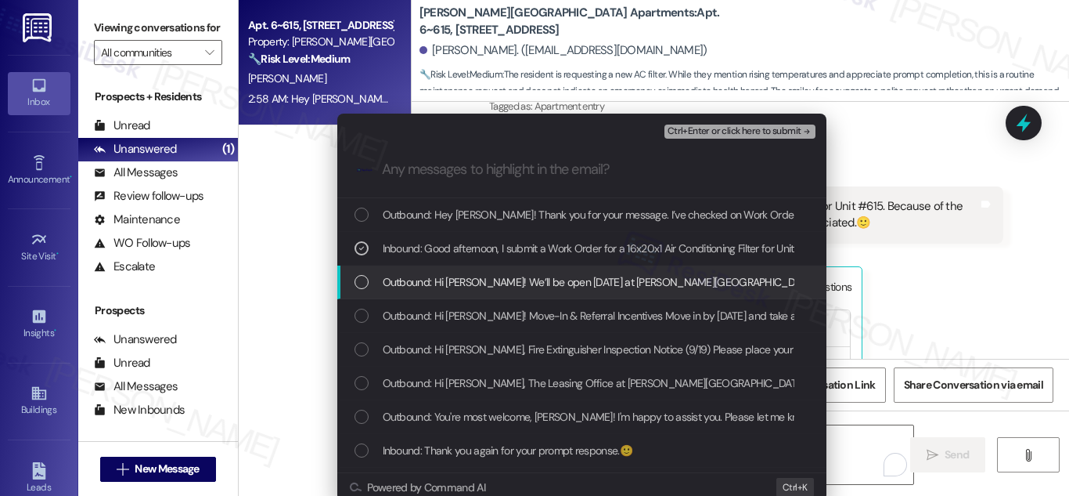
click at [362, 280] on div "List of options" at bounding box center [362, 282] width 14 height 14
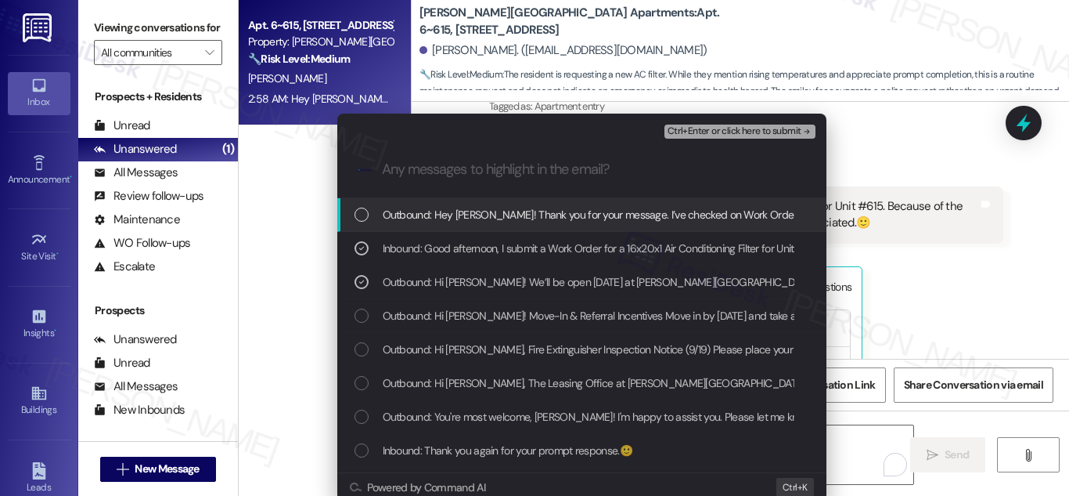
drag, startPoint x: 366, startPoint y: 213, endPoint x: 425, endPoint y: 211, distance: 59.5
click at [365, 212] on div "Outbound: Hey Angela L.! Thank you for your message. I’ve checked on Work Order…" at bounding box center [584, 214] width 458 height 17
click at [763, 132] on span "Ctrl+Enter or click here to submit" at bounding box center [735, 131] width 134 height 11
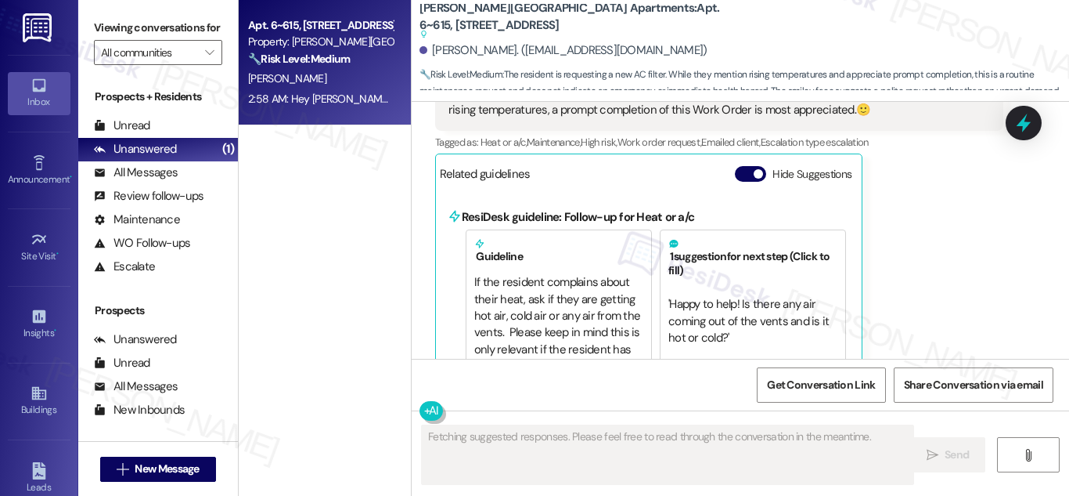
scroll to position [34903, 0]
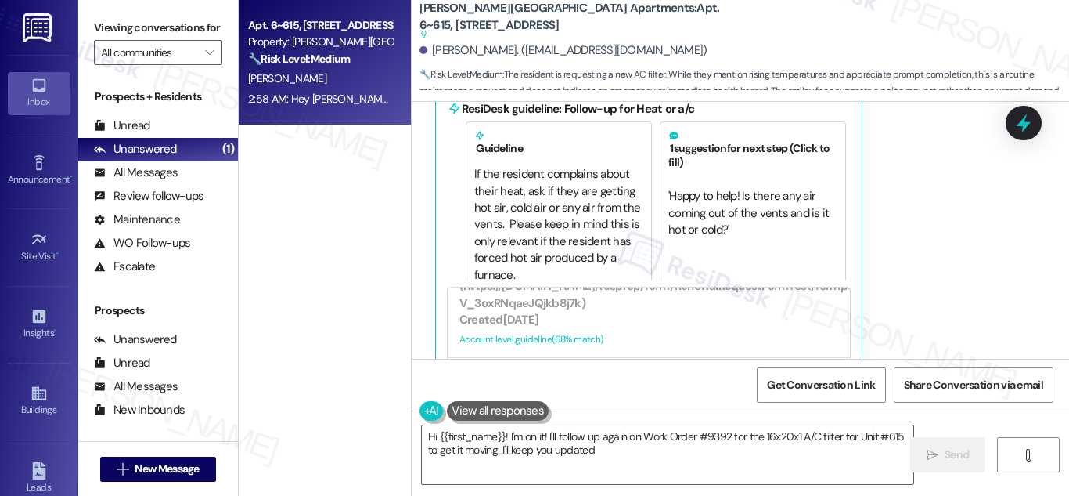
type textarea "Hi {{first_name}}! I'm on it! I'll follow up again on Work Order #9392 for the …"
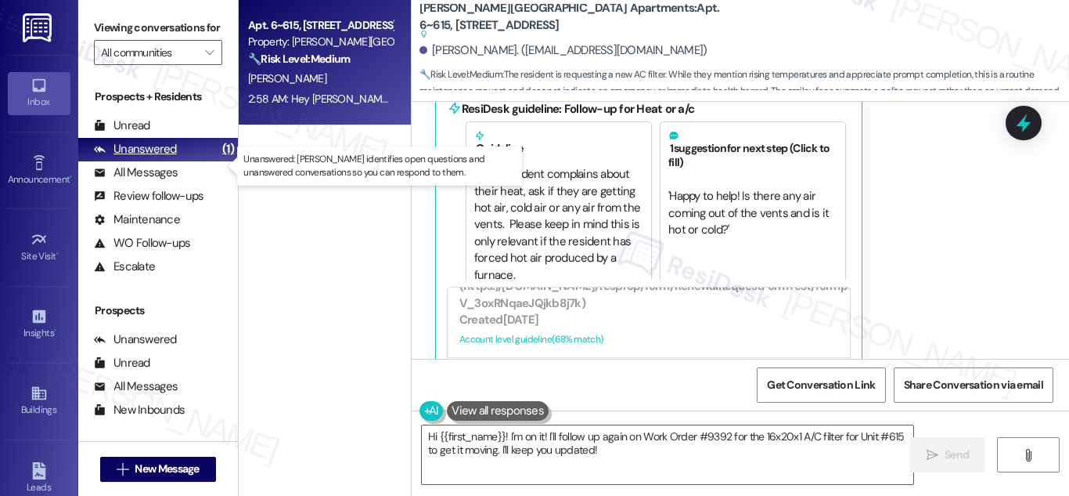
click at [154, 157] on div "Unanswered" at bounding box center [135, 149] width 83 height 16
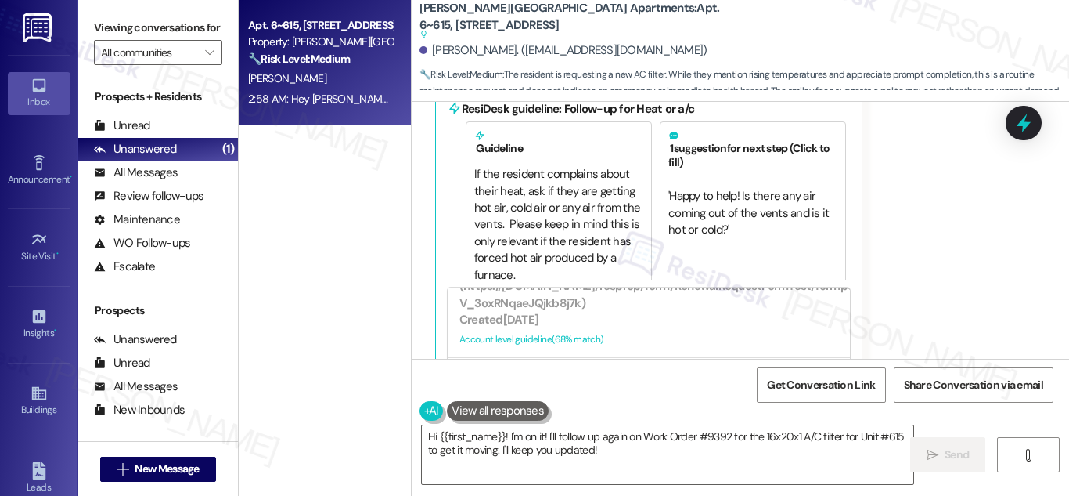
click at [334, 69] on div "[PERSON_NAME]" at bounding box center [321, 79] width 148 height 20
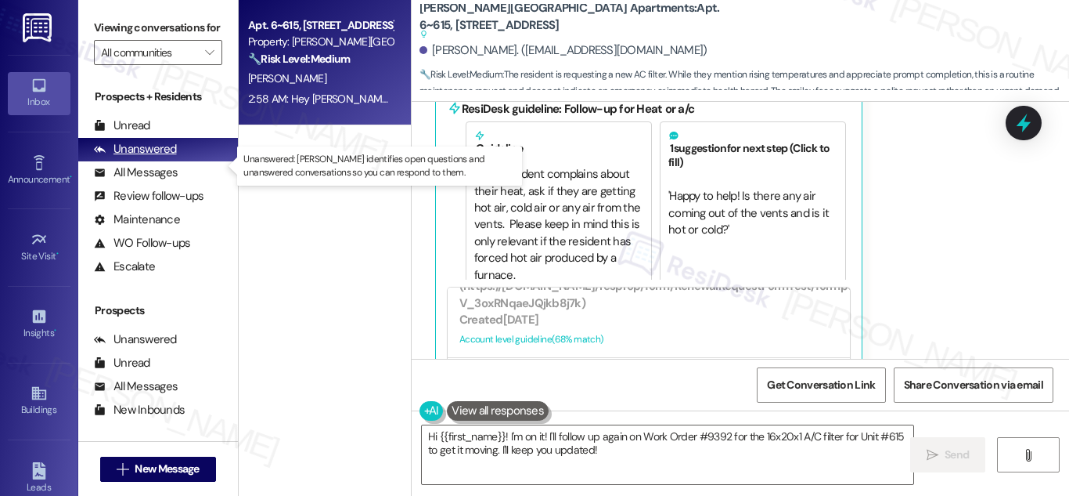
click at [161, 157] on div "Unanswered" at bounding box center [135, 149] width 83 height 16
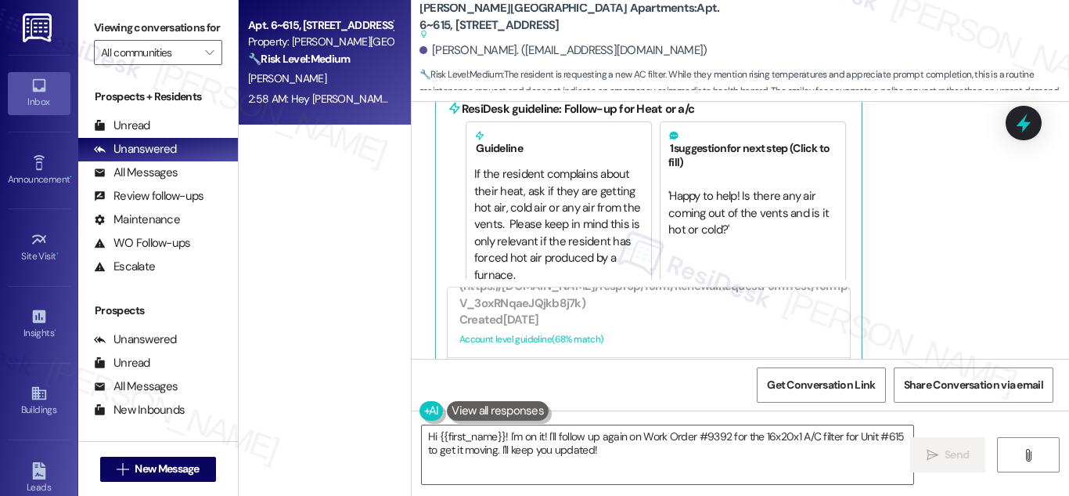
click at [310, 76] on div "[PERSON_NAME]" at bounding box center [321, 79] width 148 height 20
